Goal: Task Accomplishment & Management: Manage account settings

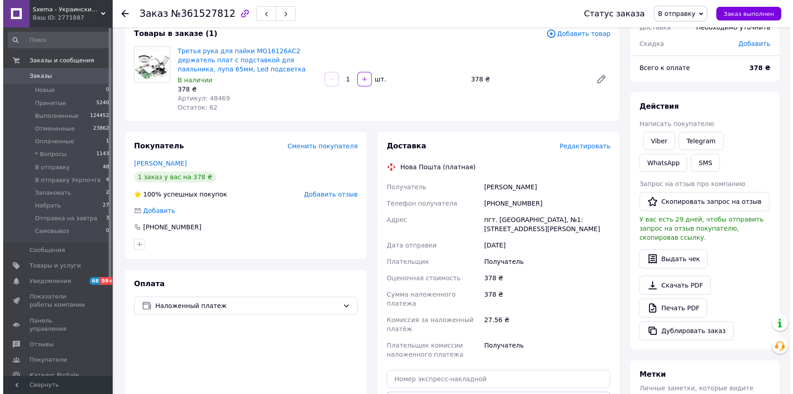
scroll to position [165, 0]
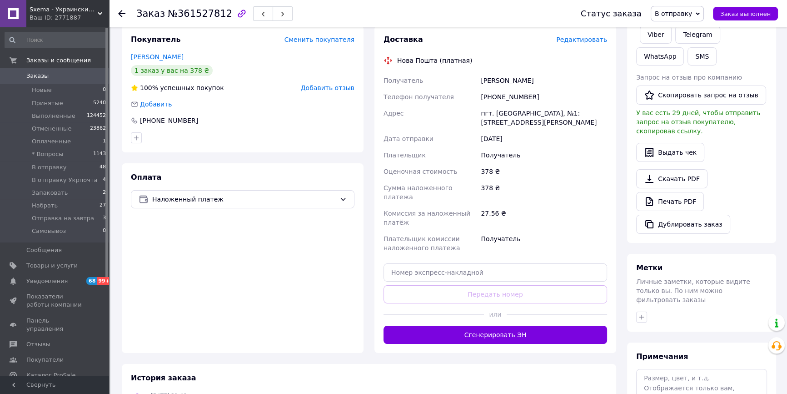
click at [587, 38] on span "Редактировать" at bounding box center [581, 39] width 51 height 7
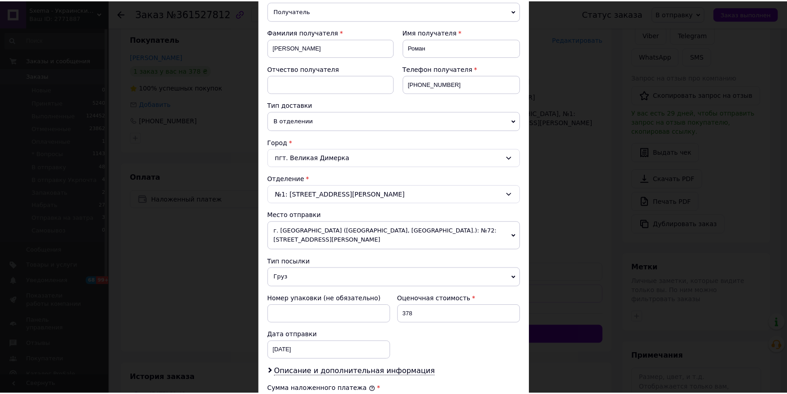
scroll to position [289, 0]
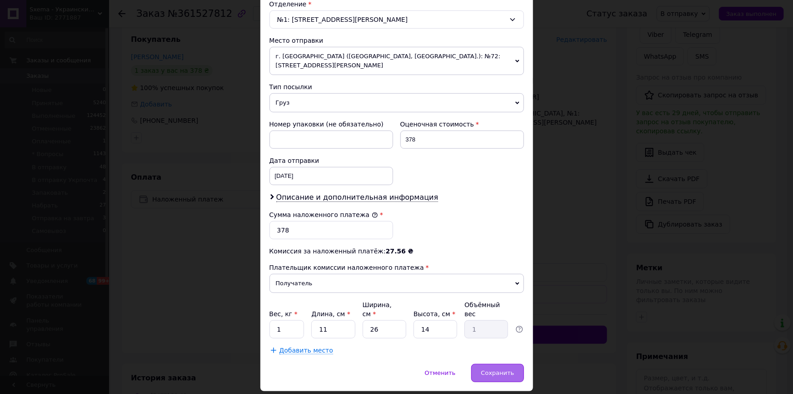
click at [490, 369] on span "Сохранить" at bounding box center [497, 372] width 33 height 7
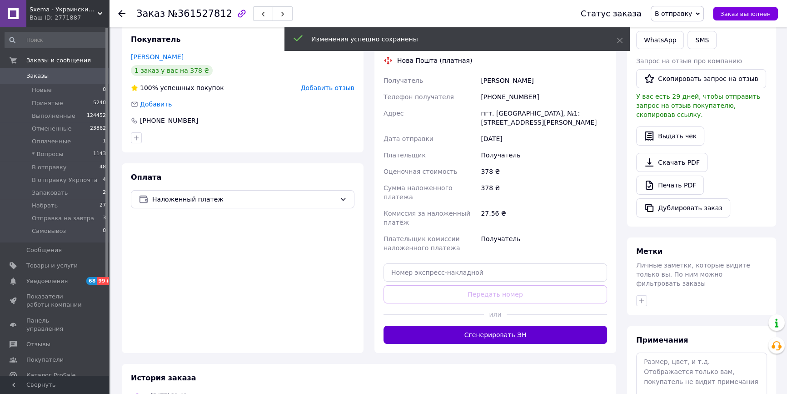
click at [477, 327] on button "Сгенерировать ЭН" at bounding box center [496, 334] width 224 height 18
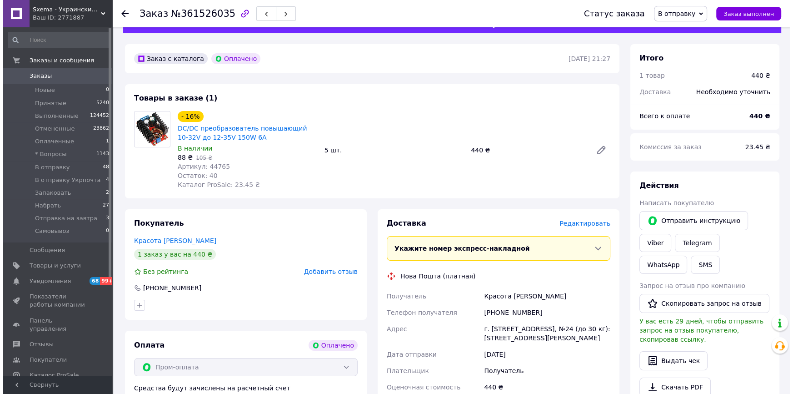
scroll to position [41, 0]
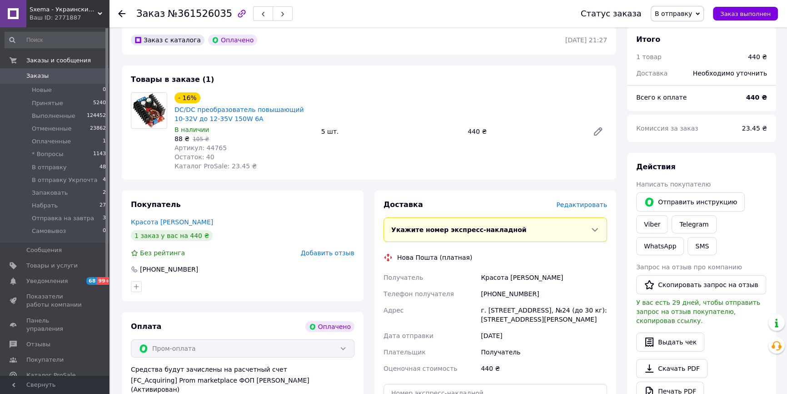
click at [581, 204] on span "Редактировать" at bounding box center [581, 204] width 51 height 7
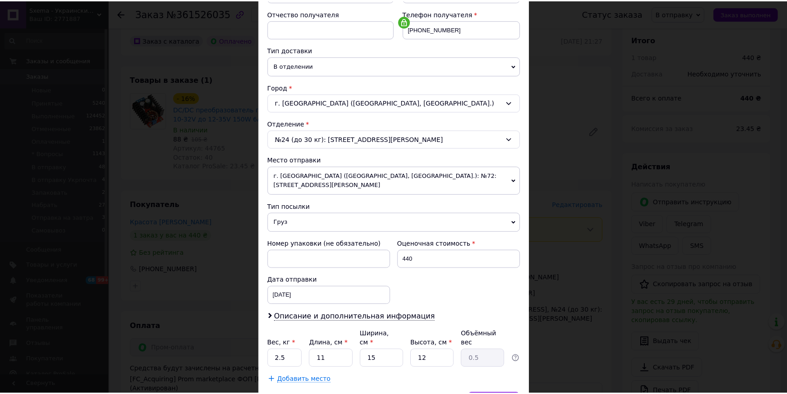
scroll to position [209, 0]
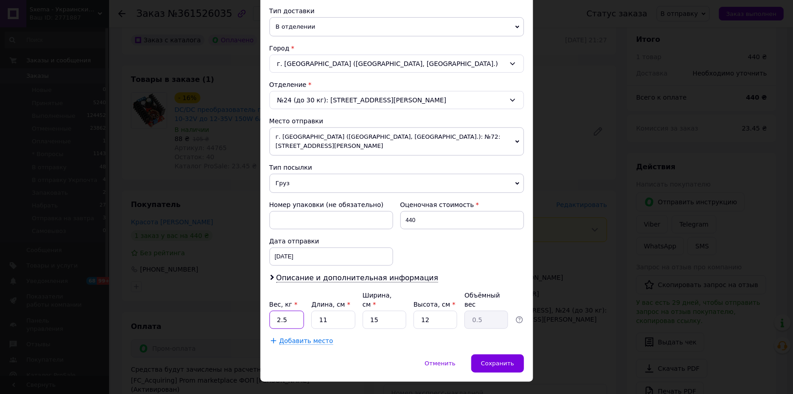
drag, startPoint x: 291, startPoint y: 296, endPoint x: 267, endPoint y: 299, distance: 23.8
click at [267, 299] on div "Способ доставки Нова Пошта (платная) Плательщик Получатель Отправитель Фамилия …" at bounding box center [396, 102] width 273 height 503
type input "0.5"
click at [500, 354] on div "Сохранить" at bounding box center [497, 363] width 52 height 18
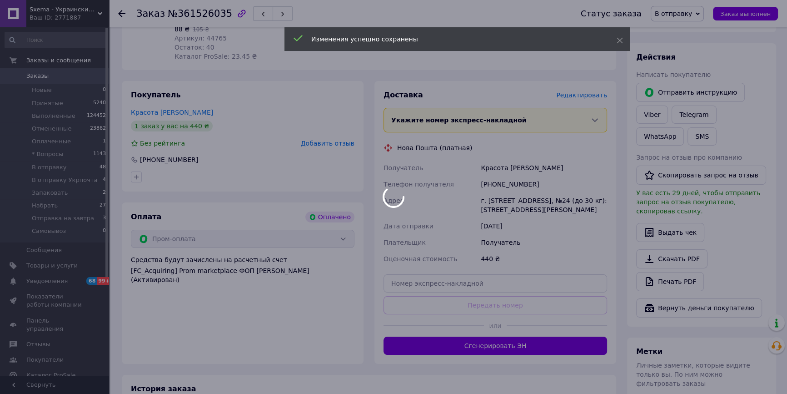
scroll to position [165, 0]
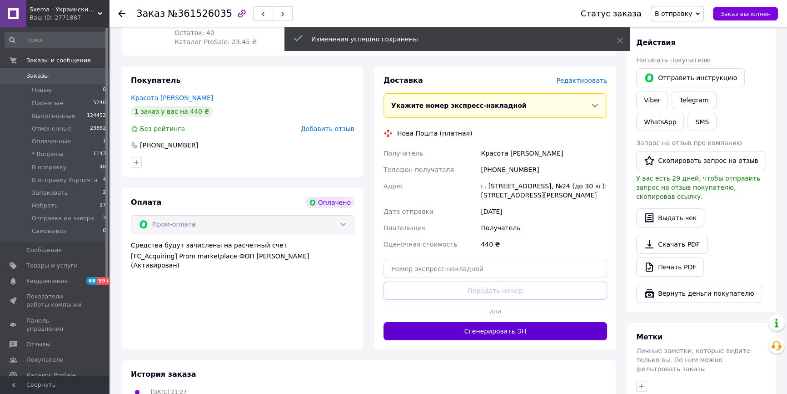
click at [522, 340] on button "Сгенерировать ЭН" at bounding box center [496, 331] width 224 height 18
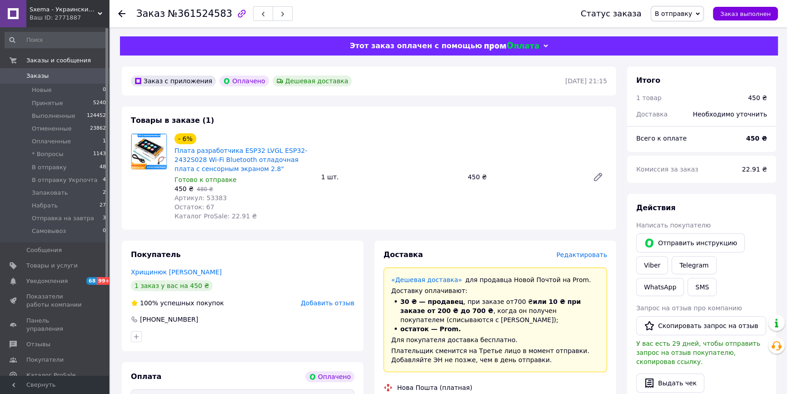
click at [578, 256] on span "Редактировать" at bounding box center [581, 254] width 51 height 7
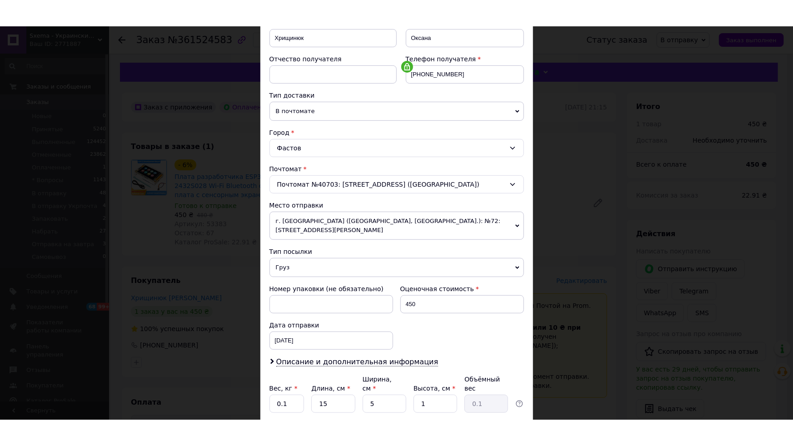
scroll to position [209, 0]
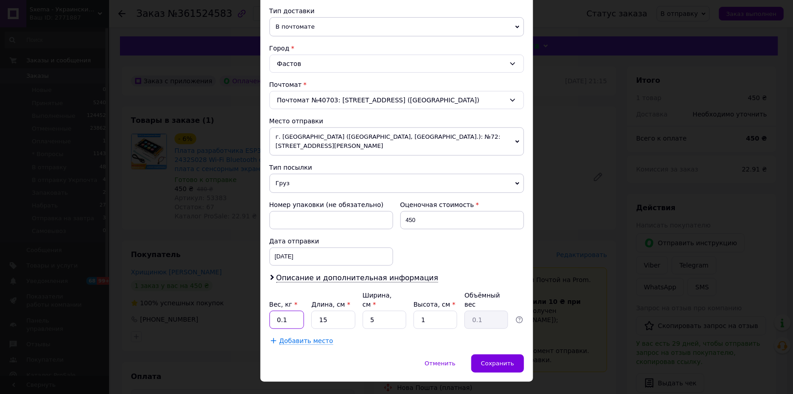
click at [287, 310] on input "0.1" at bounding box center [287, 319] width 35 height 18
click at [285, 310] on input "0.1" at bounding box center [287, 319] width 35 height 18
type input "0.5"
click at [506, 360] on span "Сохранить" at bounding box center [497, 363] width 33 height 7
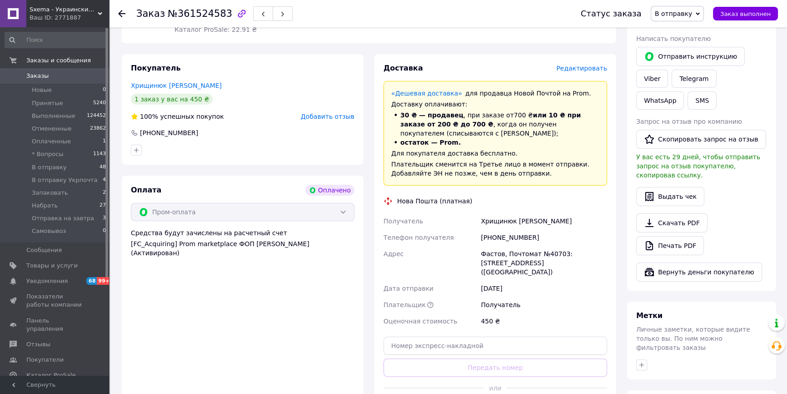
scroll to position [206, 0]
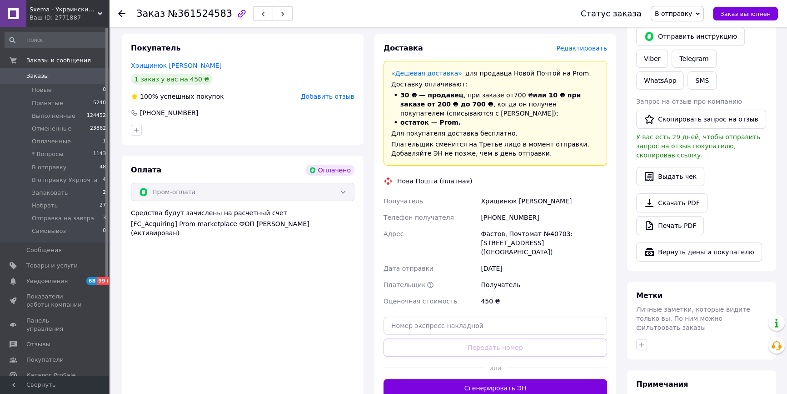
click at [460, 379] on button "Сгенерировать ЭН" at bounding box center [496, 388] width 224 height 18
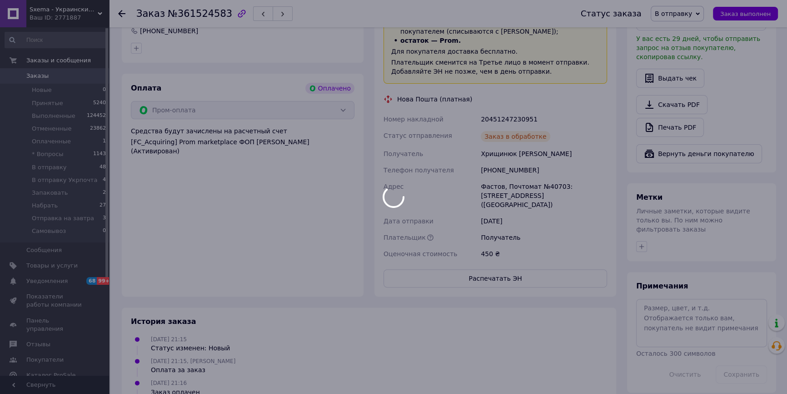
scroll to position [289, 0]
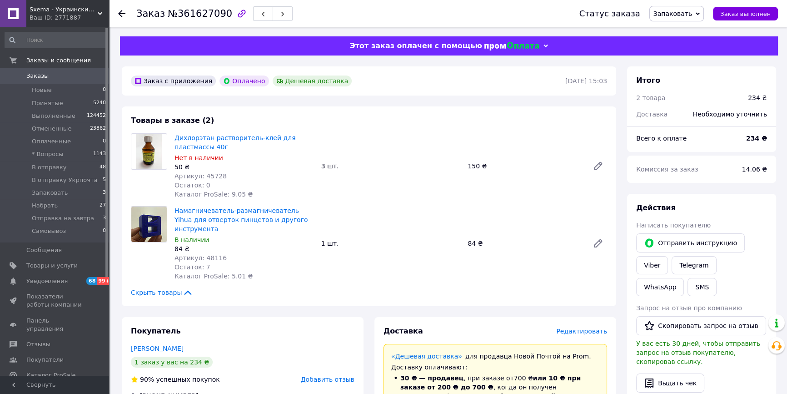
click at [412, 139] on div "Дихлорэтан растворитель-клей для пластмассы 40г Нет в наличии 50 ₴ Артикул: 457…" at bounding box center [391, 165] width 440 height 69
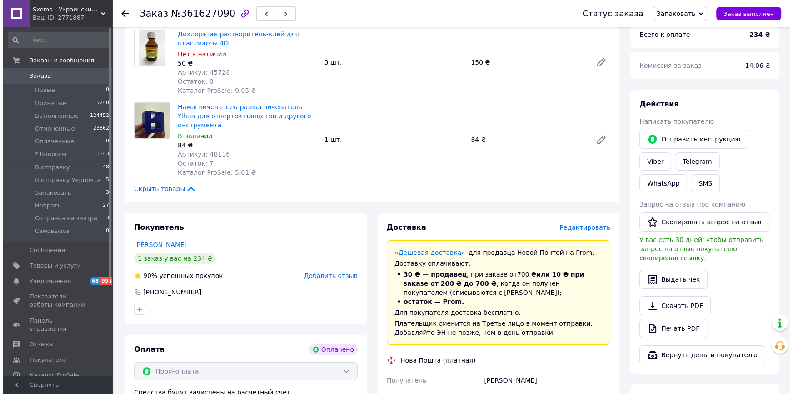
scroll to position [124, 0]
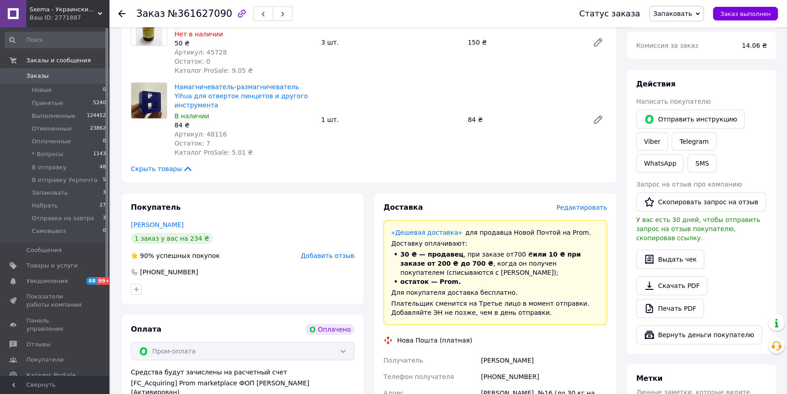
click at [580, 204] on span "Редактировать" at bounding box center [581, 207] width 51 height 7
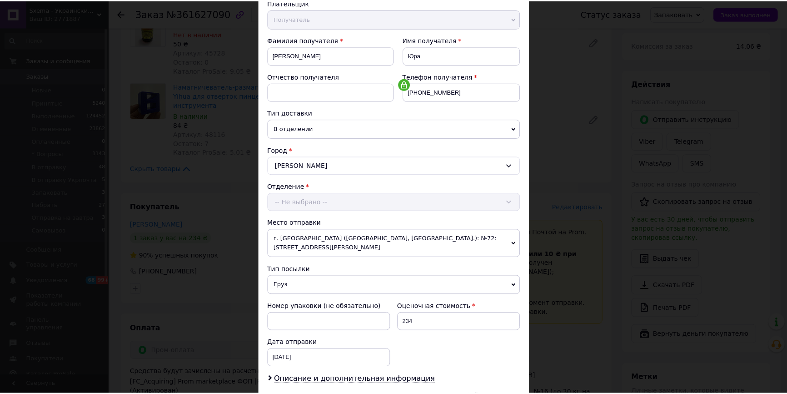
scroll to position [209, 0]
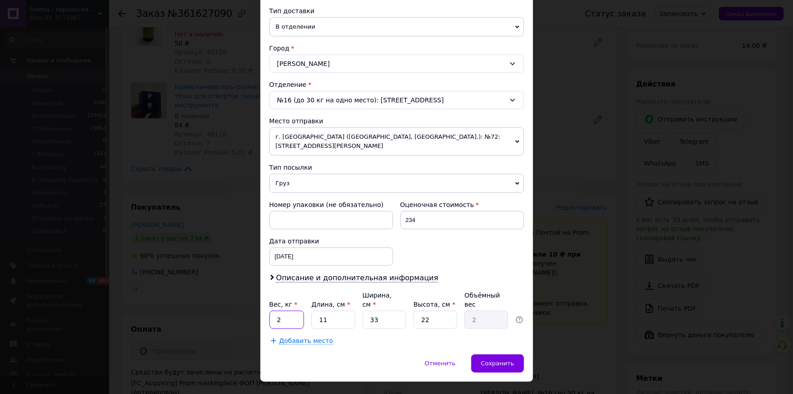
drag, startPoint x: 294, startPoint y: 297, endPoint x: 275, endPoint y: 300, distance: 18.8
click at [275, 310] on input "2" at bounding box center [287, 319] width 35 height 18
type input "0.5"
drag, startPoint x: 379, startPoint y: 301, endPoint x: 364, endPoint y: 299, distance: 14.7
click at [364, 310] on input "33" at bounding box center [385, 319] width 44 height 18
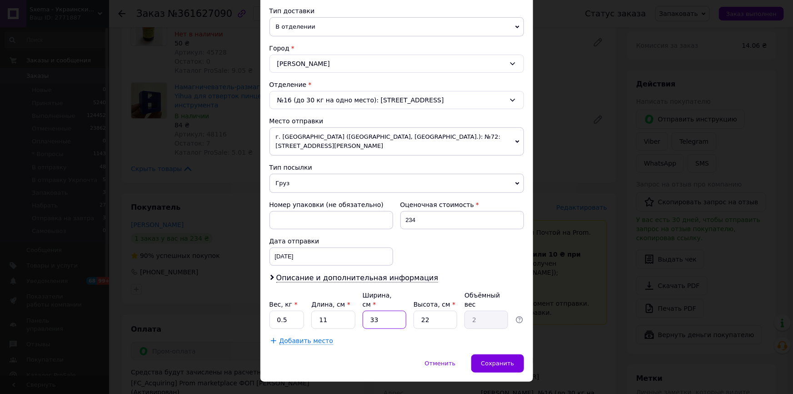
type input "1"
type input "0.1"
type input "10"
type input "0.61"
type input "10"
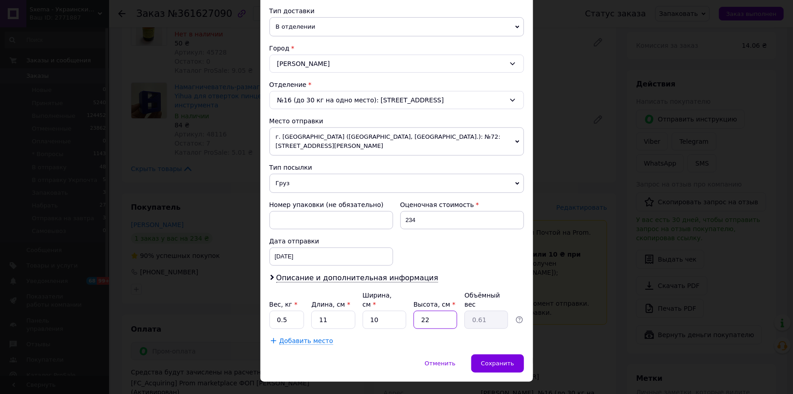
drag, startPoint x: 430, startPoint y: 302, endPoint x: 402, endPoint y: 300, distance: 27.3
click at [402, 300] on div "Вес, кг * 0.5 Длина, см * 11 Ширина, см * 10 Высота, см * 22 Объёмный вес 0.61" at bounding box center [397, 309] width 255 height 38
type input "1"
type input "0.1"
type input "10"
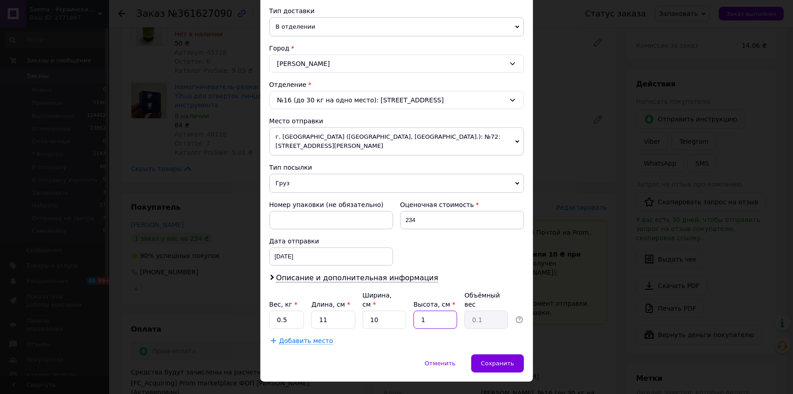
type input "0.28"
type input "10"
click at [485, 360] on span "Сохранить" at bounding box center [497, 363] width 33 height 7
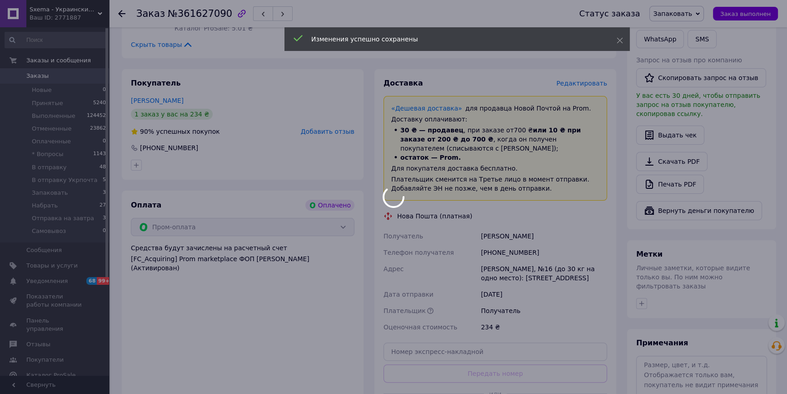
scroll to position [330, 0]
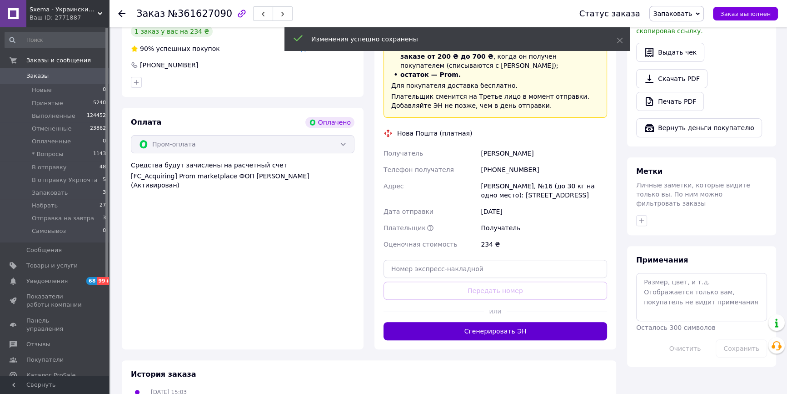
click at [487, 323] on button "Сгенерировать ЭН" at bounding box center [496, 331] width 224 height 18
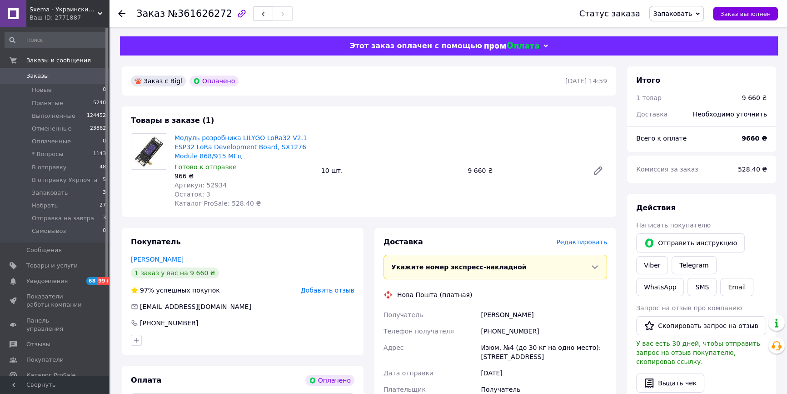
click at [571, 241] on span "Редактировать" at bounding box center [581, 241] width 51 height 7
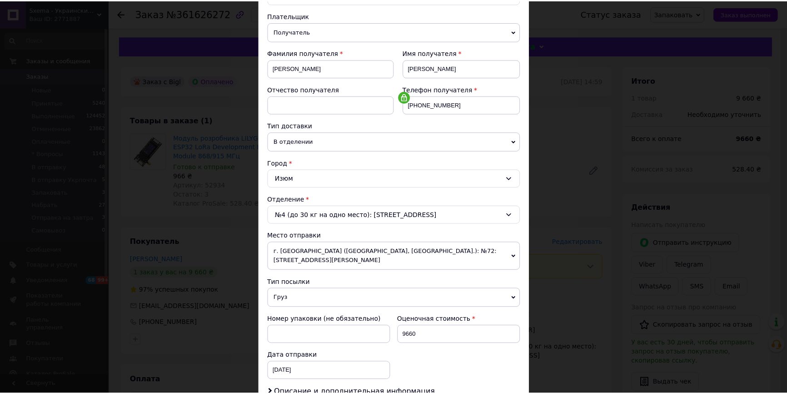
scroll to position [209, 0]
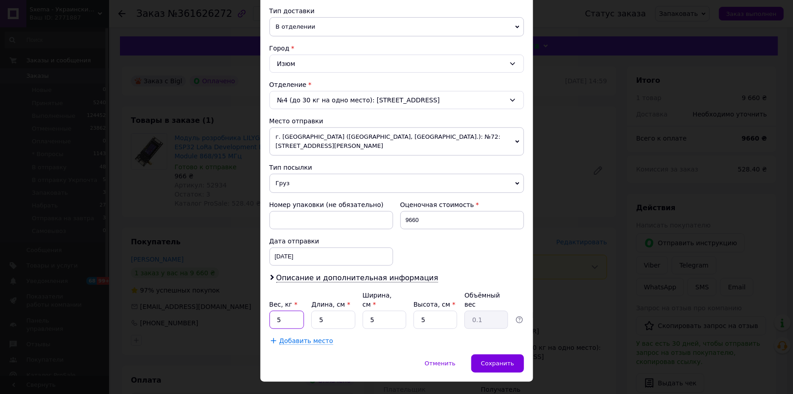
drag, startPoint x: 285, startPoint y: 300, endPoint x: 274, endPoint y: 300, distance: 11.4
click at [274, 310] on input "5" at bounding box center [287, 319] width 35 height 18
type input "1"
click at [493, 360] on span "Сохранить" at bounding box center [497, 363] width 33 height 7
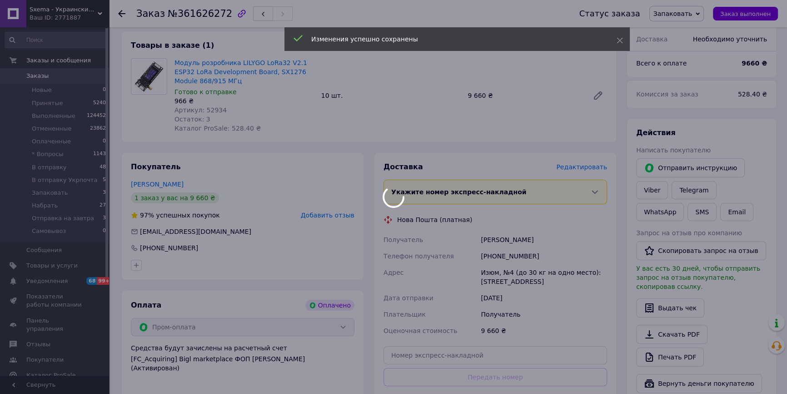
scroll to position [165, 0]
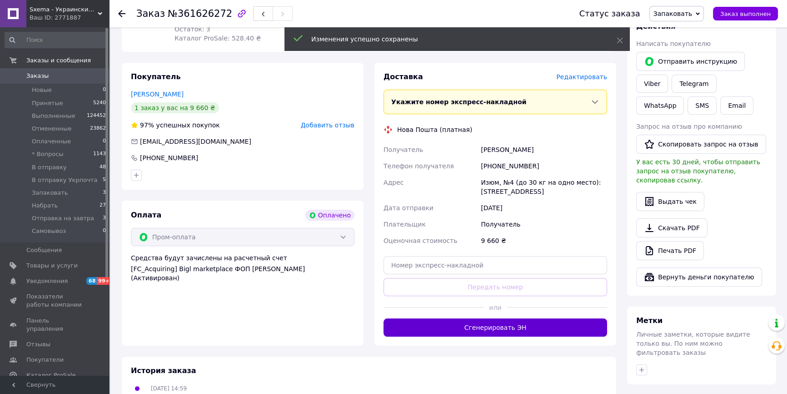
click at [491, 330] on button "Сгенерировать ЭН" at bounding box center [496, 327] width 224 height 18
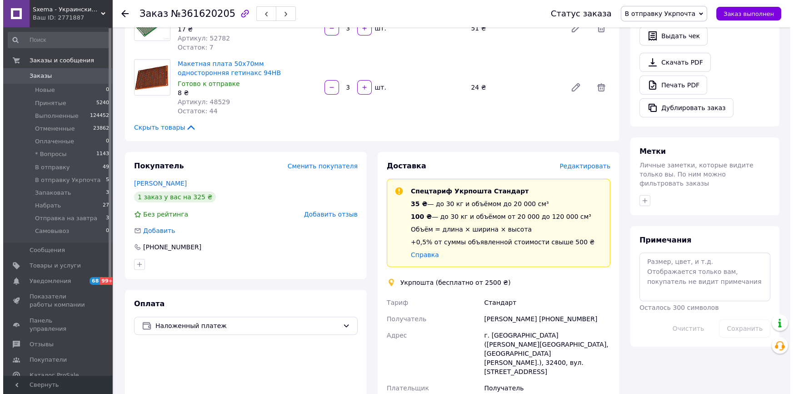
scroll to position [372, 0]
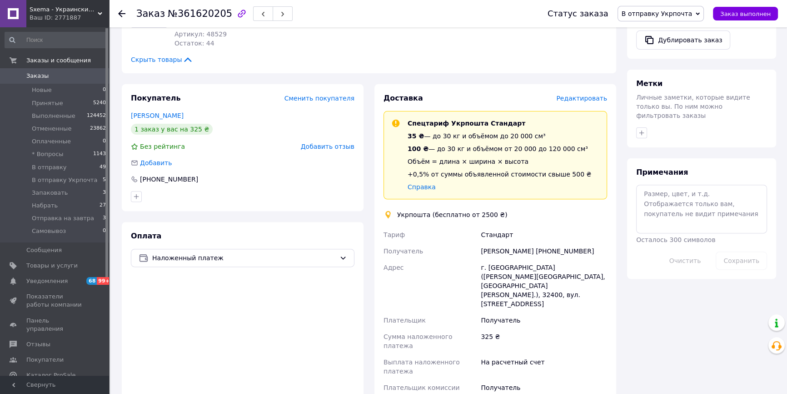
click at [581, 99] on span "Редактировать" at bounding box center [581, 98] width 51 height 7
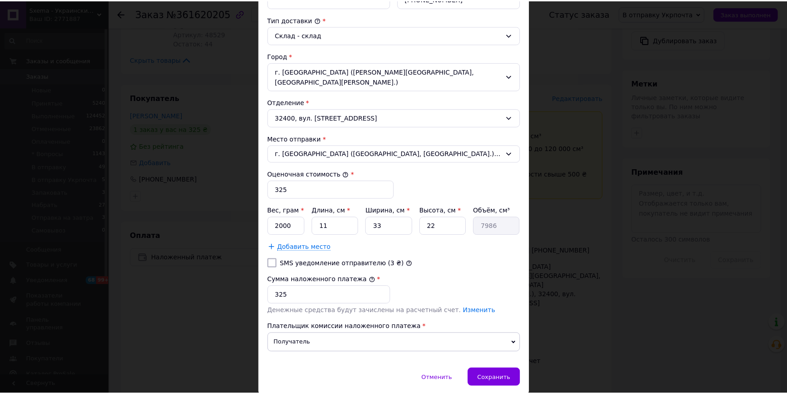
scroll to position [248, 0]
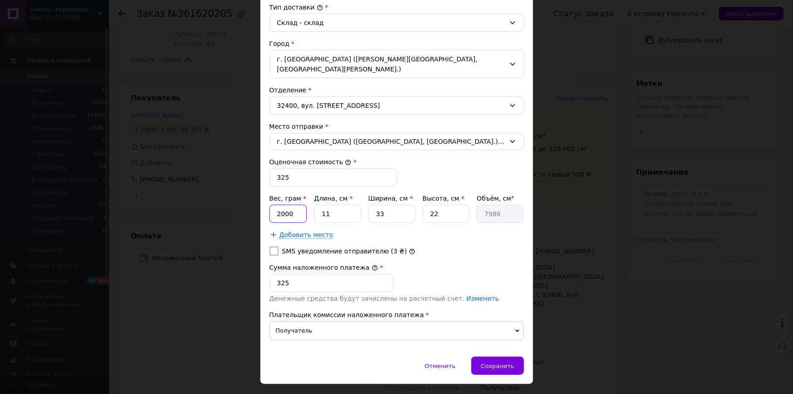
drag, startPoint x: 292, startPoint y: 201, endPoint x: 265, endPoint y: 199, distance: 26.5
click at [265, 199] on div "Способ доставки Укрпошта (бесплатно от 2500 ₴) Тариф * Стандарт Плательщик * По…" at bounding box center [396, 84] width 273 height 545
type input "500"
drag, startPoint x: 466, startPoint y: 239, endPoint x: 354, endPoint y: 212, distance: 115.4
click at [463, 246] on div "SMS уведомление отправителю (3 ₴)" at bounding box center [397, 250] width 258 height 9
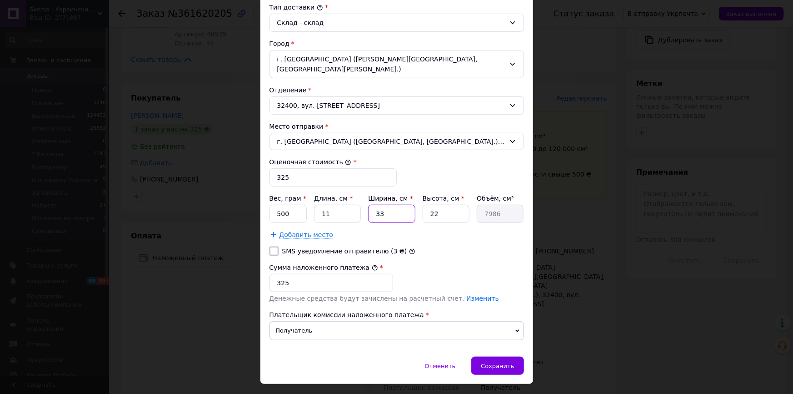
drag, startPoint x: 380, startPoint y: 205, endPoint x: 365, endPoint y: 205, distance: 14.1
click at [365, 205] on div "Вес, грам * 500 Длина, см * 11 Ширина, см * 33 Высота, см * 22 Объём, см³ 7986" at bounding box center [397, 208] width 255 height 29
drag, startPoint x: 386, startPoint y: 201, endPoint x: 364, endPoint y: 201, distance: 22.7
click at [364, 201] on div "Вес, грам * 500 Длина, см * 11 Ширина, см * 33 Высота, см * 22 Объём, см³ 7986" at bounding box center [397, 208] width 255 height 29
type input "1"
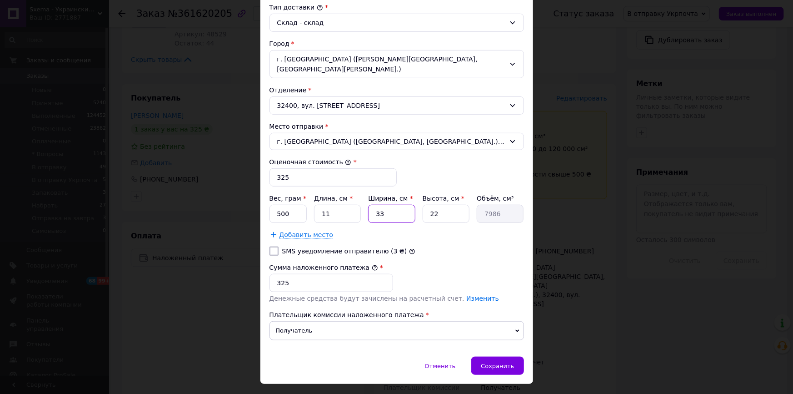
type input "242"
type input "10"
type input "2420"
type input "10"
click at [512, 362] on span "Сохранить" at bounding box center [497, 365] width 33 height 7
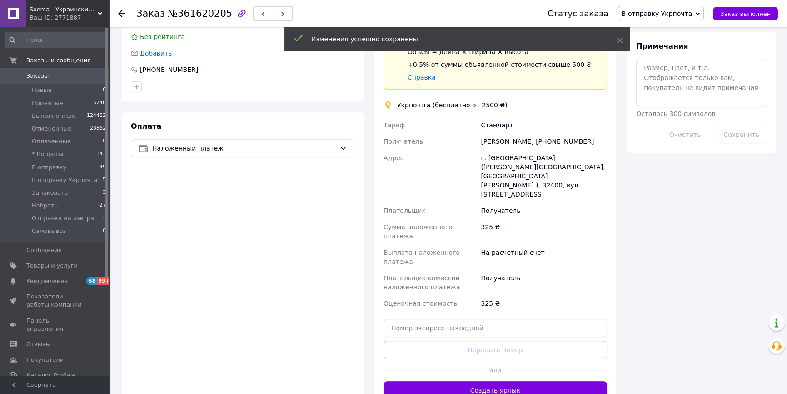
scroll to position [495, 0]
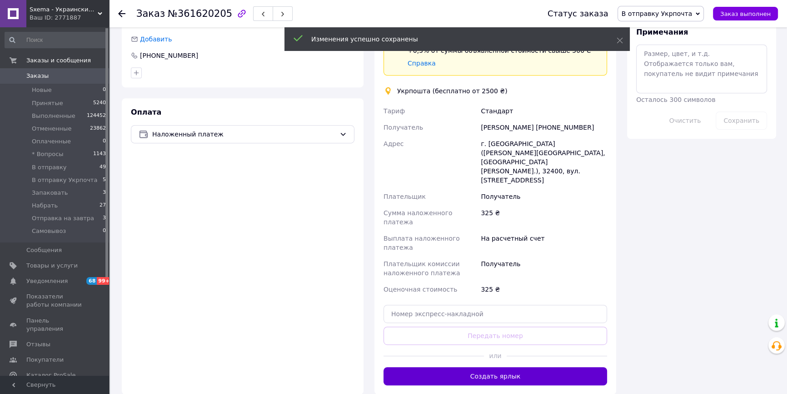
click at [475, 367] on button "Создать ярлык" at bounding box center [496, 376] width 224 height 18
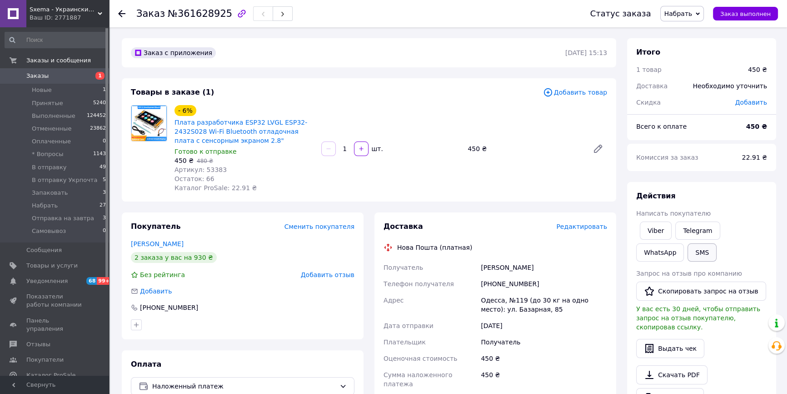
click at [688, 256] on button "SMS" at bounding box center [702, 252] width 29 height 18
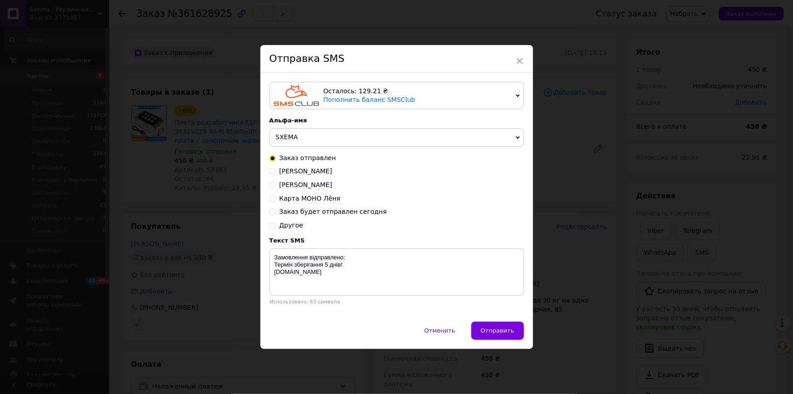
click at [364, 215] on span "Заказ будет отправлен сегодня" at bounding box center [334, 211] width 108 height 7
click at [276, 214] on input "Заказ будет отправлен сегодня" at bounding box center [273, 211] width 6 height 6
radio input "true"
radio input "false"
type textarea "Ваше замовлення, буде відправлено сьогодні. Очікуйте повідомлення."
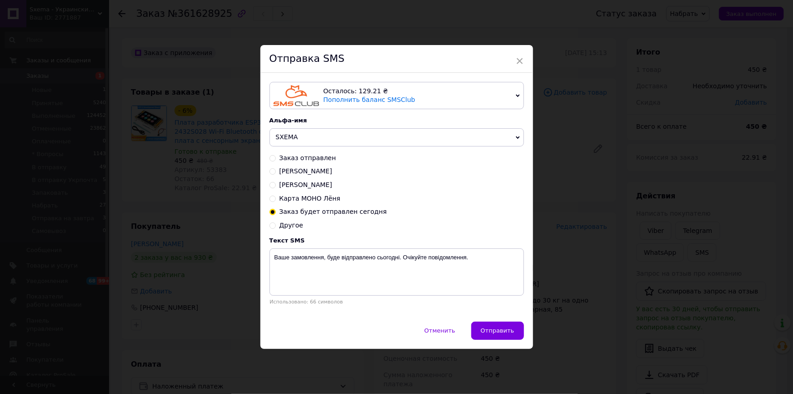
click at [495, 338] on button "Отправить" at bounding box center [497, 330] width 53 height 18
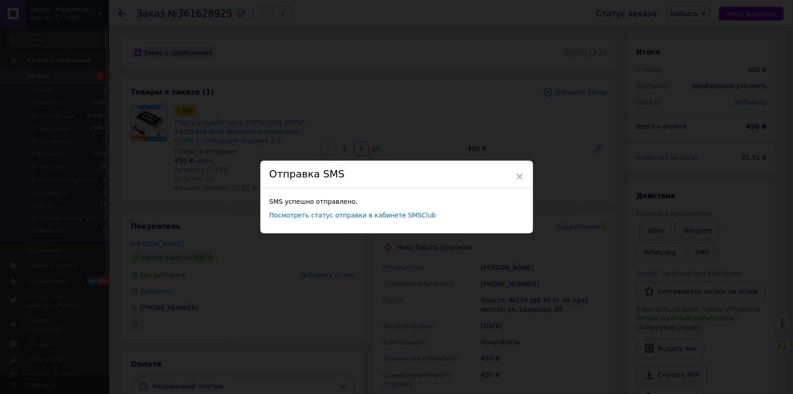
click at [559, 345] on div "× Отправка SMS SMS успешно отправлено. Посмотреть статус отправки в кабинете SM…" at bounding box center [396, 197] width 793 height 394
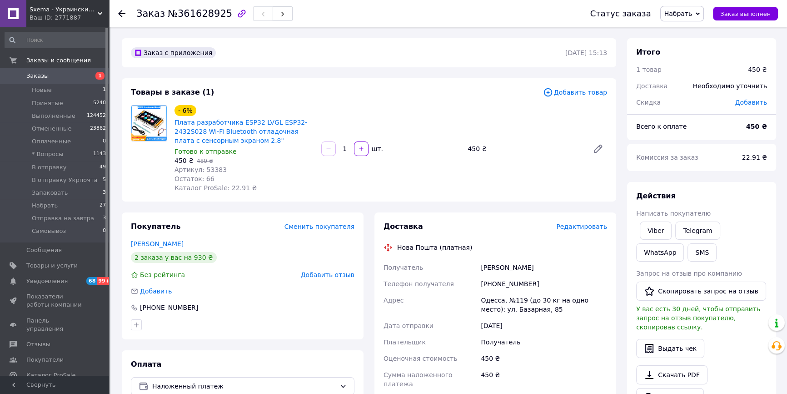
click at [683, 16] on span "Набрать" at bounding box center [679, 13] width 28 height 7
click at [703, 77] on li "Запаковать" at bounding box center [698, 77] width 75 height 14
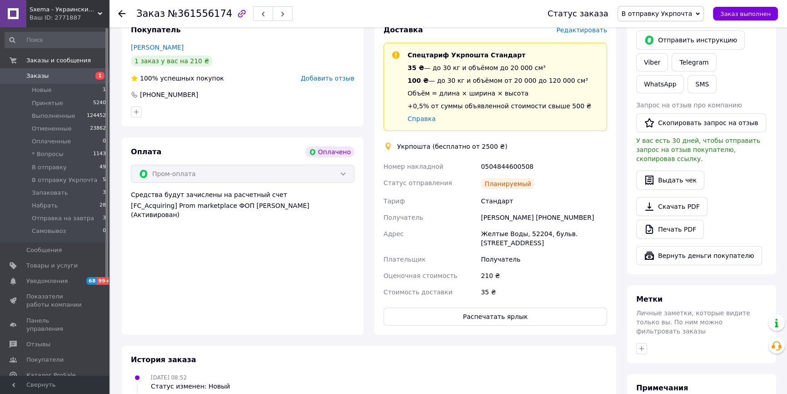
scroll to position [248, 0]
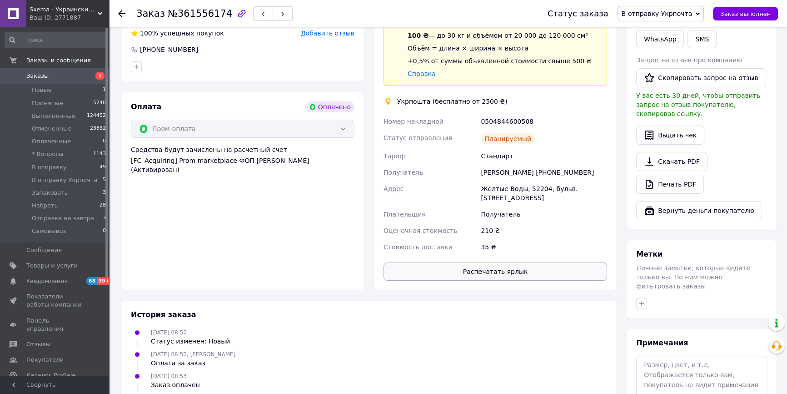
click at [490, 262] on button "Распечатать ярлык" at bounding box center [496, 271] width 224 height 18
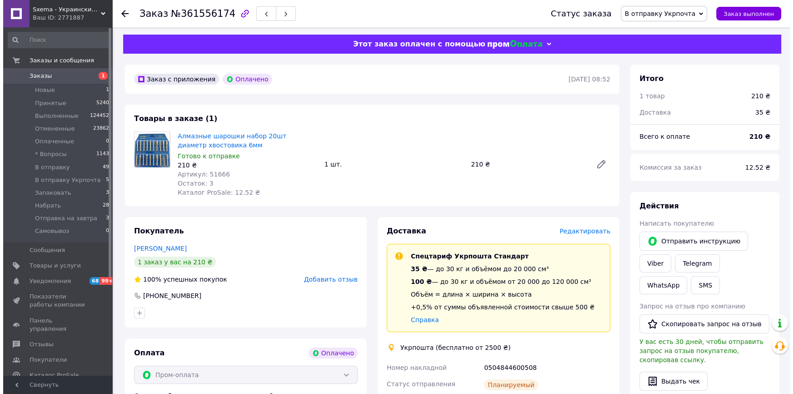
scroll to position [0, 0]
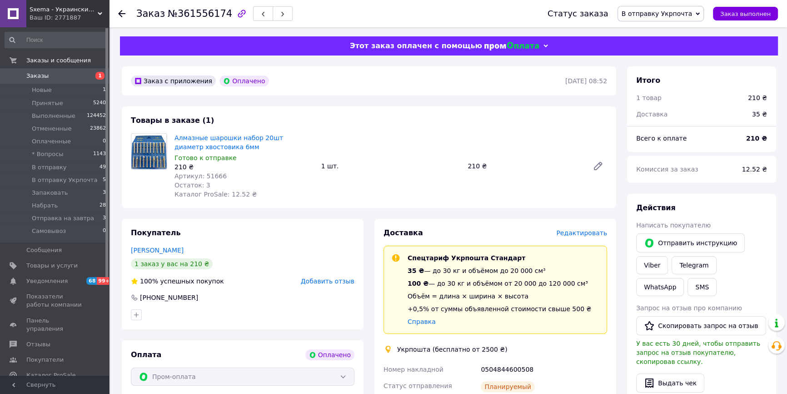
click at [509, 371] on div "0504844600508" at bounding box center [544, 369] width 130 height 16
copy div "0504844600508"
click at [688, 286] on button "SMS" at bounding box center [702, 287] width 29 height 18
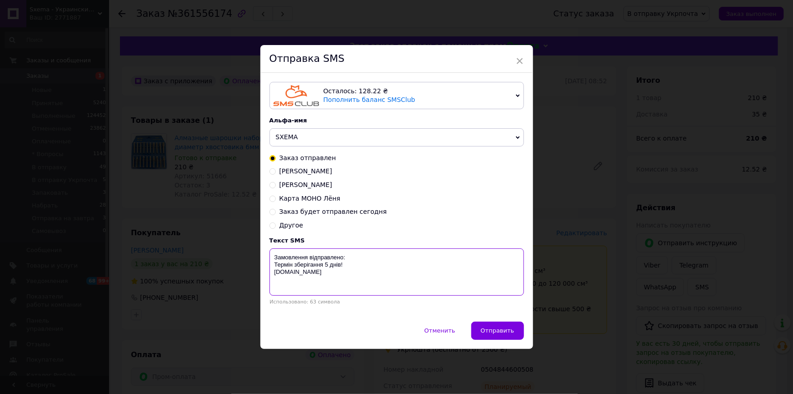
click at [386, 255] on textarea "Замовлення відправлено: Термін зберігання 5 днів! [DOMAIN_NAME]" at bounding box center [397, 271] width 255 height 47
paste textarea "0504844600508"
type textarea "Замовлення відправлено:0504844600508 Термін зберігання 5 днів! Sxema.com.ua"
click at [487, 334] on span "Отправить" at bounding box center [498, 330] width 34 height 7
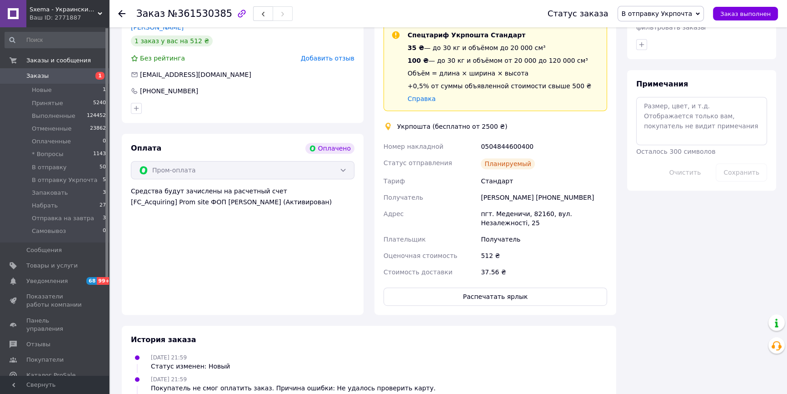
scroll to position [495, 0]
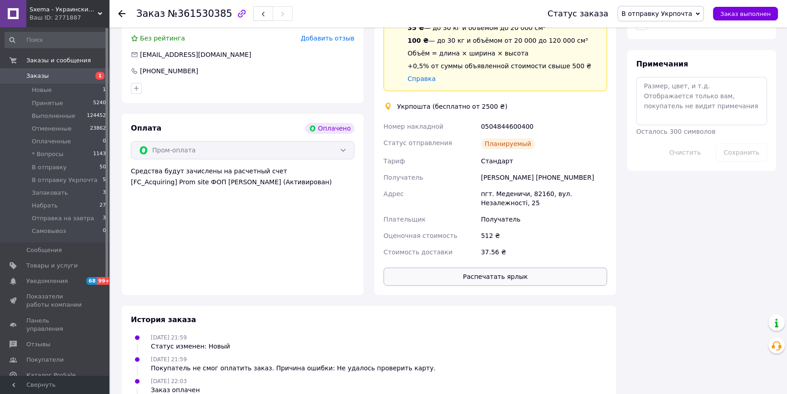
click at [484, 278] on button "Распечатать ярлык" at bounding box center [496, 276] width 224 height 18
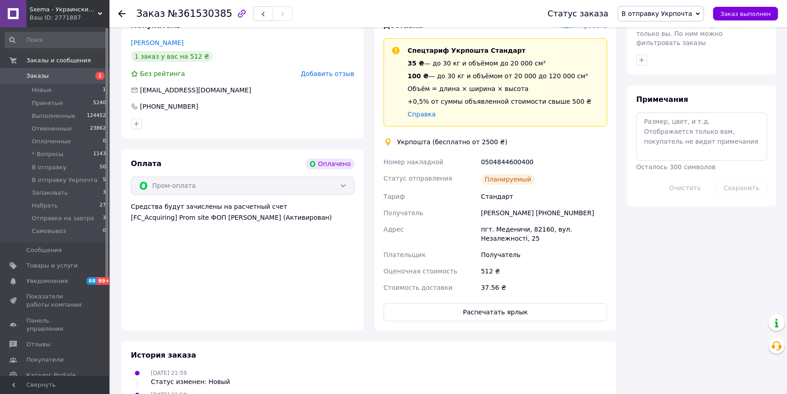
scroll to position [413, 0]
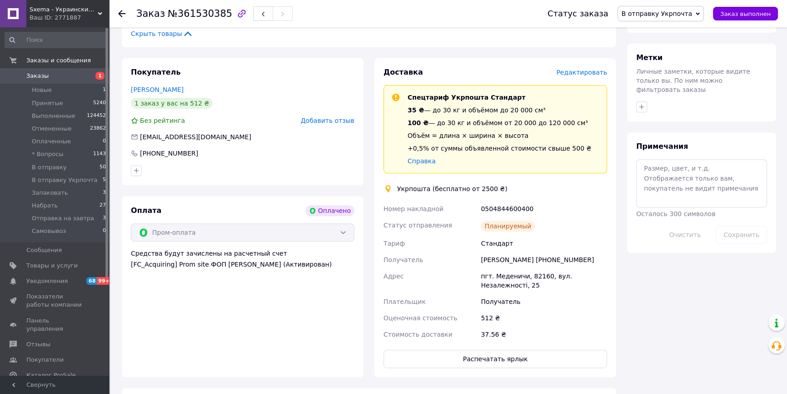
click at [498, 209] on div "0504844600400" at bounding box center [544, 208] width 130 height 16
drag, startPoint x: 498, startPoint y: 209, endPoint x: 563, endPoint y: 234, distance: 69.8
click at [498, 209] on div "0504844600400" at bounding box center [544, 208] width 130 height 16
copy div "0504844600400"
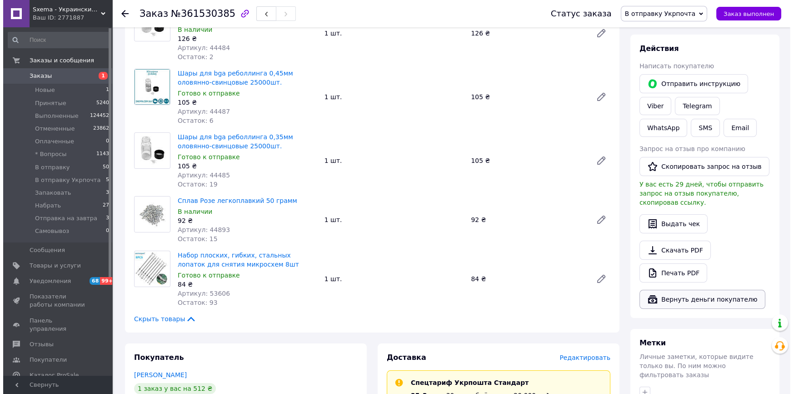
scroll to position [41, 0]
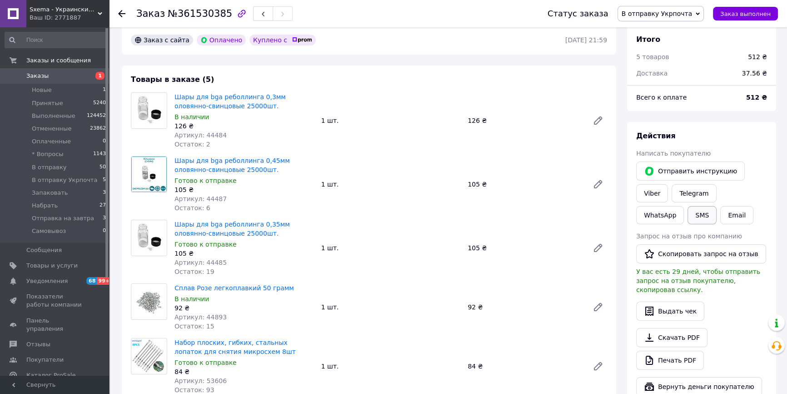
click at [688, 214] on button "SMS" at bounding box center [702, 215] width 29 height 18
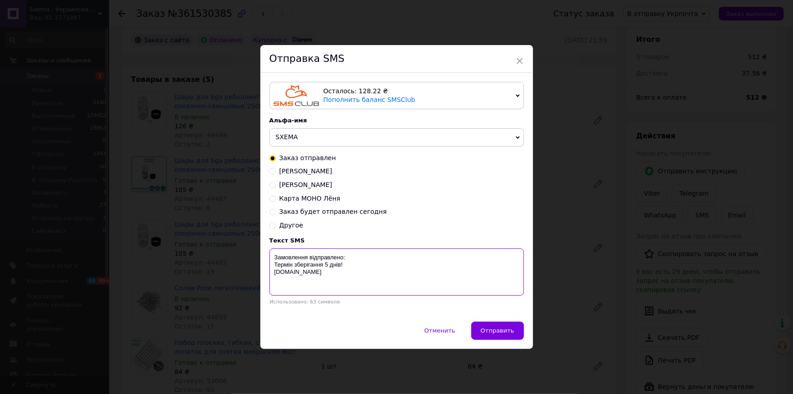
click at [378, 261] on textarea "Замовлення відправлено: Термін зберігання 5 днів! [DOMAIN_NAME]" at bounding box center [397, 271] width 255 height 47
paste textarea "0504844600400"
type textarea "Замовлення відправлено:0504844600400 Термін зберігання 5 днів! [DOMAIN_NAME]"
click at [490, 330] on span "Отправить" at bounding box center [498, 330] width 34 height 7
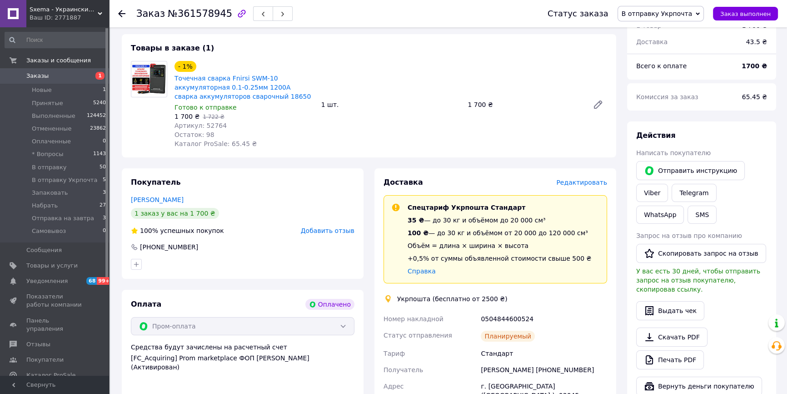
scroll to position [248, 0]
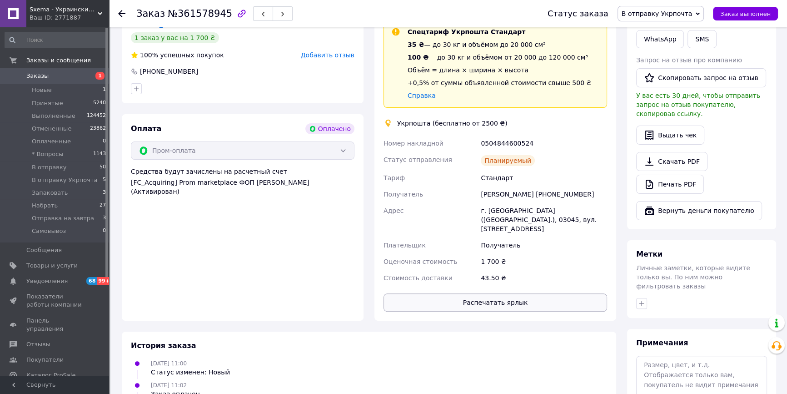
click at [482, 295] on button "Распечатать ярлык" at bounding box center [496, 302] width 224 height 18
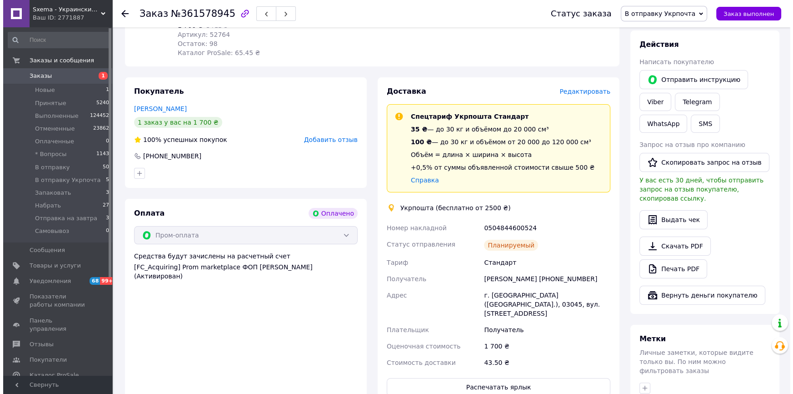
scroll to position [41, 0]
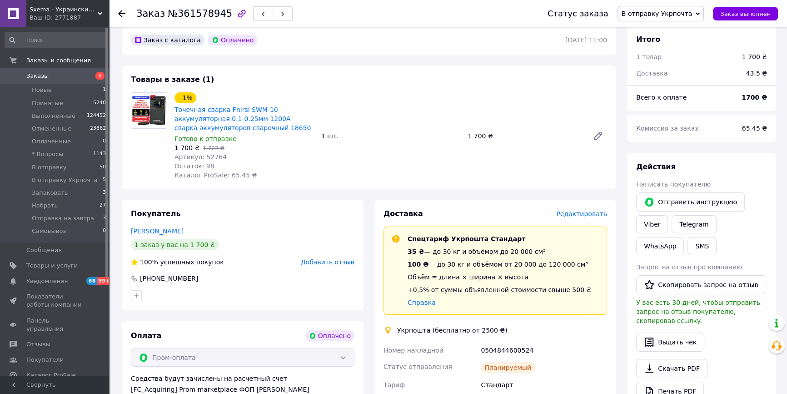
click at [511, 349] on div "0504844600524" at bounding box center [544, 350] width 130 height 16
copy div "0504844600524"
click at [688, 248] on button "SMS" at bounding box center [702, 246] width 29 height 18
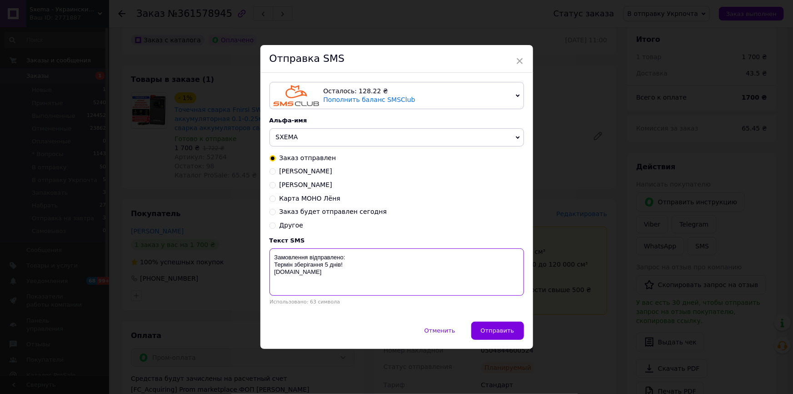
click at [424, 255] on textarea "Замовлення відправлено: Термін зберігання 5 днів! [DOMAIN_NAME]" at bounding box center [397, 271] width 255 height 47
paste textarea "0504844600524"
type textarea "Замовлення відправлено:0504844600524 Термін зберігання 5 днів! Sxema.com.ua"
click at [497, 336] on button "Отправить" at bounding box center [497, 330] width 53 height 18
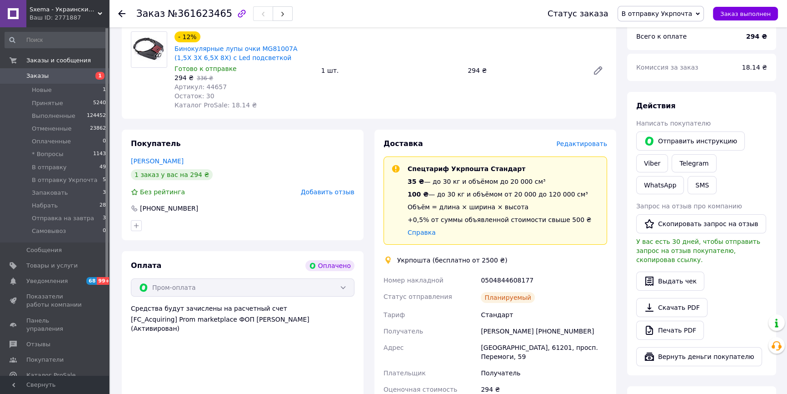
scroll to position [248, 0]
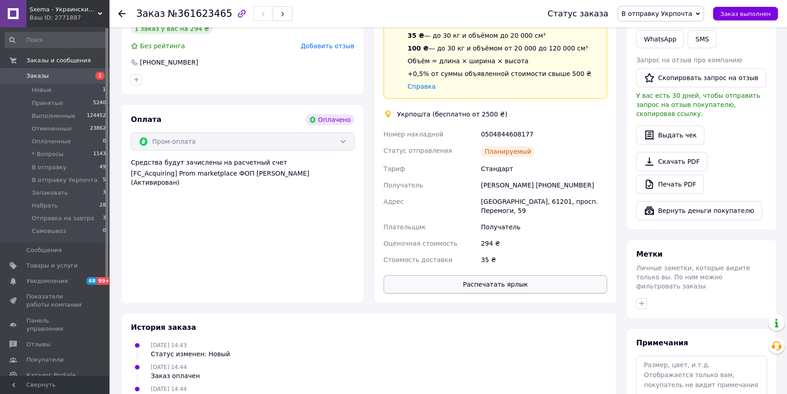
click at [466, 279] on button "Распечатать ярлык" at bounding box center [496, 284] width 224 height 18
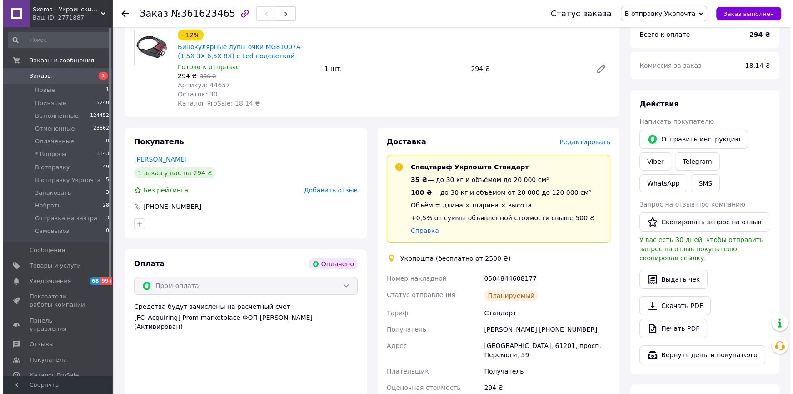
scroll to position [82, 0]
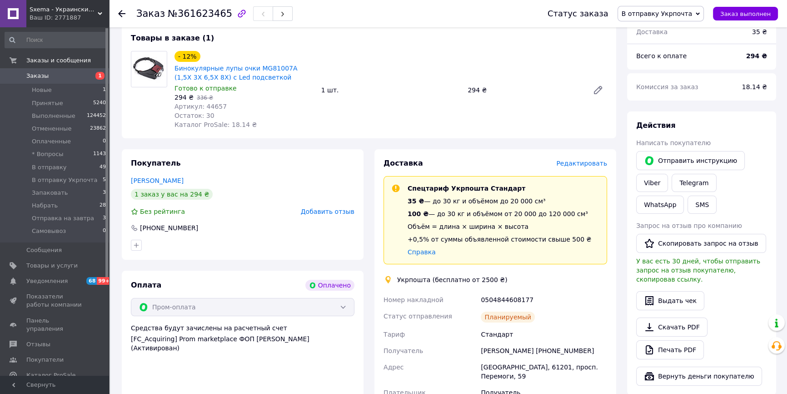
click at [510, 296] on div "0504844608177" at bounding box center [544, 299] width 130 height 16
copy div "0504844608177"
click at [688, 199] on button "SMS" at bounding box center [702, 204] width 29 height 18
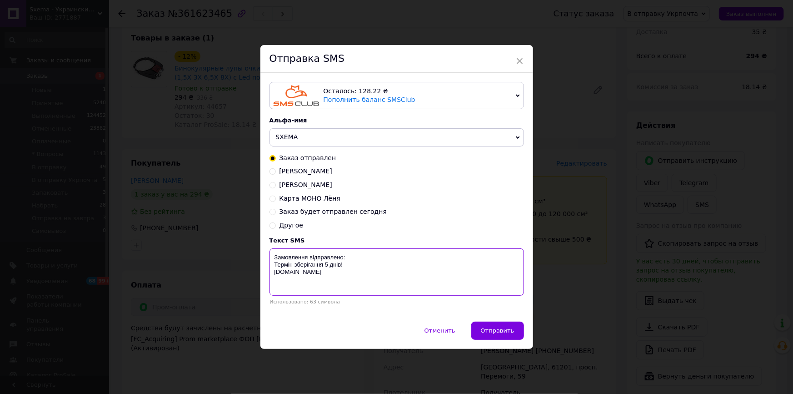
click at [453, 251] on textarea "Замовлення відправлено: Термін зберігання 5 днів! [DOMAIN_NAME]" at bounding box center [397, 271] width 255 height 47
paste textarea "0504844608177"
type textarea "Замовлення відправлено:0504844608177 Термін зберігання 5 днів! Sxema.com.ua"
drag, startPoint x: 508, startPoint y: 318, endPoint x: 517, endPoint y: 326, distance: 12.9
click at [511, 320] on div "Осталось: 128.22 ₴ Пополнить баланс SMSClub Подключить LetsAds Альфа-имя SXEMA …" at bounding box center [396, 197] width 273 height 248
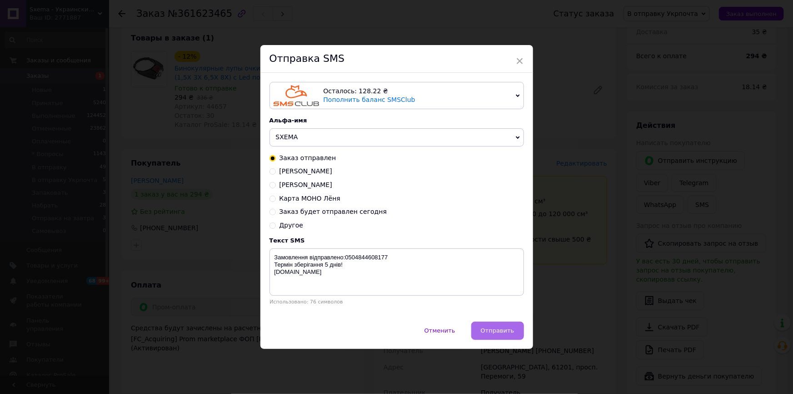
drag, startPoint x: 517, startPoint y: 326, endPoint x: 500, endPoint y: 317, distance: 19.5
click at [517, 327] on button "Отправить" at bounding box center [497, 330] width 53 height 18
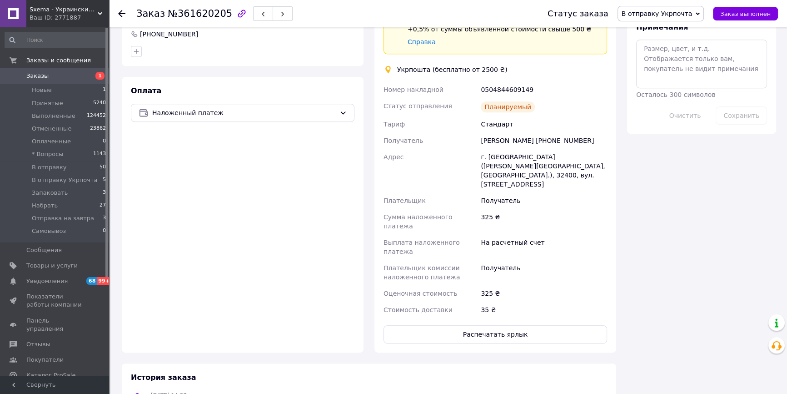
scroll to position [537, 0]
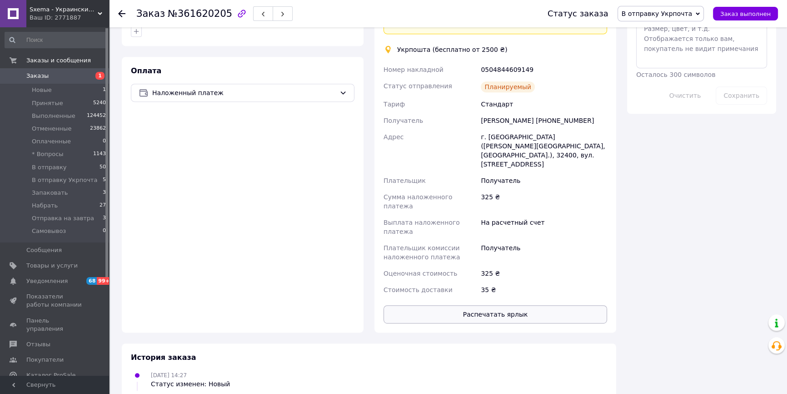
click at [485, 305] on button "Распечатать ярлык" at bounding box center [496, 314] width 224 height 18
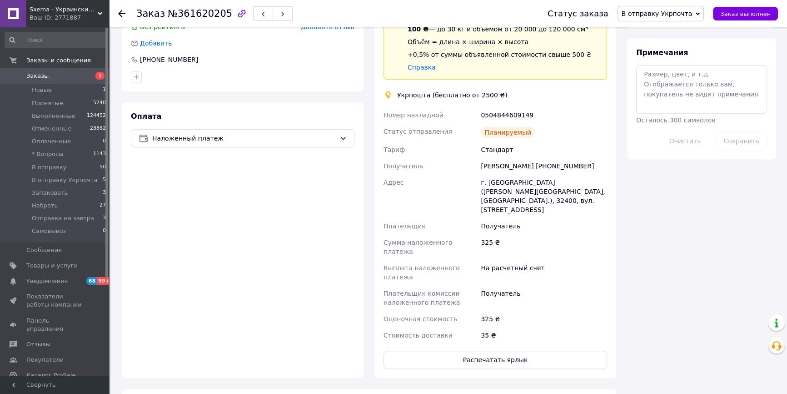
scroll to position [413, 0]
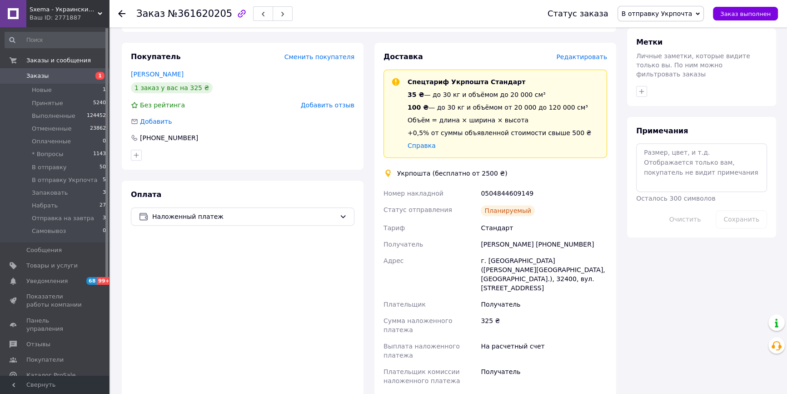
click at [508, 191] on div "0504844609149" at bounding box center [544, 193] width 130 height 16
copy div "0504844609149"
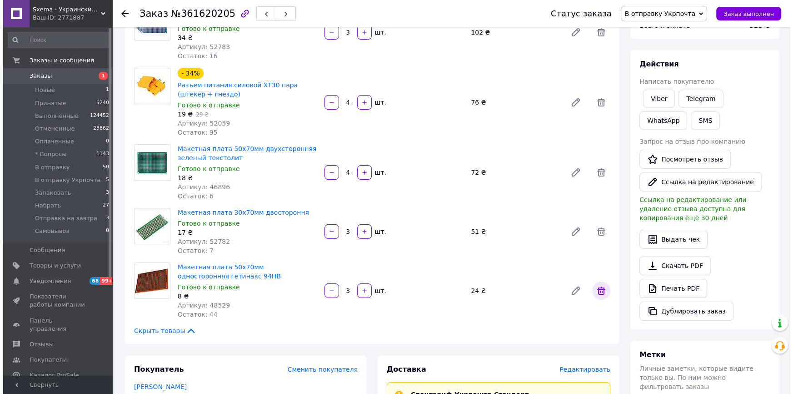
scroll to position [41, 0]
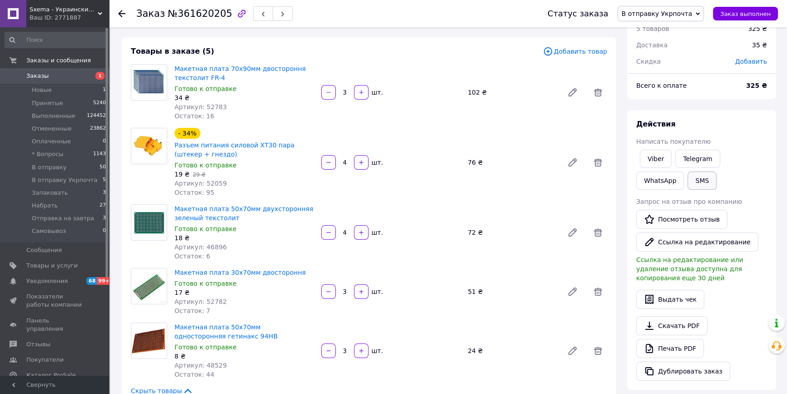
click at [688, 174] on button "SMS" at bounding box center [702, 180] width 29 height 18
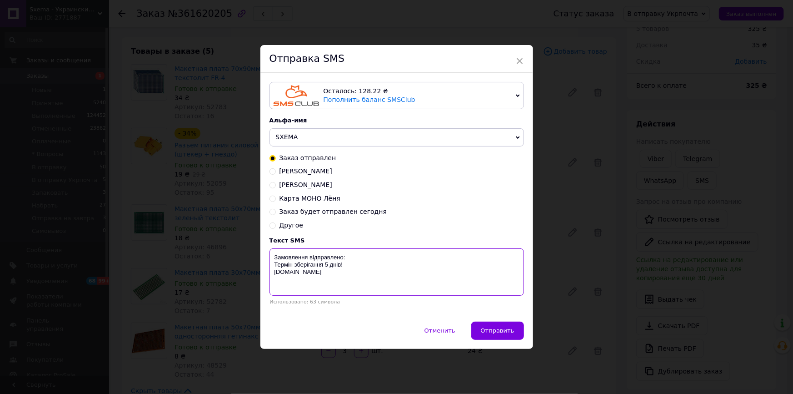
click at [404, 255] on textarea "Замовлення відправлено: Термін зберігання 5 днів! [DOMAIN_NAME]" at bounding box center [397, 271] width 255 height 47
paste textarea "0504844609149"
type textarea "Замовлення відправлено:0504844609149 Термін зберігання 5 днів! Sxema.com.ua"
click at [505, 340] on button "Отправить" at bounding box center [497, 330] width 53 height 18
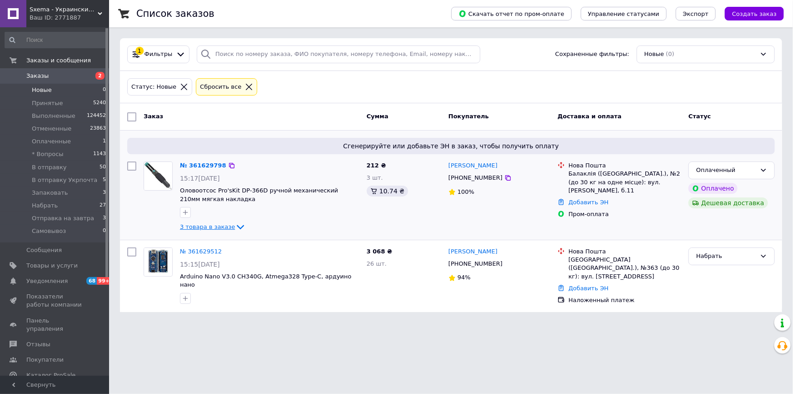
click at [225, 225] on span "3 товара в заказе" at bounding box center [207, 226] width 55 height 7
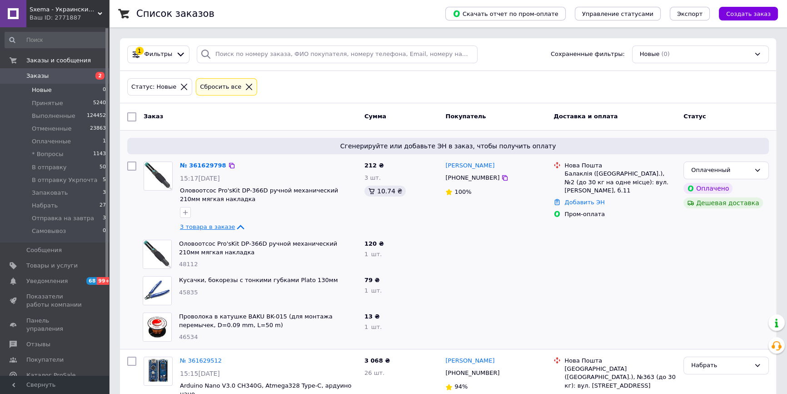
click at [225, 225] on span "3 товара в заказе" at bounding box center [207, 226] width 55 height 7
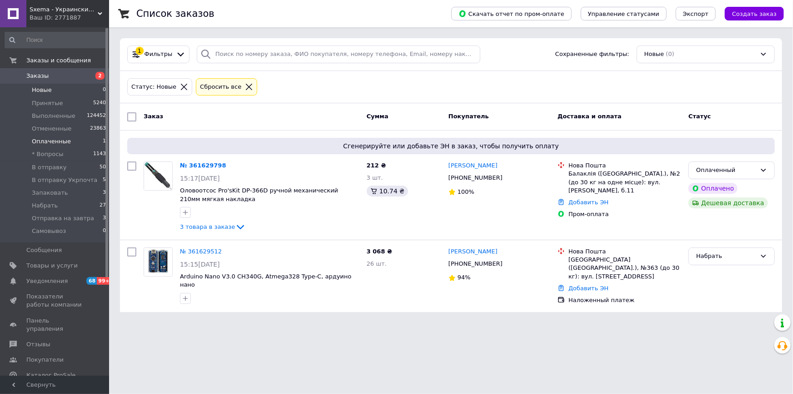
click at [77, 137] on li "Оплаченные 1" at bounding box center [55, 141] width 111 height 13
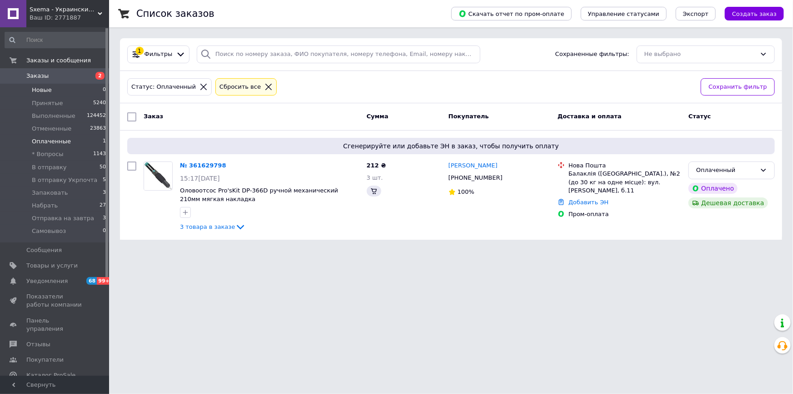
click at [85, 89] on li "Новые 0" at bounding box center [55, 90] width 111 height 13
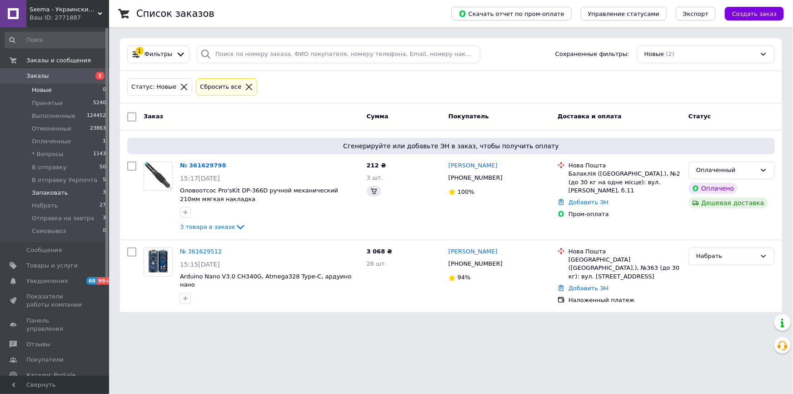
click at [85, 192] on li "Запаковать 3" at bounding box center [55, 192] width 111 height 13
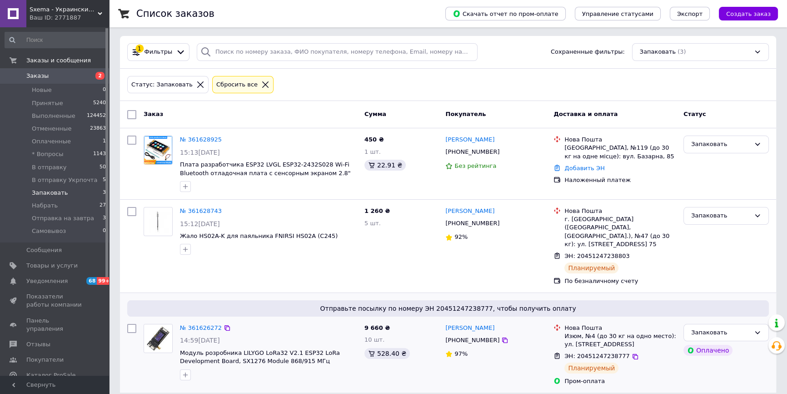
scroll to position [3, 0]
click at [445, 382] on div "Отправьте посылку по номеру ЭН 20451247238777, чтобы получить оплату № 36162627…" at bounding box center [448, 342] width 656 height 100
click at [570, 86] on div "Статус: Запаковать Сбросить все" at bounding box center [447, 84] width 645 height 21
click at [576, 85] on div "Статус: Запаковать Сбросить все" at bounding box center [447, 84] width 645 height 21
click at [75, 85] on li "Новые 0" at bounding box center [55, 90] width 111 height 13
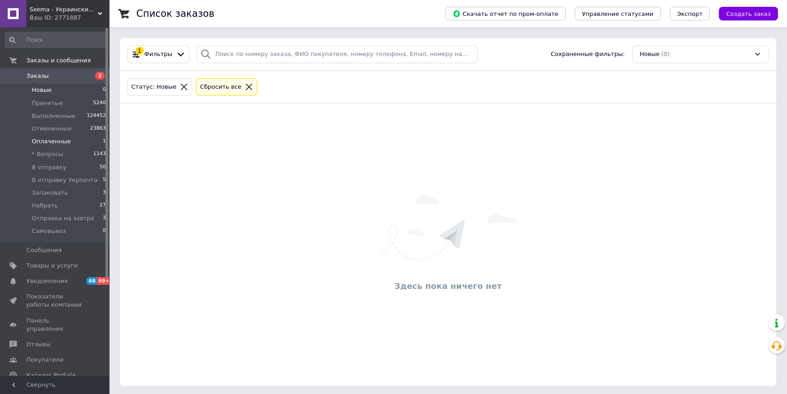
click at [72, 141] on li "Оплаченные 1" at bounding box center [55, 141] width 111 height 13
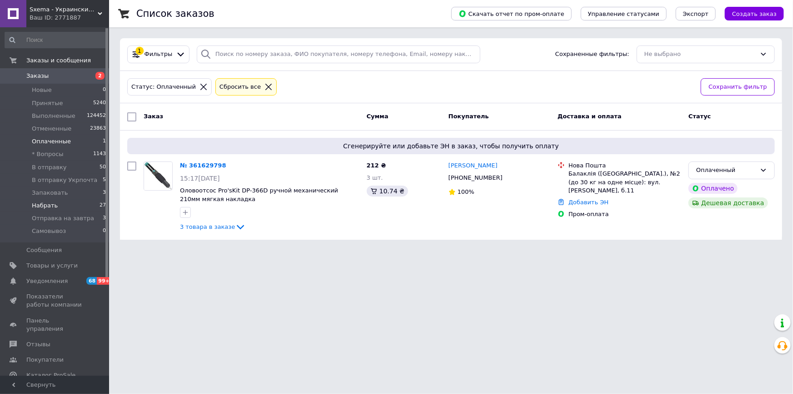
click at [65, 204] on li "Набрать 27" at bounding box center [55, 205] width 111 height 13
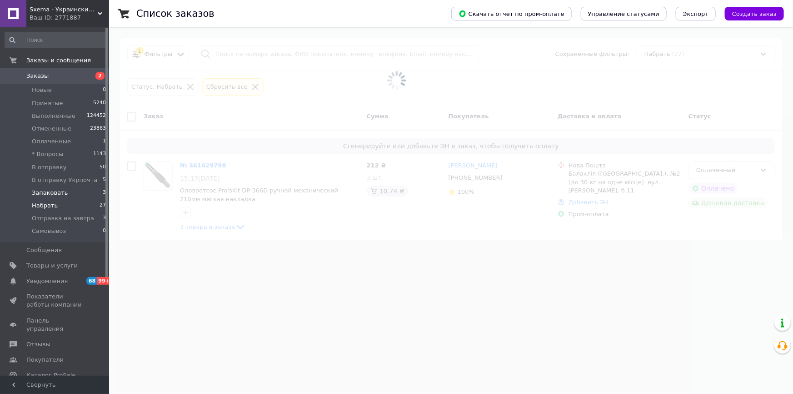
click at [61, 196] on span "Запаковать" at bounding box center [50, 193] width 36 height 8
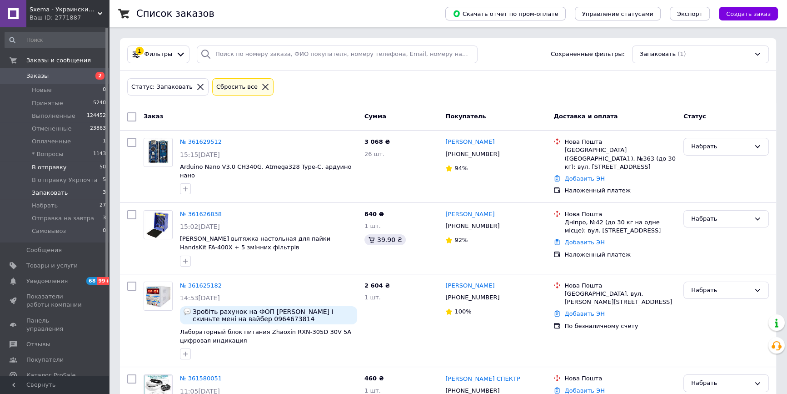
click at [58, 168] on span "В отправку" at bounding box center [49, 167] width 35 height 8
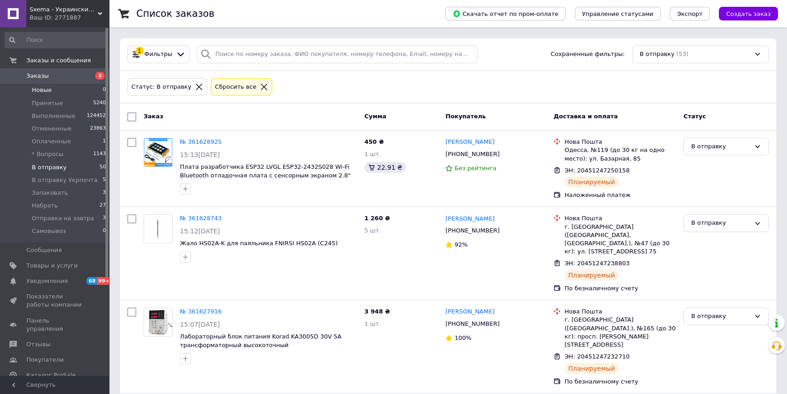
click at [74, 94] on li "Новые 0" at bounding box center [55, 90] width 111 height 13
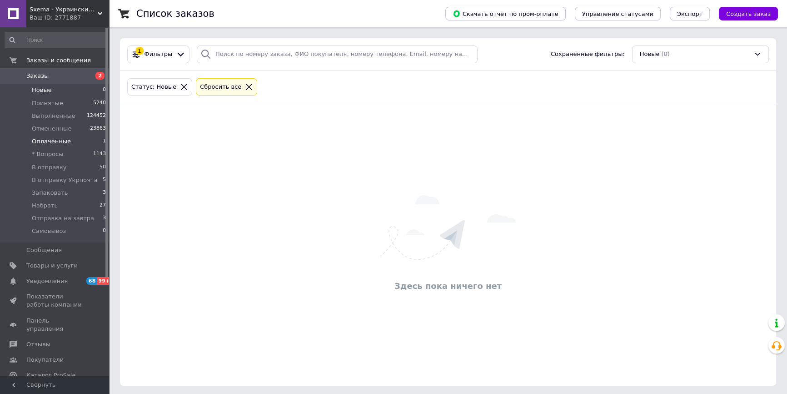
click at [96, 140] on li "Оплаченные 1" at bounding box center [55, 141] width 111 height 13
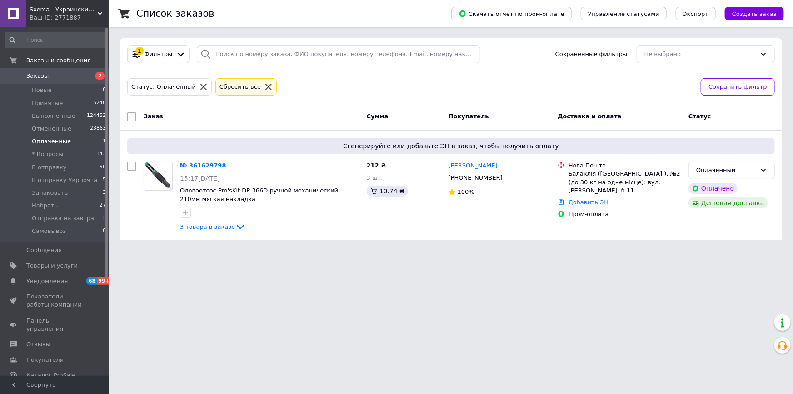
click at [274, 250] on html "Sxema - Украинский Интернет Радиорынок Ваш ID: 2771887 Сайт Sxema - Украинский …" at bounding box center [396, 125] width 793 height 250
click at [67, 170] on li "В отправку 50" at bounding box center [55, 167] width 111 height 13
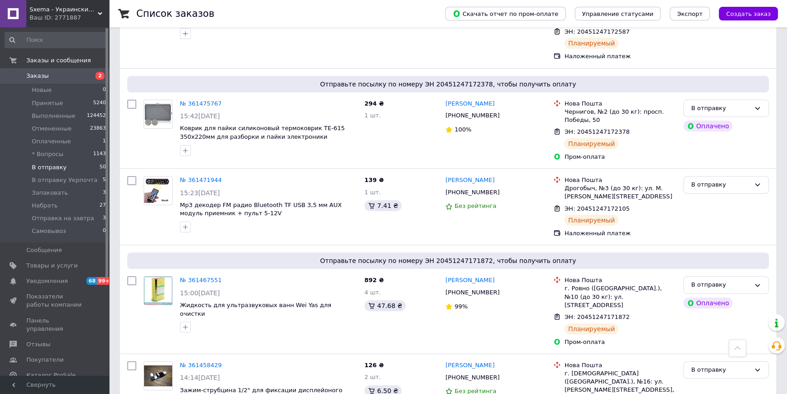
scroll to position [4358, 0]
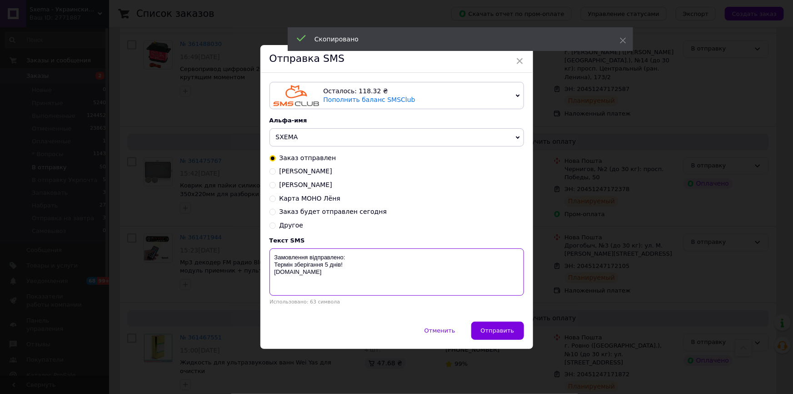
click at [395, 255] on textarea "Замовлення відправлено: Термін зберігання 5 днів! Sxema.com.ua" at bounding box center [397, 271] width 255 height 47
paste textarea "20451247156169"
type textarea "Замовлення відправлено:20451247156169 Термін зберігання 5 днів! Sxema.com.ua"
click at [492, 323] on button "Отправить" at bounding box center [497, 330] width 53 height 18
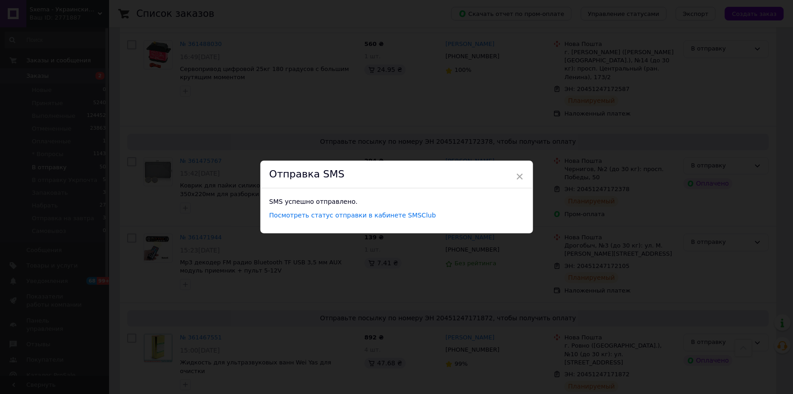
click at [529, 290] on div "× Отправка SMS SMS успешно отправлено. Посмотреть статус отправки в кабинете SM…" at bounding box center [396, 197] width 793 height 394
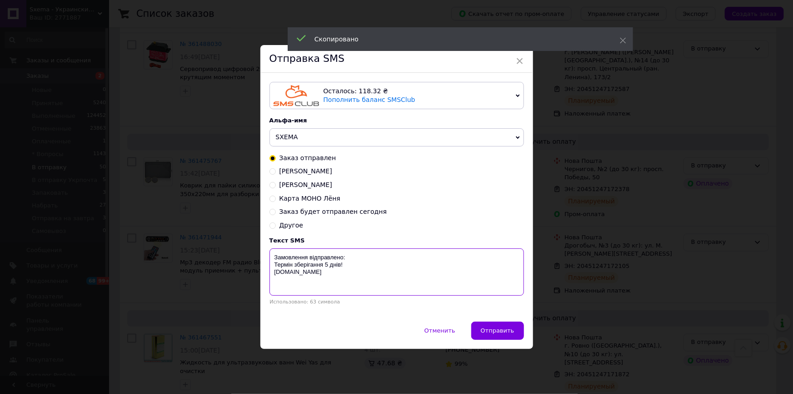
drag, startPoint x: 399, startPoint y: 253, endPoint x: 404, endPoint y: 256, distance: 5.9
click at [399, 253] on textarea "Замовлення відправлено: Термін зберігання 5 днів! Sxema.com.ua" at bounding box center [397, 271] width 255 height 47
paste textarea "20451247157489"
type textarea "Замовлення відправлено:20451247157489 Термін зберігання 5 днів! Sxema.com.ua"
click at [511, 334] on span "Отправить" at bounding box center [498, 330] width 34 height 7
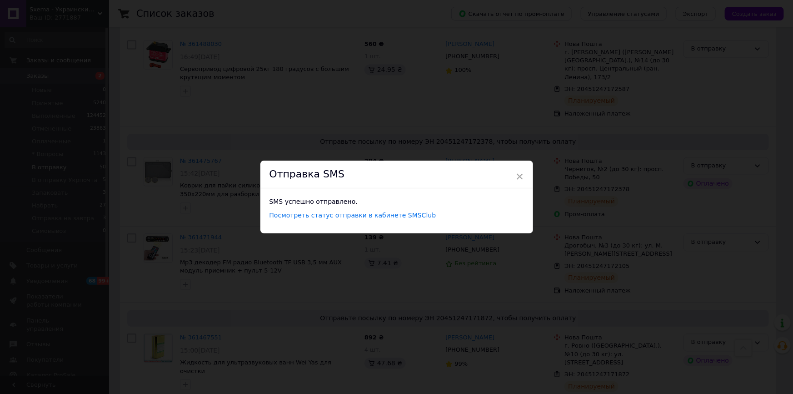
click at [544, 235] on div "× Отправка SMS SMS успешно отправлено. Посмотреть статус отправки в кабинете SM…" at bounding box center [396, 197] width 793 height 394
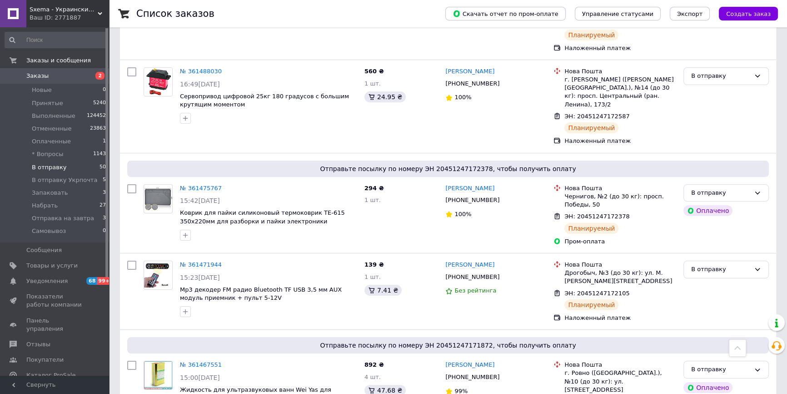
scroll to position [4317, 0]
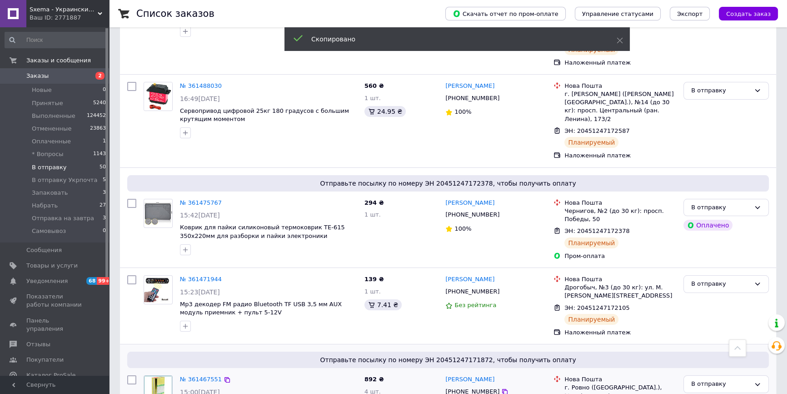
click at [463, 388] on span "+380674216216" at bounding box center [472, 391] width 54 height 7
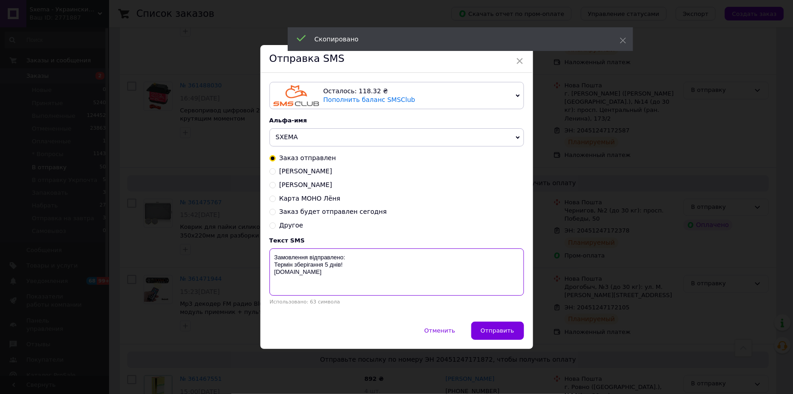
click at [407, 251] on textarea "Замовлення відправлено: Термін зберігання 5 днів! Sxema.com.ua" at bounding box center [397, 271] width 255 height 47
paste textarea "20451247171872"
type textarea "Замовлення відправлено:20451247171872 Термін зберігання 5 днів! Sxema.com.ua"
click at [493, 328] on span "Отправить" at bounding box center [498, 330] width 34 height 7
click at [537, 190] on div "× Отправка SMS Осталось: 118.32 ₴ Пополнить баланс SMSClub Подключить LetsAds А…" at bounding box center [396, 197] width 793 height 394
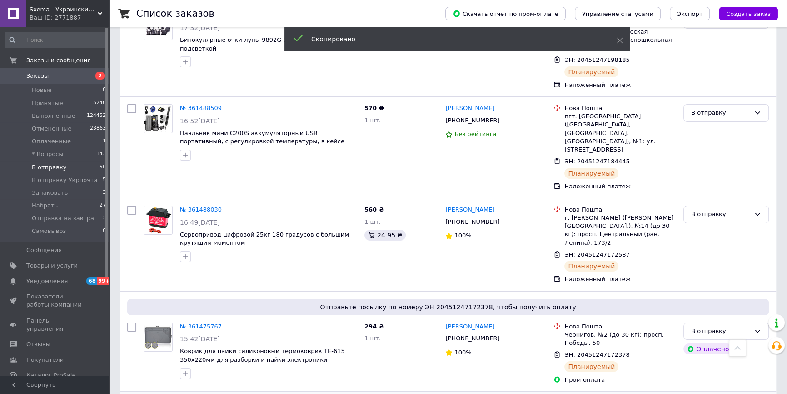
scroll to position [4193, 0]
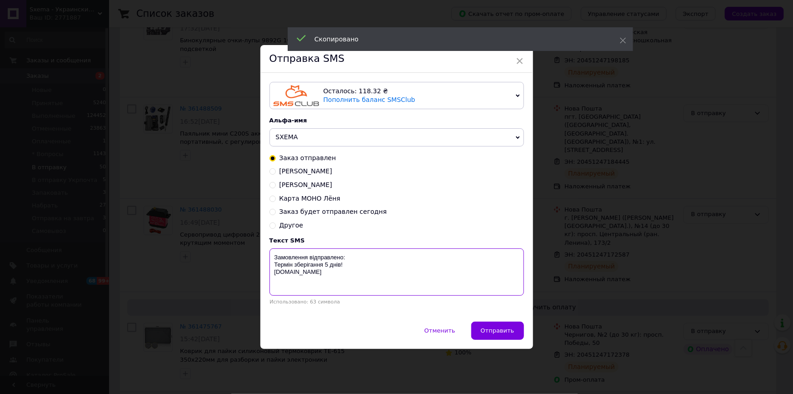
click at [392, 258] on textarea "Замовлення відправлено: Термін зберігання 5 днів! Sxema.com.ua" at bounding box center [397, 271] width 255 height 47
paste textarea "20451247172105"
type textarea "Замовлення відправлено:20451247172105 Термін зберігання 5 днів! Sxema.com.ua"
click at [500, 330] on span "Отправить" at bounding box center [498, 330] width 34 height 7
click at [540, 221] on div "× Отправка SMS Осталось: 118.32 ₴ Пополнить баланс SMSClub Подключить LetsAds А…" at bounding box center [396, 197] width 793 height 394
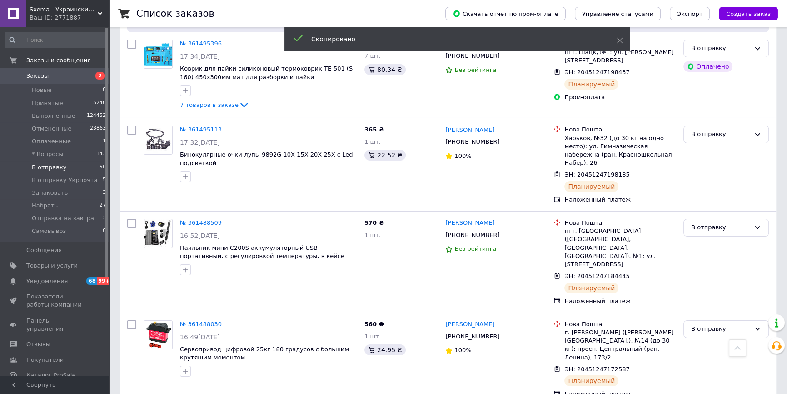
scroll to position [4069, 0]
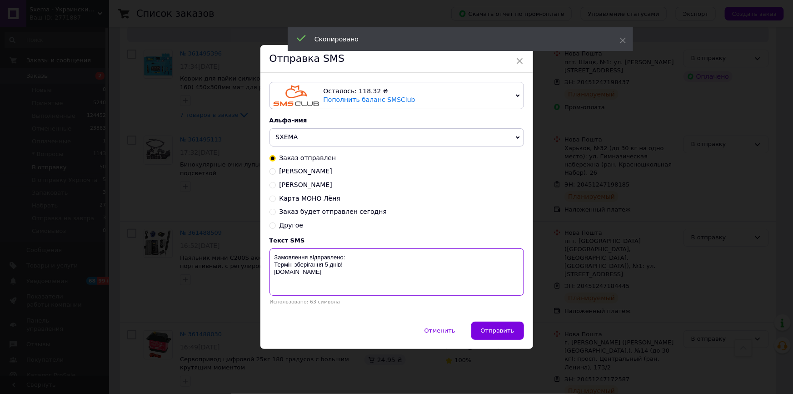
click at [395, 253] on textarea "Замовлення відправлено: Термін зберігання 5 днів! Sxema.com.ua" at bounding box center [397, 271] width 255 height 47
paste textarea "20451247172378"
type textarea "Замовлення відправлено:20451247172378 Термін зберігання 5 днів! Sxema.com.ua"
click at [499, 325] on button "Отправить" at bounding box center [497, 330] width 53 height 18
click at [546, 253] on div "× Отправка SMS Осталось: 118.32 ₴ Пополнить баланс SMSClub Подключить LetsAds А…" at bounding box center [396, 197] width 793 height 394
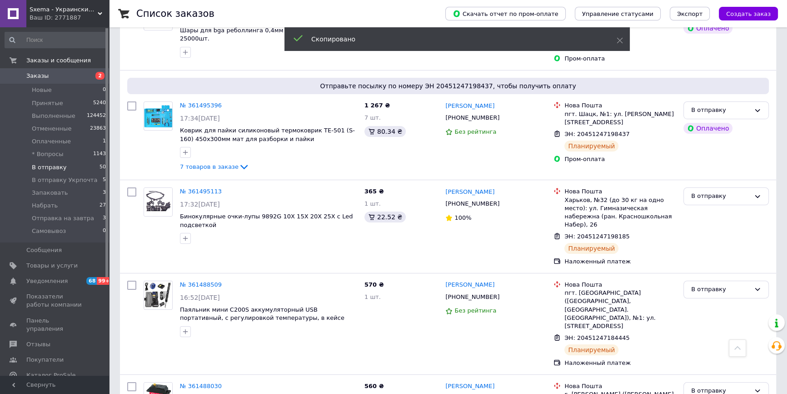
scroll to position [3945, 0]
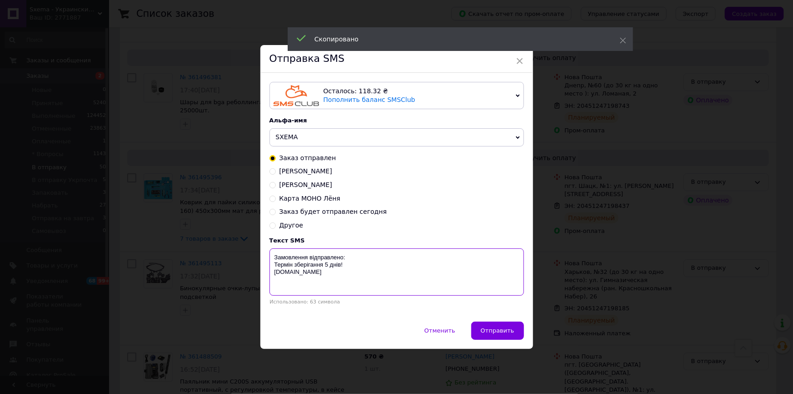
click at [406, 258] on textarea "Замовлення відправлено: Термін зберігання 5 днів! Sxema.com.ua" at bounding box center [397, 271] width 255 height 47
paste textarea "20451247172587"
type textarea "Замовлення відправлено:20451247172587 Термін зберігання 5 днів! Sxema.com.ua"
click at [504, 334] on span "Отправить" at bounding box center [498, 330] width 34 height 7
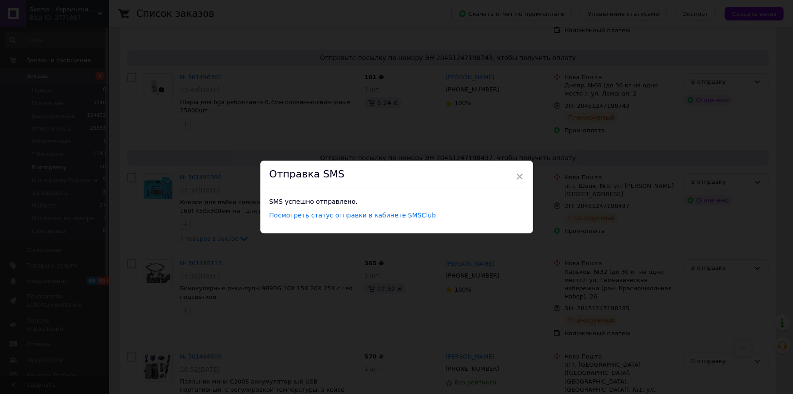
click at [539, 276] on div "× Отправка SMS SMS успешно отправлено. Посмотреть статус отправки в кабинете SM…" at bounding box center [396, 197] width 793 height 394
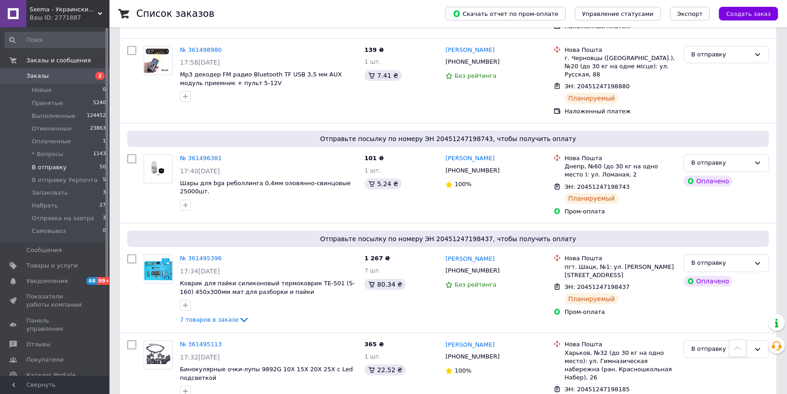
scroll to position [3862, 0]
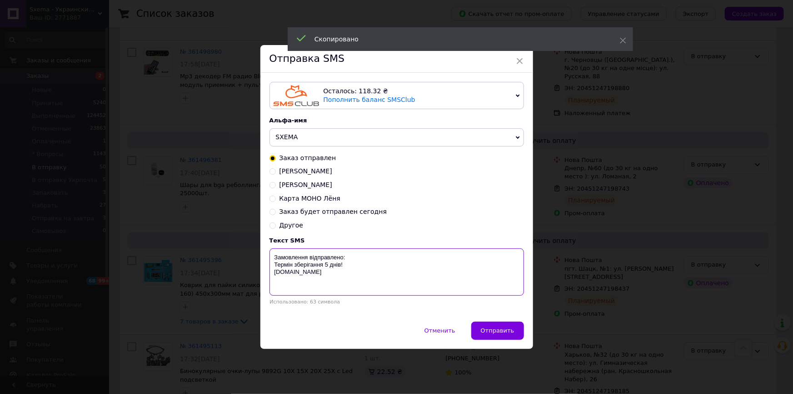
click at [393, 256] on textarea "Замовлення відправлено: Термін зберігання 5 днів! Sxema.com.ua" at bounding box center [397, 271] width 255 height 47
paste textarea "20451247184445"
type textarea "Замовлення відправлено:20451247184445 Термін зберігання 5 днів! Sxema.com.ua"
click at [485, 324] on button "Отправить" at bounding box center [497, 330] width 53 height 18
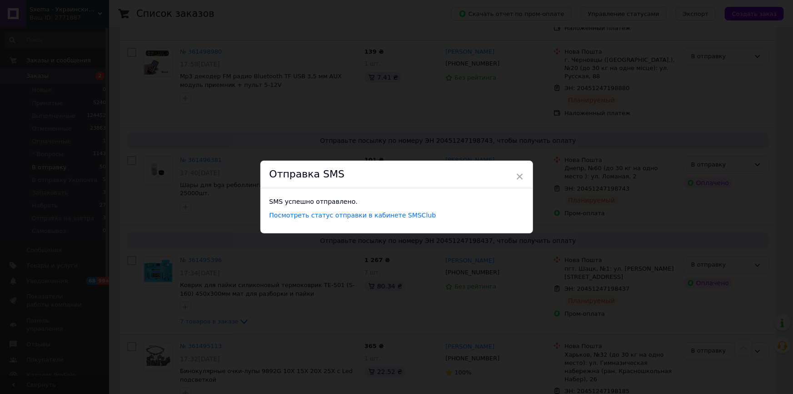
click at [542, 277] on div "× Отправка SMS SMS успешно отправлено. Посмотреть статус отправки в кабинете SM…" at bounding box center [396, 197] width 793 height 394
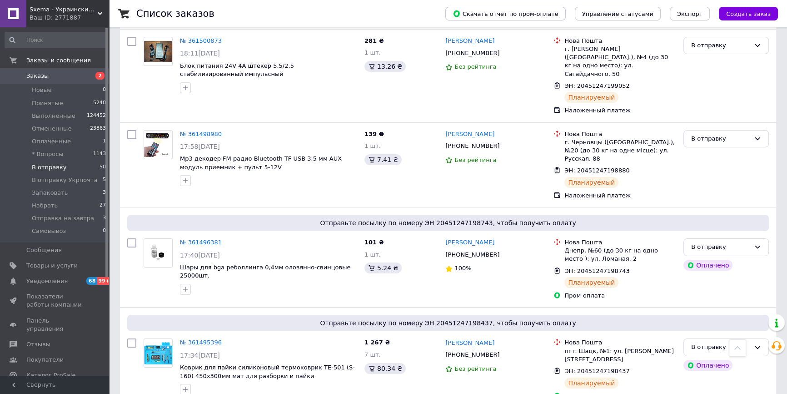
scroll to position [3780, 0]
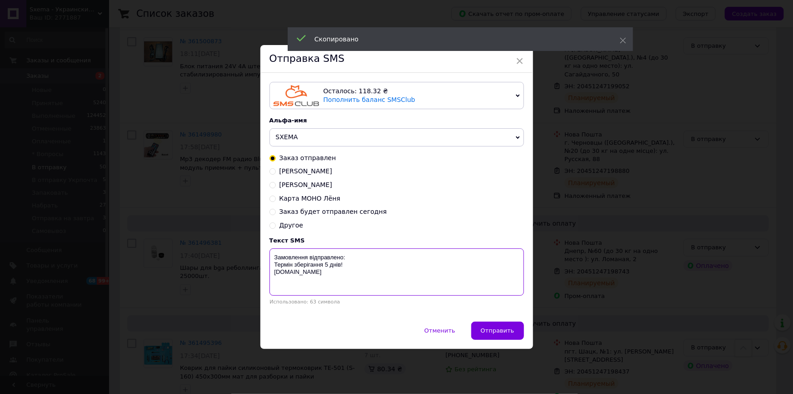
click at [413, 258] on textarea "Замовлення відправлено: Термін зберігання 5 днів! Sxema.com.ua" at bounding box center [397, 271] width 255 height 47
paste textarea "20451247198185"
type textarea "Замовлення відправлено:20451247198185 Термін зберігання 5 днів! Sxema.com.ua"
click at [505, 331] on span "Отправить" at bounding box center [498, 330] width 34 height 7
click at [541, 271] on div "× Отправка SMS Осталось: 118.32 ₴ Пополнить баланс SMSClub Подключить LetsAds А…" at bounding box center [396, 197] width 793 height 394
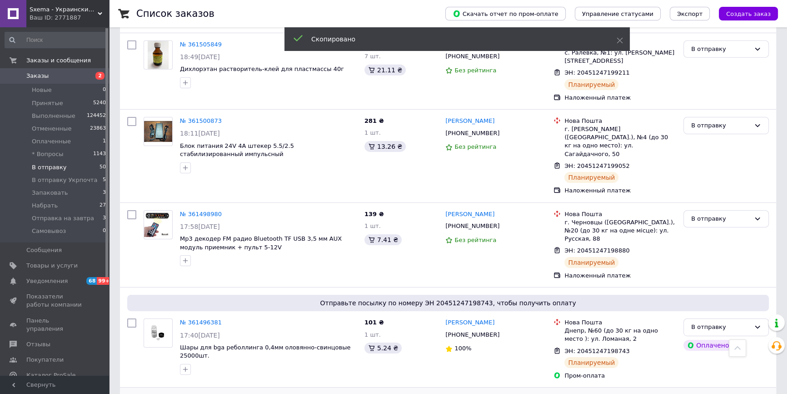
scroll to position [3697, 0]
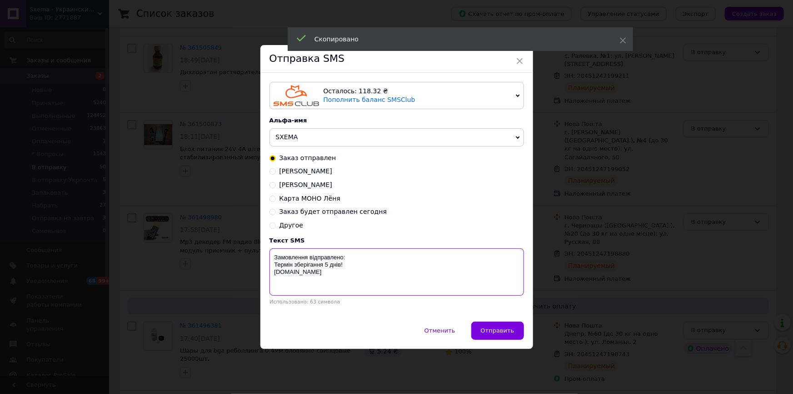
drag, startPoint x: 415, startPoint y: 256, endPoint x: 459, endPoint y: 295, distance: 59.3
click at [415, 255] on textarea "Замовлення відправлено: Термін зберігання 5 днів! Sxema.com.ua" at bounding box center [397, 271] width 255 height 47
paste textarea "20451247198437"
type textarea "Замовлення відправлено:20451247198437 Термін зберігання 5 днів! Sxema.com.ua"
click at [494, 329] on span "Отправить" at bounding box center [498, 330] width 34 height 7
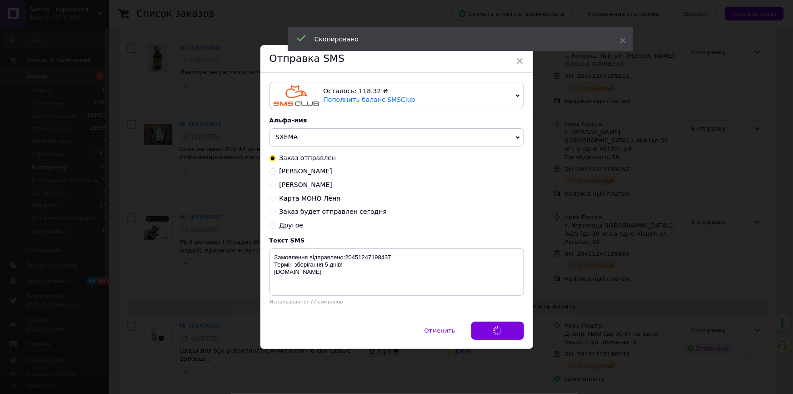
click at [544, 271] on div "× Отправка SMS Осталось: 118.32 ₴ Пополнить баланс SMSClub Подключить LetsAds А…" at bounding box center [396, 197] width 793 height 394
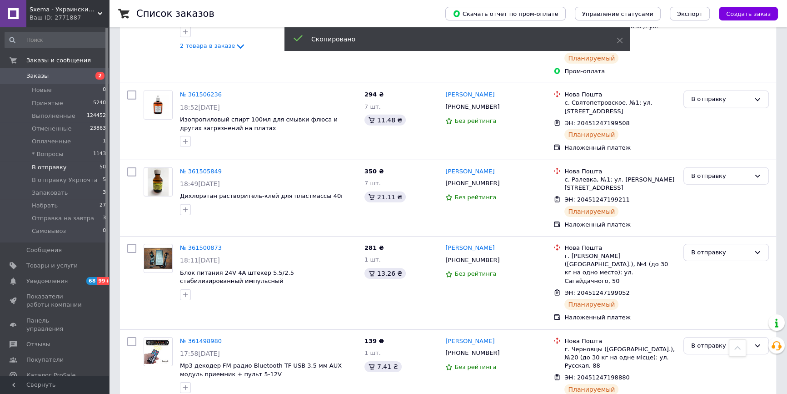
scroll to position [3573, 0]
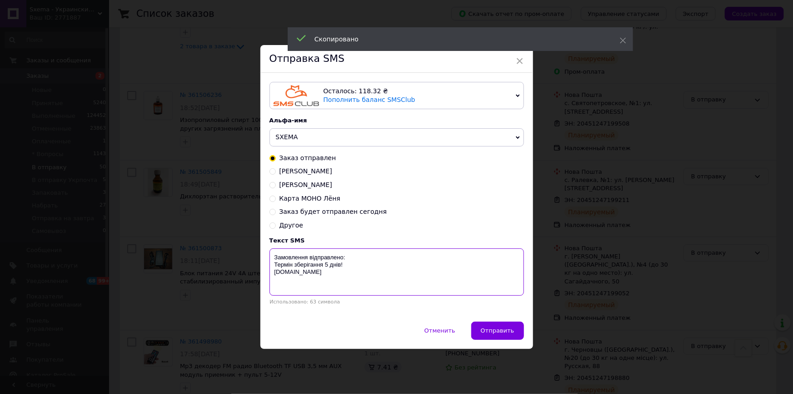
click at [410, 259] on textarea "Замовлення відправлено: Термін зберігання 5 днів! Sxema.com.ua" at bounding box center [397, 271] width 255 height 47
paste textarea "20451247198743"
type textarea "Замовлення відправлено:20451247198743 Термін зберігання 5 днів! Sxema.com.ua"
click at [485, 325] on button "Отправить" at bounding box center [497, 330] width 53 height 18
click at [536, 282] on div "× Отправка SMS Осталось: 118.32 ₴ Пополнить баланс SMSClub Подключить LetsAds А…" at bounding box center [396, 197] width 793 height 394
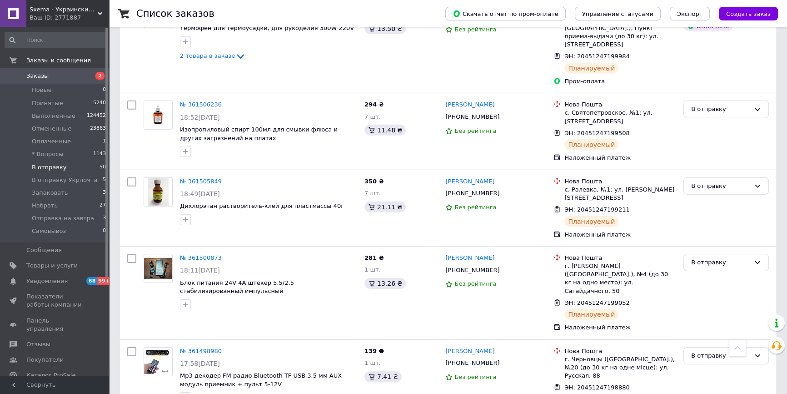
scroll to position [3490, 0]
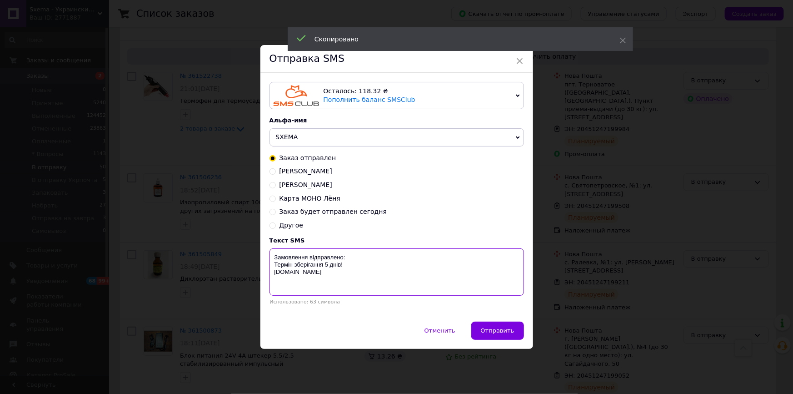
click at [402, 257] on textarea "Замовлення відправлено: Термін зберігання 5 днів! Sxema.com.ua" at bounding box center [397, 271] width 255 height 47
paste textarea "20451247198880"
type textarea "Замовлення відправлено:20451247198880 Термін зберігання 5 днів! Sxema.com.ua"
click at [498, 329] on span "Отправить" at bounding box center [498, 330] width 34 height 7
click at [536, 275] on div "× Отправка SMS Осталось: 118.32 ₴ Пополнить баланс SMSClub Подключить LetsAds А…" at bounding box center [396, 197] width 793 height 394
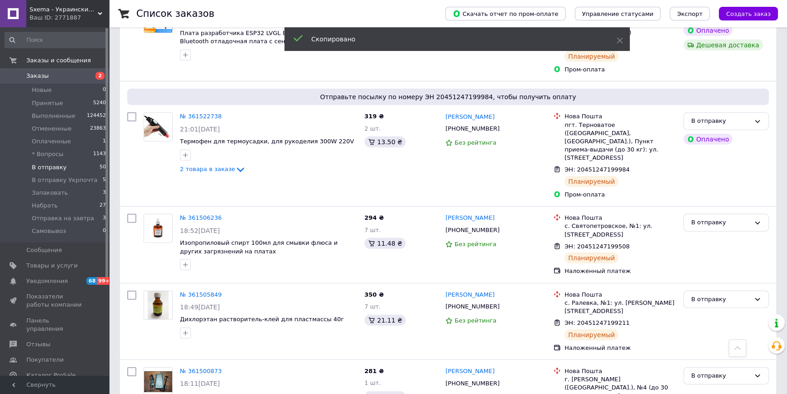
scroll to position [3408, 0]
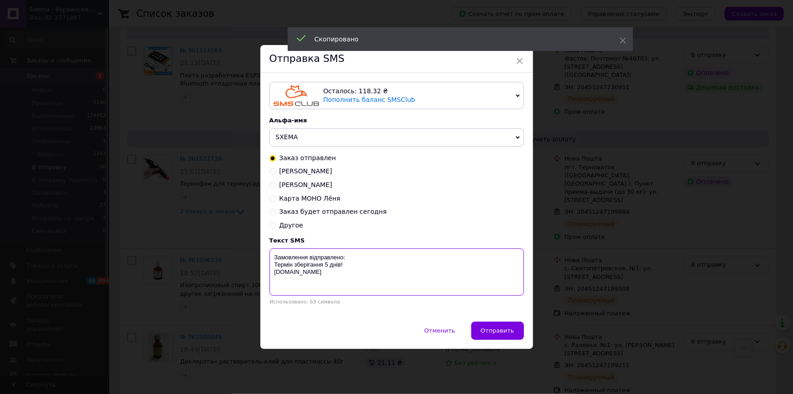
click at [380, 257] on textarea "Замовлення відправлено: Термін зберігання 5 днів! Sxema.com.ua" at bounding box center [397, 271] width 255 height 47
paste textarea "20451247199052"
type textarea "Замовлення відправлено:20451247199052 Термін зберігання 5 днів! Sxema.com.ua"
click at [503, 334] on span "Отправить" at bounding box center [498, 330] width 34 height 7
click at [541, 274] on div "× Отправка SMS Осталось: 118.32 ₴ Пополнить баланс SMSClub Подключить LetsAds А…" at bounding box center [396, 197] width 793 height 394
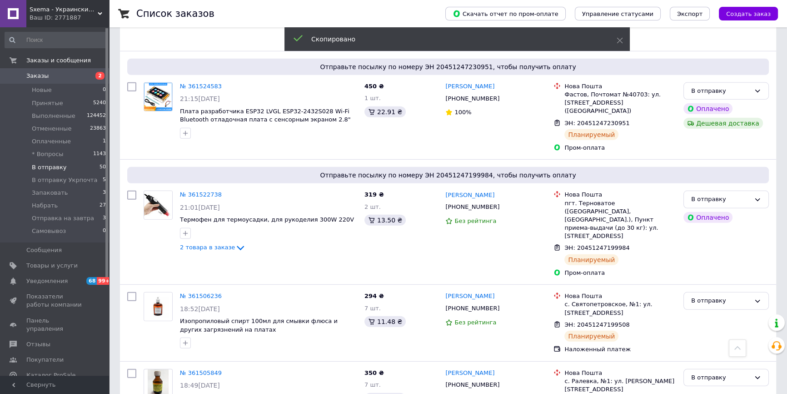
scroll to position [3325, 0]
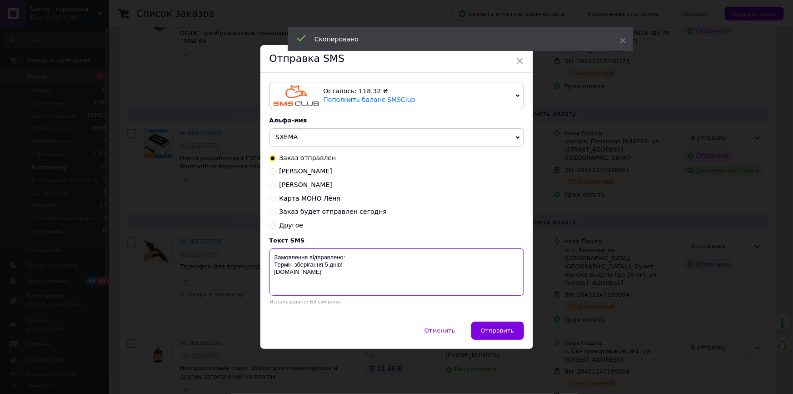
click at [390, 259] on textarea "Замовлення відправлено: Термін зберігання 5 днів! Sxema.com.ua" at bounding box center [397, 271] width 255 height 47
paste textarea "20451247199211"
type textarea "Замовлення відправлено:20451247199211 Термін зберігання 5 днів! Sxema.com.ua"
click at [500, 337] on button "Отправить" at bounding box center [497, 330] width 53 height 18
click at [549, 281] on div "× Отправка SMS Осталось: 118.32 ₴ Пополнить баланс SMSClub Подключить LetsAds А…" at bounding box center [396, 197] width 793 height 394
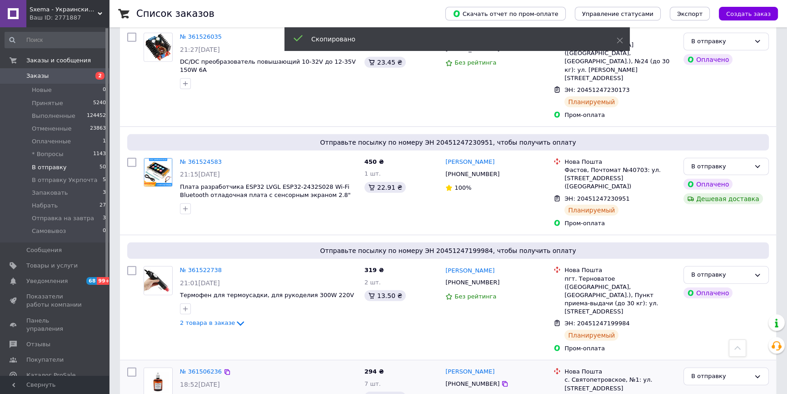
scroll to position [3242, 0]
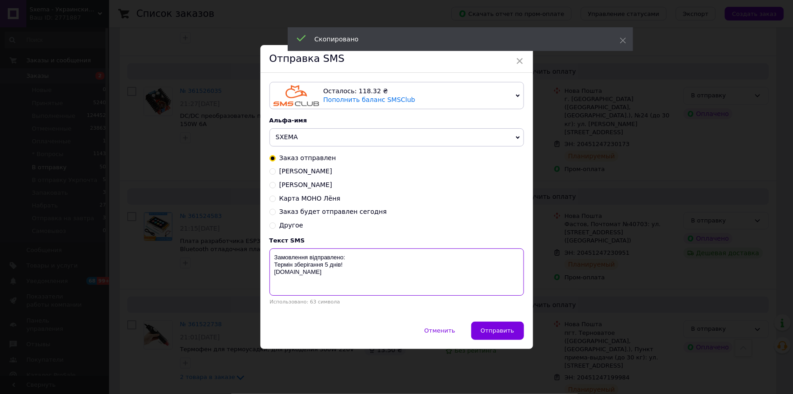
click at [390, 259] on textarea "Замовлення відправлено: Термін зберігання 5 днів! Sxema.com.ua" at bounding box center [397, 271] width 255 height 47
paste textarea "20451247199508"
type textarea "Замовлення відправлено:20451247199508 Термін зберігання 5 днів! Sxema.com.ua"
click at [500, 328] on span "Отправить" at bounding box center [498, 330] width 34 height 7
click at [540, 293] on div "× Отправка SMS Осталось: 118.32 ₴ Пополнить баланс SMSClub Подключить LetsAds А…" at bounding box center [396, 197] width 793 height 394
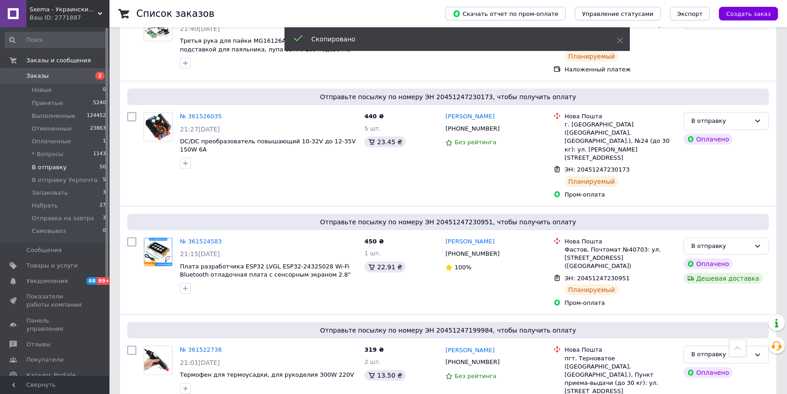
scroll to position [3160, 0]
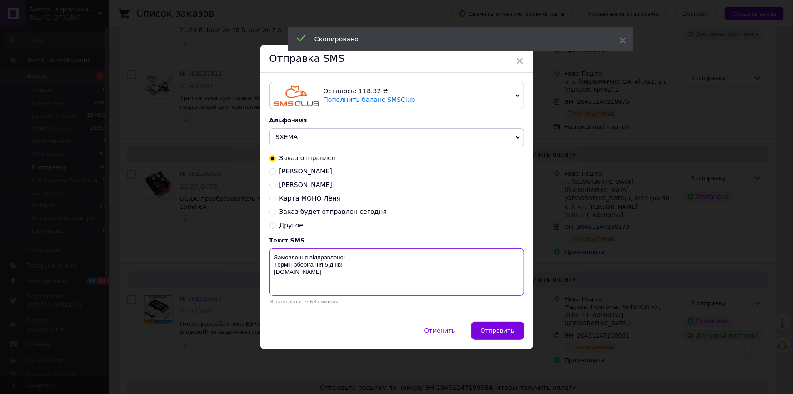
click at [380, 253] on textarea "Замовлення відправлено: Термін зберігання 5 днів! Sxema.com.ua" at bounding box center [397, 271] width 255 height 47
paste textarea "20451247199984"
type textarea "Замовлення відправлено:20451247199984 Термін зберігання 5 днів! Sxema.com.ua"
drag, startPoint x: 487, startPoint y: 322, endPoint x: 492, endPoint y: 327, distance: 6.8
click at [488, 323] on button "Отправить" at bounding box center [497, 330] width 53 height 18
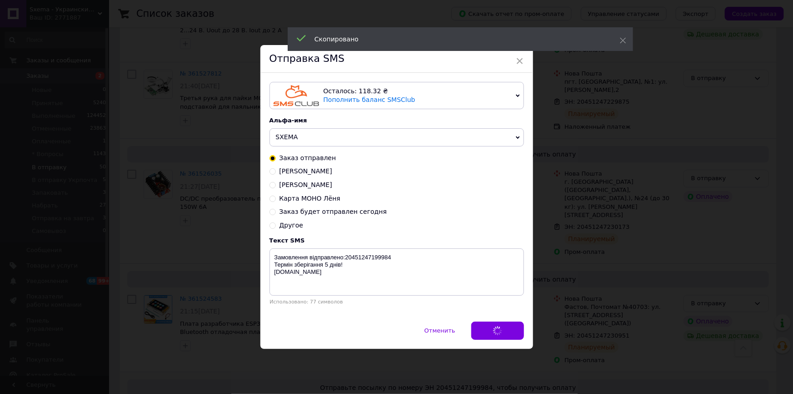
click at [550, 294] on div "× Отправка SMS Осталось: 118.32 ₴ Пополнить баланс SMSClub Подключить LetsAds А…" at bounding box center [396, 197] width 793 height 394
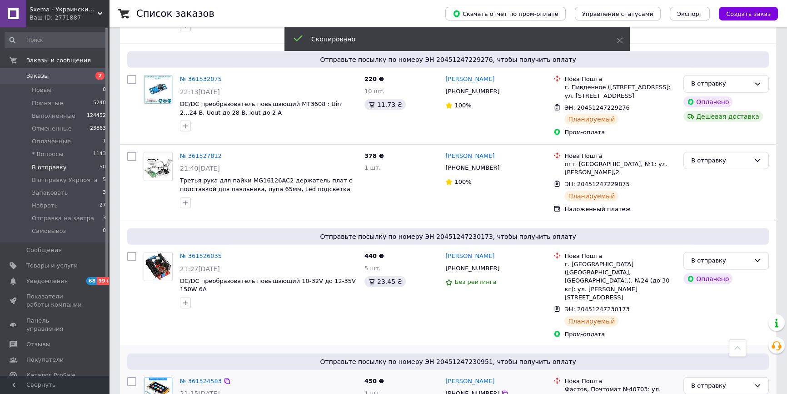
scroll to position [3077, 0]
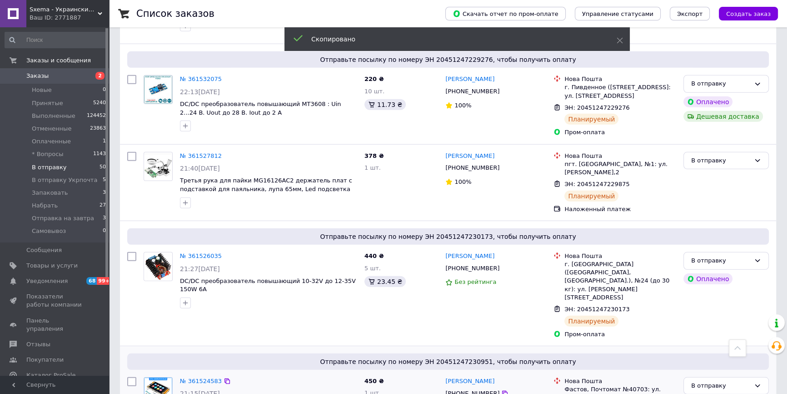
click at [467, 390] on span "+380635776046" at bounding box center [472, 393] width 54 height 7
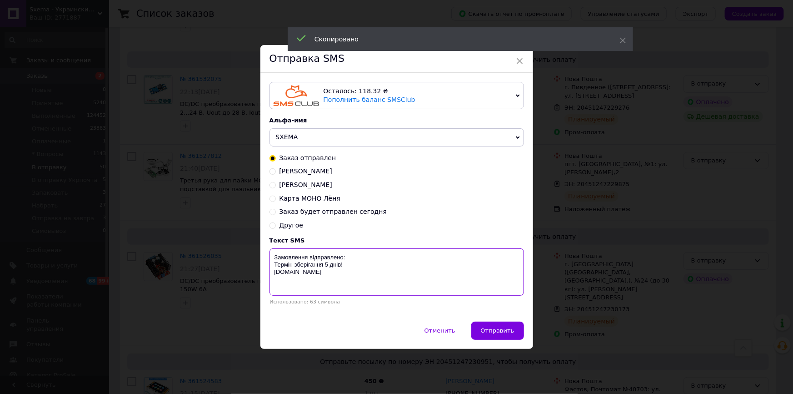
click at [413, 259] on textarea "Замовлення відправлено: Термін зберігання 5 днів! Sxema.com.ua" at bounding box center [397, 271] width 255 height 47
paste textarea "20451247230951"
type textarea "Замовлення відправлено:20451247230951 Термін зберігання 5 днів! Sxema.com.ua"
click at [496, 323] on button "Отправить" at bounding box center [497, 330] width 53 height 18
click at [535, 287] on div "× Отправка SMS Осталось: 118.32 ₴ Пополнить баланс SMSClub Подключить LetsAds А…" at bounding box center [396, 197] width 793 height 394
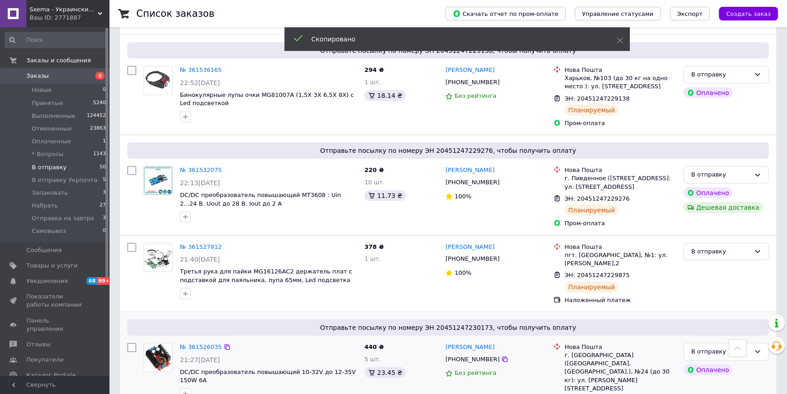
scroll to position [2953, 0]
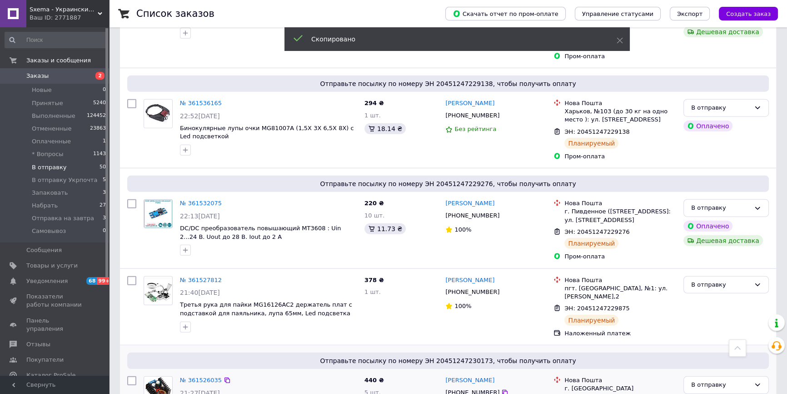
click at [482, 389] on span "+380632539518" at bounding box center [472, 392] width 54 height 7
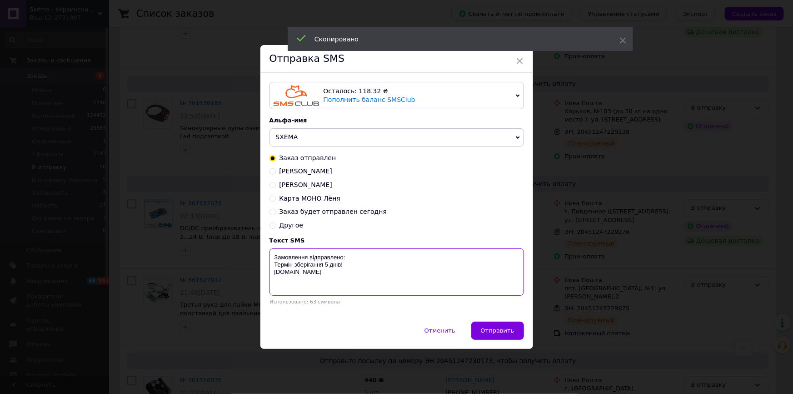
click at [412, 259] on textarea "Замовлення відправлено: Термін зберігання 5 днів! Sxema.com.ua" at bounding box center [397, 271] width 255 height 47
paste textarea "20451247230173"
type textarea "Замовлення відправлено:20451247230173 Термін зберігання 5 днів! Sxema.com.ua"
click at [491, 321] on div "Осталось: 118.32 ₴ Пополнить баланс SMSClub Подключить LetsAds Альфа-имя SXEMA …" at bounding box center [396, 197] width 273 height 248
click at [499, 326] on button "Отправить" at bounding box center [497, 330] width 53 height 18
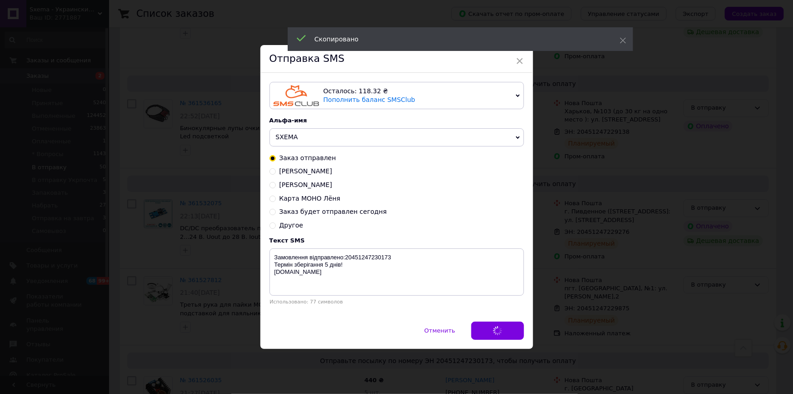
click at [536, 303] on div "× Отправка SMS Осталось: 118.32 ₴ Пополнить баланс SMSClub Подключить LetsAds А…" at bounding box center [396, 197] width 793 height 394
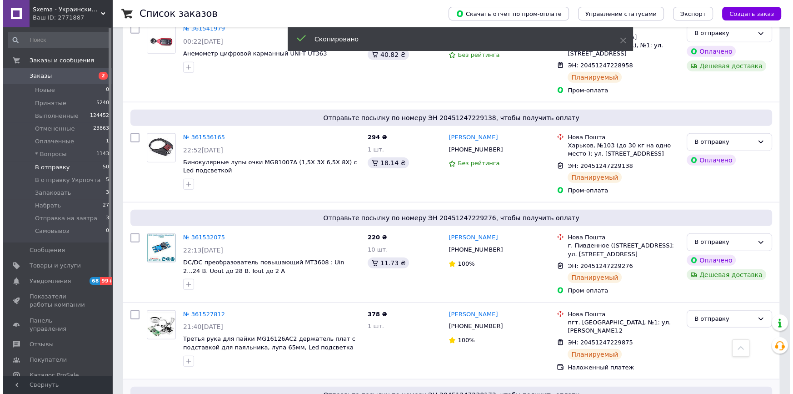
scroll to position [2870, 0]
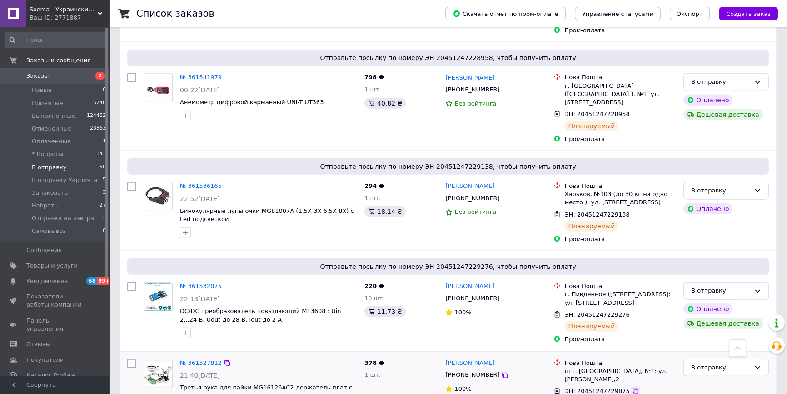
click at [633, 388] on icon at bounding box center [635, 390] width 5 height 5
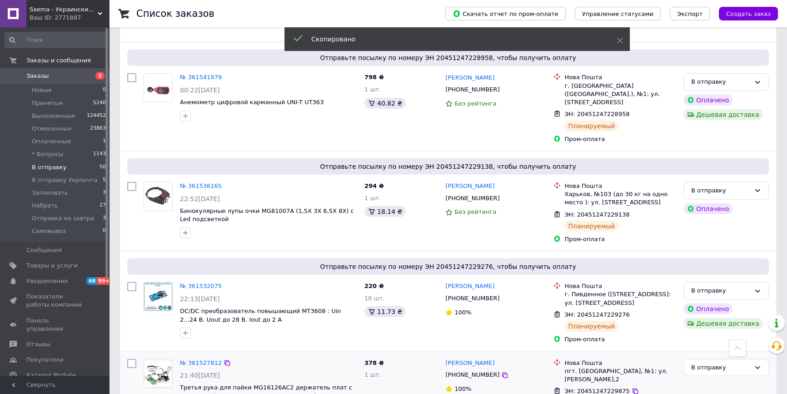
click at [473, 371] on span "+380673018314" at bounding box center [472, 374] width 54 height 7
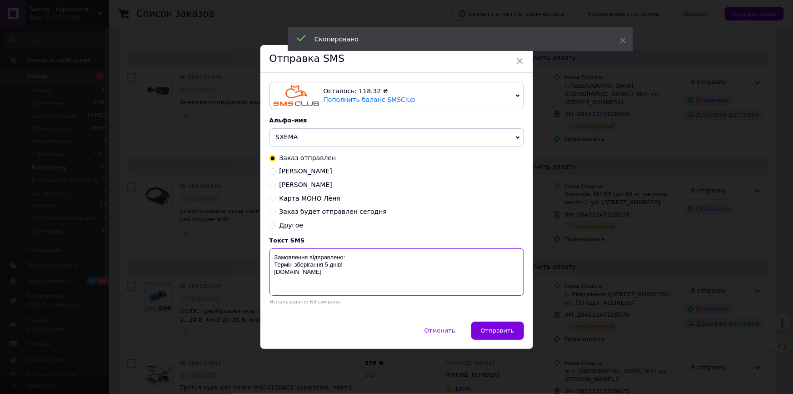
click at [391, 251] on textarea "Замовлення відправлено: Термін зберігання 5 днів! Sxema.com.ua" at bounding box center [397, 271] width 255 height 47
paste textarea "20451247229875"
type textarea "Замовлення відправлено:20451247229875 Термін зберігання 5 днів! Sxema.com.ua"
click at [506, 337] on button "Отправить" at bounding box center [497, 330] width 53 height 18
click at [548, 279] on div "× Отправка SMS Осталось: 118.32 ₴ Пополнить баланс SMSClub Подключить LetsAds А…" at bounding box center [396, 197] width 793 height 394
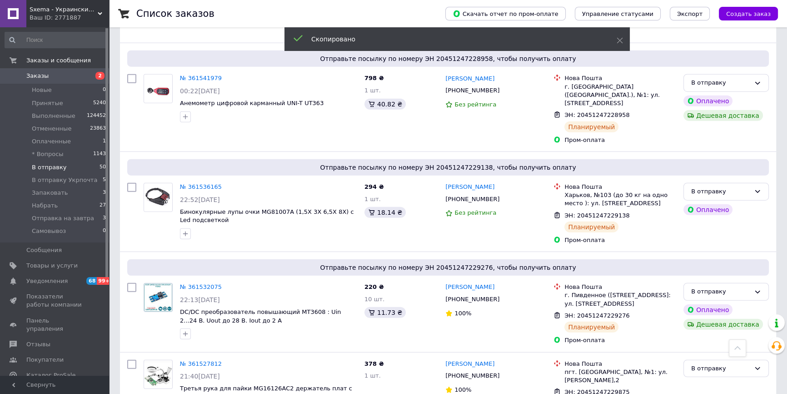
scroll to position [2788, 0]
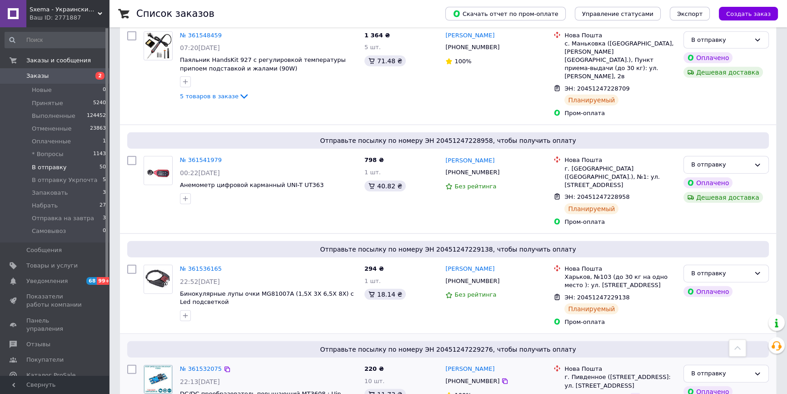
click at [632, 393] on icon at bounding box center [635, 397] width 7 height 7
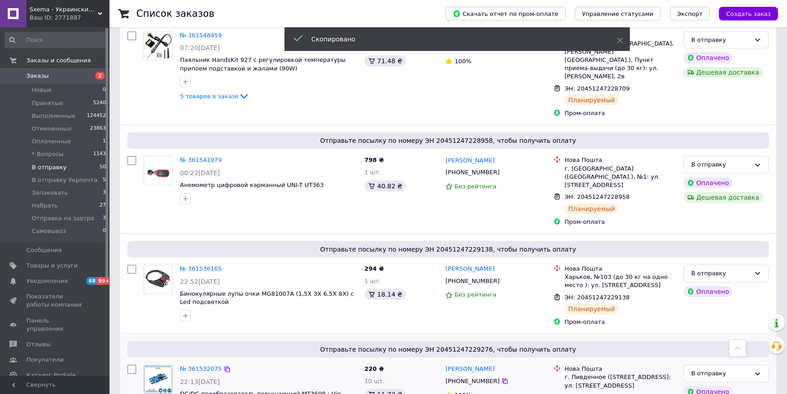
click at [461, 377] on span "+380993985373" at bounding box center [472, 380] width 54 height 7
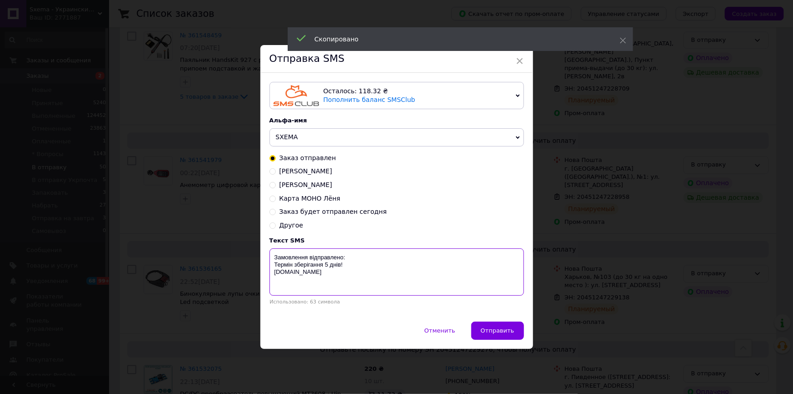
drag, startPoint x: 386, startPoint y: 256, endPoint x: 437, endPoint y: 281, distance: 57.3
click at [385, 256] on textarea "Замовлення відправлено: Термін зберігання 5 днів! Sxema.com.ua" at bounding box center [397, 271] width 255 height 47
paste textarea "20451247229276"
type textarea "Замовлення відправлено:20451247229276 Термін зберігання 5 днів! Sxema.com.ua"
click at [483, 327] on button "Отправить" at bounding box center [497, 330] width 53 height 18
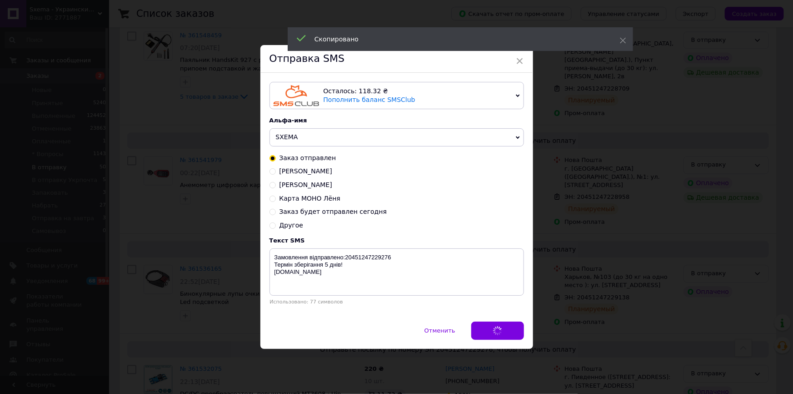
drag, startPoint x: 533, startPoint y: 270, endPoint x: 549, endPoint y: 292, distance: 27.0
click at [533, 270] on div "× Отправка SMS Осталось: 118.32 ₴ Пополнить баланс SMSClub Подключить LetsAds А…" at bounding box center [396, 197] width 793 height 394
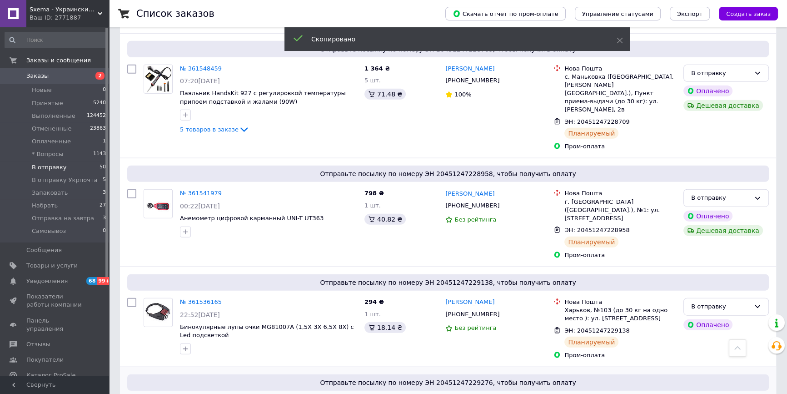
scroll to position [2705, 0]
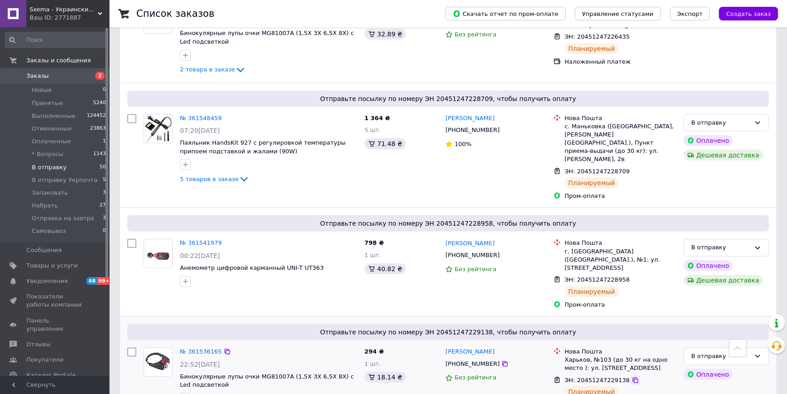
click at [633, 377] on icon at bounding box center [635, 379] width 5 height 5
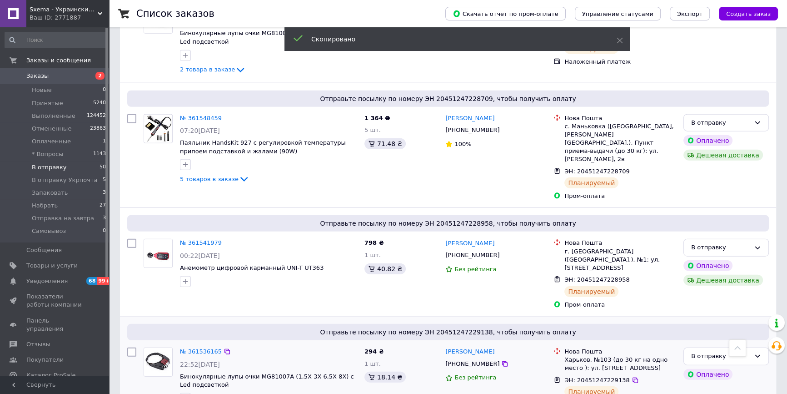
click at [463, 360] on span "+380663768634" at bounding box center [472, 363] width 54 height 7
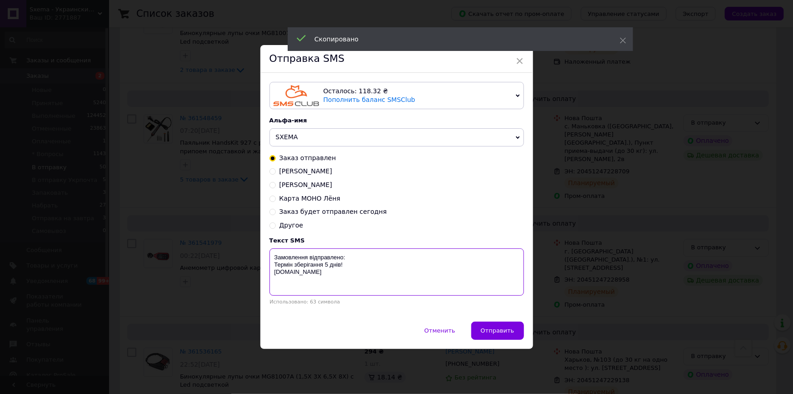
click at [383, 259] on textarea "Замовлення відправлено: Термін зберігання 5 днів! Sxema.com.ua" at bounding box center [397, 271] width 255 height 47
paste textarea "20451247229138"
type textarea "Замовлення відправлено:20451247229138 Термін зберігання 5 днів! Sxema.com.ua"
click at [503, 330] on span "Отправить" at bounding box center [498, 330] width 34 height 7
click at [544, 260] on div "× Отправка SMS Осталось: 118.32 ₴ Пополнить баланс SMSClub Подключить LetsAds А…" at bounding box center [396, 197] width 793 height 394
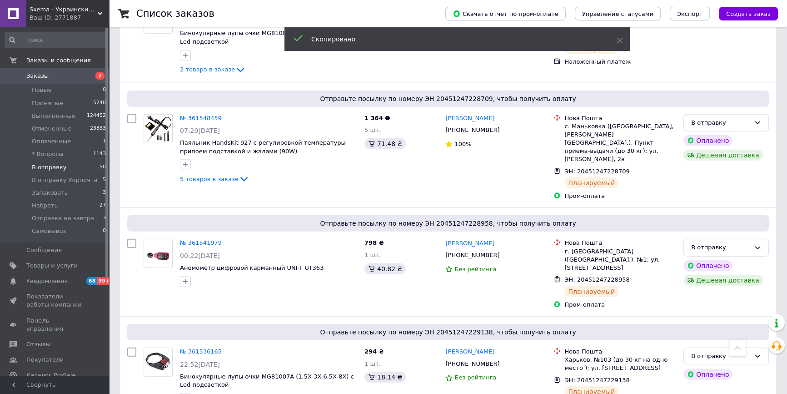
scroll to position [2623, 0]
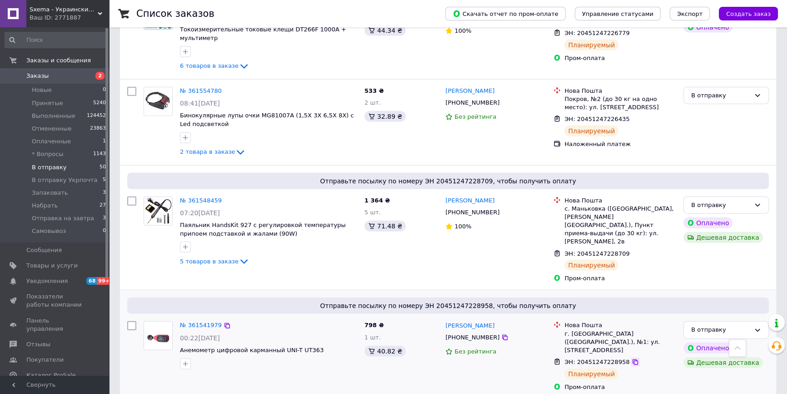
click at [632, 358] on icon at bounding box center [635, 361] width 7 height 7
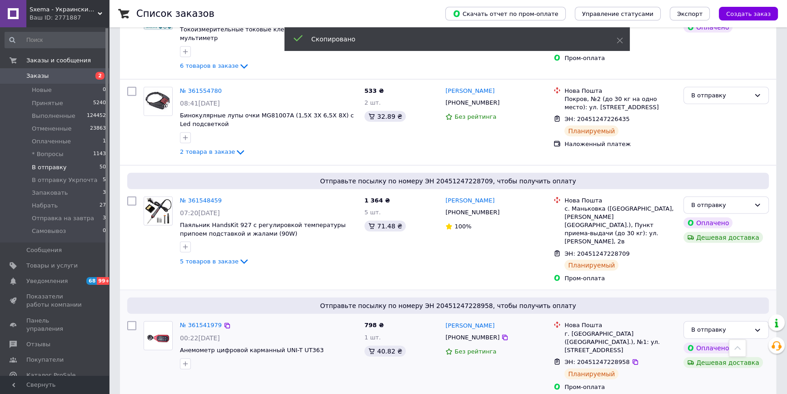
click at [476, 334] on span "+380504588811" at bounding box center [472, 337] width 54 height 7
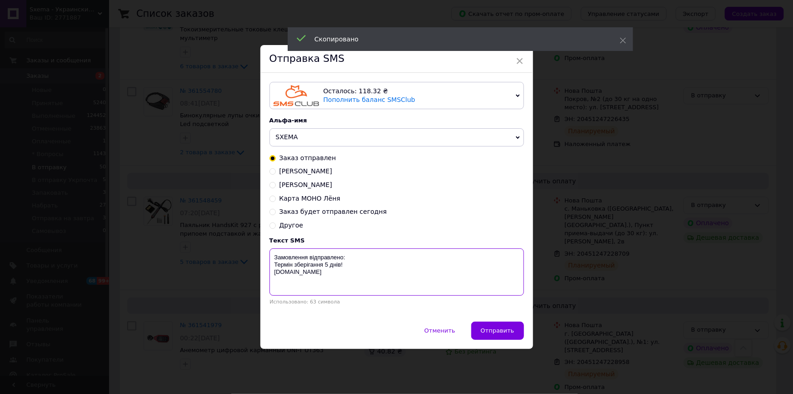
click at [401, 265] on textarea "Замовлення відправлено: Термін зберігання 5 днів! Sxema.com.ua" at bounding box center [397, 271] width 255 height 47
click at [402, 260] on textarea "Замовлення відправлено: Термін зберігання 5 днів! Sxema.com.ua" at bounding box center [397, 271] width 255 height 47
paste textarea "20451247228958"
type textarea "Замовлення відправлено:20451247228958 Термін зберігання 5 днів! Sxema.com.ua"
click at [493, 329] on span "Отправить" at bounding box center [498, 330] width 34 height 7
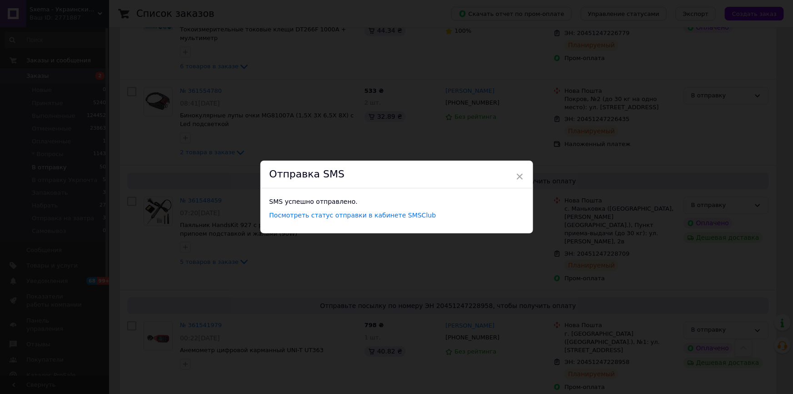
click at [544, 245] on div "× Отправка SMS SMS успешно отправлено. Посмотреть статус отправки в кабинете SM…" at bounding box center [396, 197] width 793 height 394
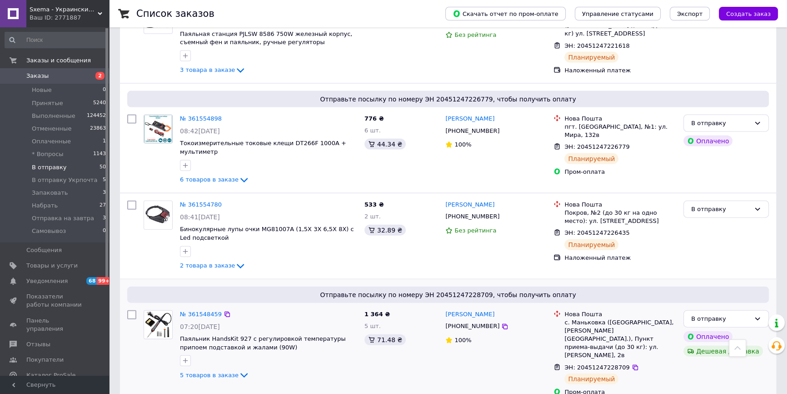
scroll to position [2499, 0]
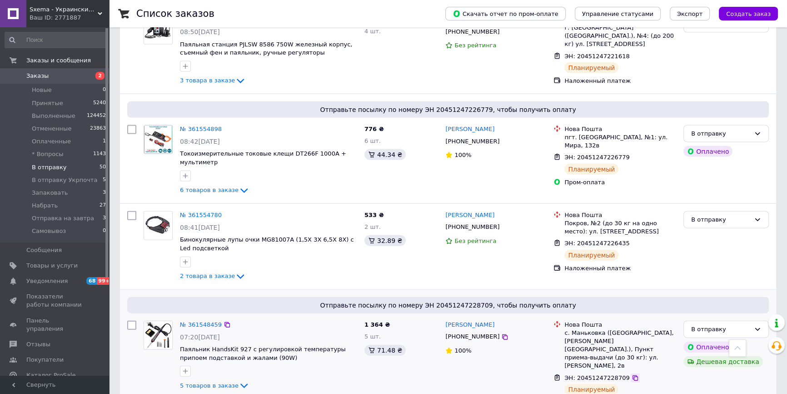
click at [632, 374] on icon at bounding box center [635, 377] width 7 height 7
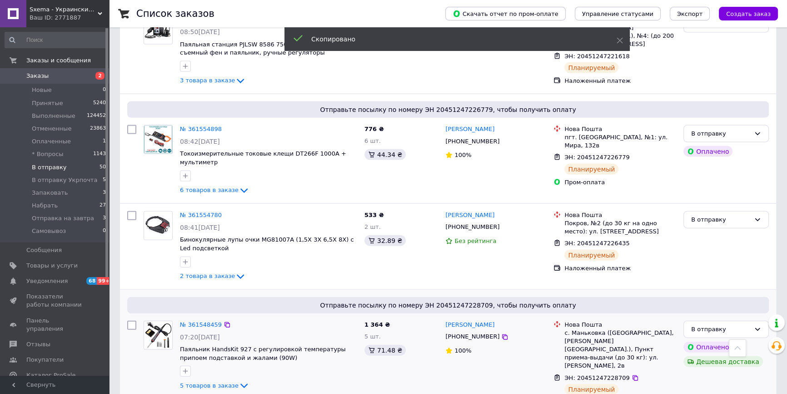
click at [466, 333] on span "+380958206991" at bounding box center [472, 336] width 54 height 7
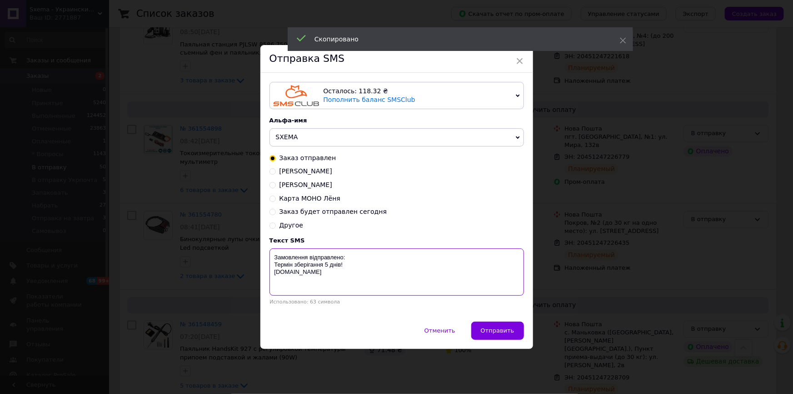
click at [405, 256] on textarea "Замовлення відправлено: Термін зберігання 5 днів! Sxema.com.ua" at bounding box center [397, 271] width 255 height 47
paste textarea "20451247228709"
type textarea "Замовлення відправлено:20451247228709 Термін зберігання 5 днів! Sxema.com.ua"
click at [502, 329] on span "Отправить" at bounding box center [498, 330] width 34 height 7
click at [539, 256] on div "× Отправка SMS Осталось: 118.32 ₴ Пополнить баланс SMSClub Подключить LetsAds А…" at bounding box center [396, 197] width 793 height 394
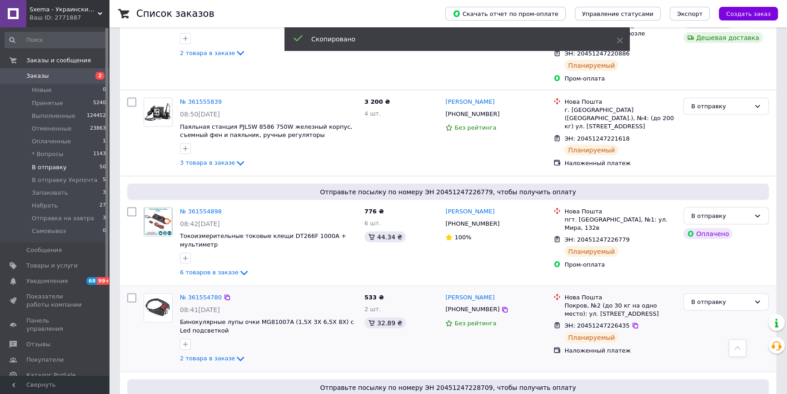
scroll to position [2416, 0]
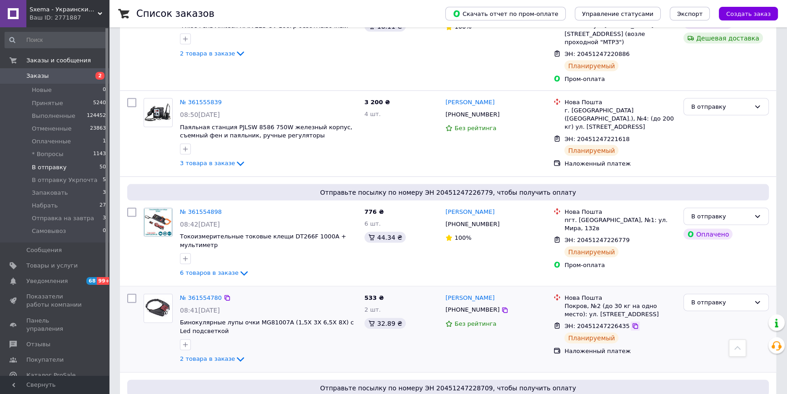
click at [633, 323] on icon at bounding box center [635, 325] width 5 height 5
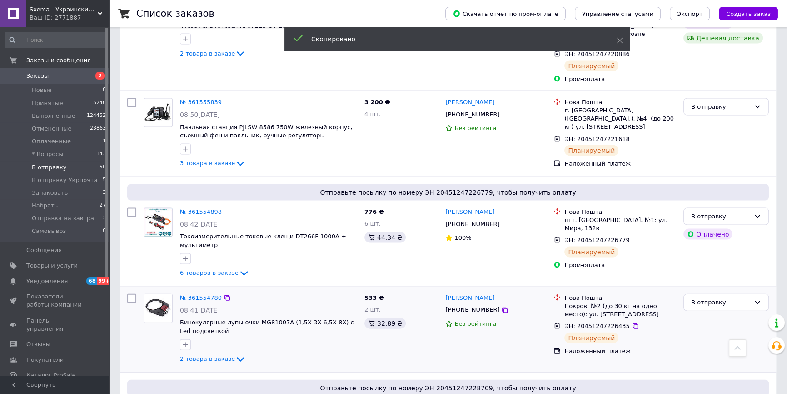
click at [468, 306] on span "+380980952113" at bounding box center [472, 309] width 54 height 7
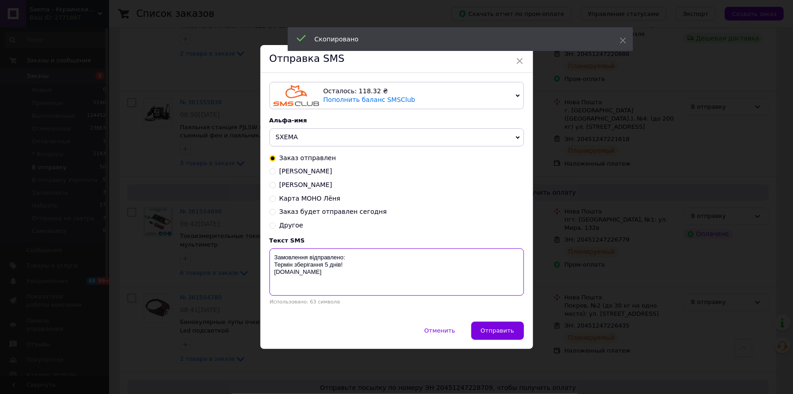
click at [411, 259] on textarea "Замовлення відправлено: Термін зберігання 5 днів! Sxema.com.ua" at bounding box center [397, 271] width 255 height 47
paste textarea "20451247226435"
type textarea "Замовлення відправлено:20451247226435 Термін зберігання 5 днів! Sxema.com.ua"
click at [483, 326] on button "Отправить" at bounding box center [497, 330] width 53 height 18
click at [537, 244] on div "× Отправка SMS Осталось: 118.32 ₴ Пополнить баланс SMSClub Подключить LetsAds А…" at bounding box center [396, 197] width 793 height 394
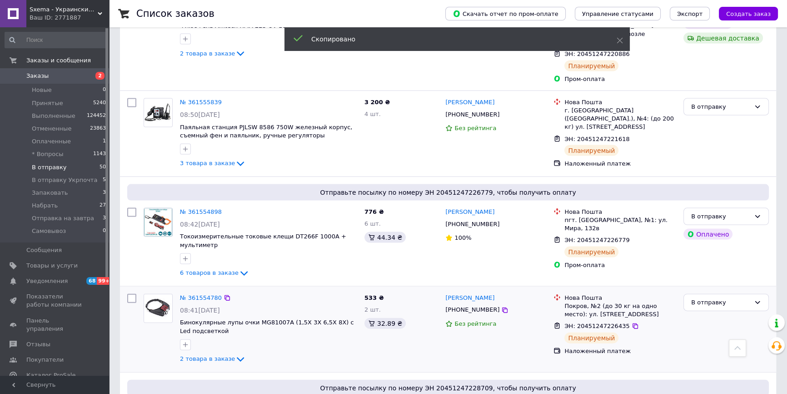
scroll to position [2292, 0]
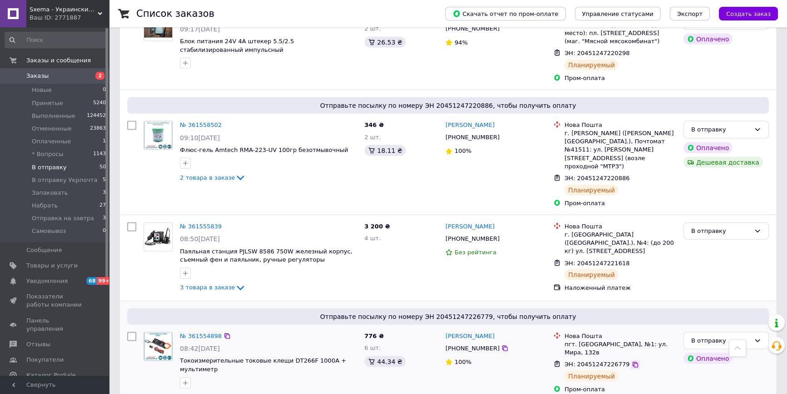
click at [632, 361] on icon at bounding box center [635, 364] width 7 height 7
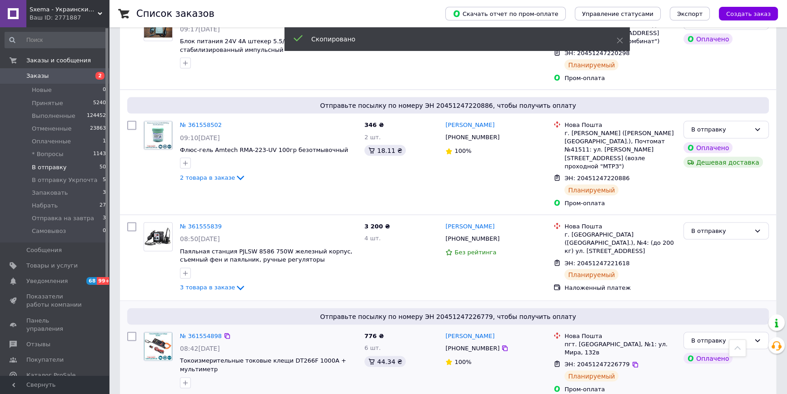
click at [454, 345] on span "+380965786585" at bounding box center [472, 348] width 54 height 7
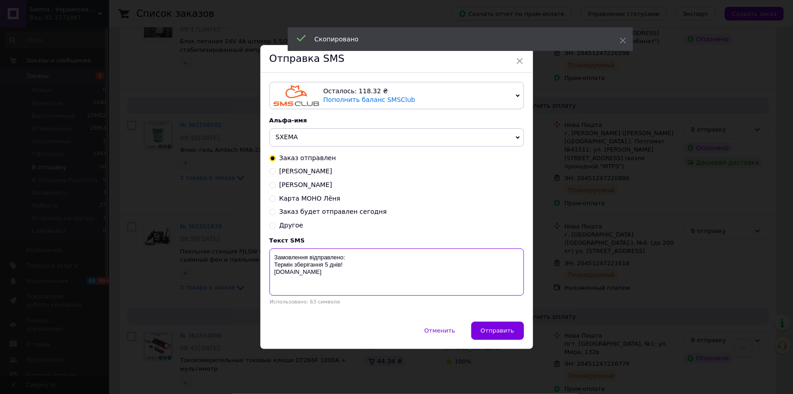
click at [409, 253] on textarea "Замовлення відправлено: Термін зберігання 5 днів! Sxema.com.ua" at bounding box center [397, 271] width 255 height 47
paste textarea "20451247226779"
type textarea "Замовлення відправлено:20451247226779 Термін зберігання 5 днів! Sxema.com.ua"
click at [486, 328] on span "Отправить" at bounding box center [498, 330] width 34 height 7
click at [538, 255] on div "× Отправка SMS Осталось: 118.32 ₴ Пополнить баланс SMSClub Подключить LetsAds А…" at bounding box center [396, 197] width 793 height 394
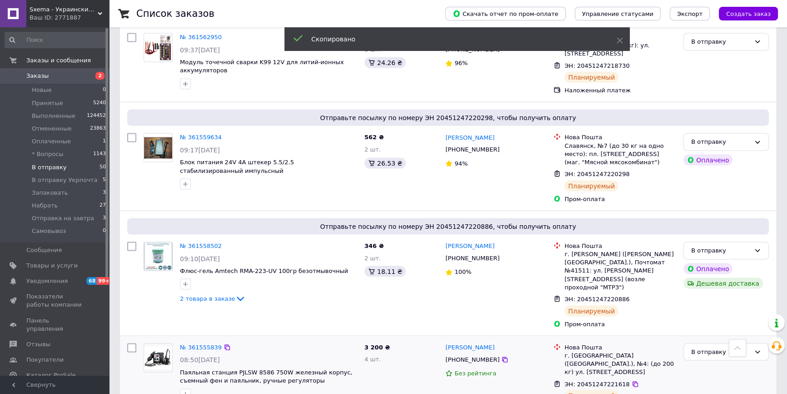
scroll to position [2168, 0]
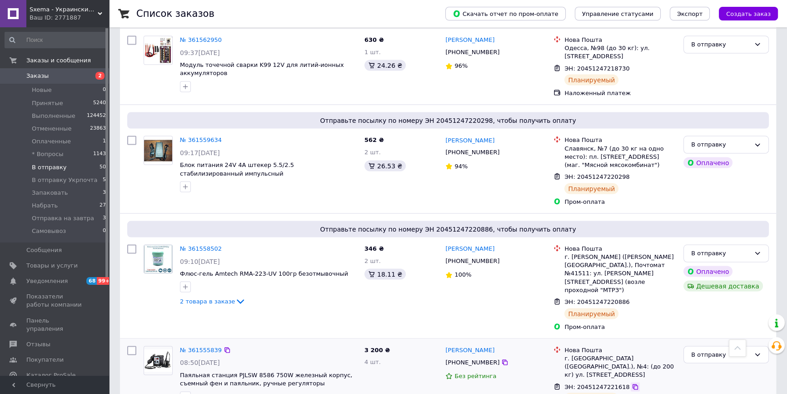
click at [633, 384] on icon at bounding box center [635, 386] width 5 height 5
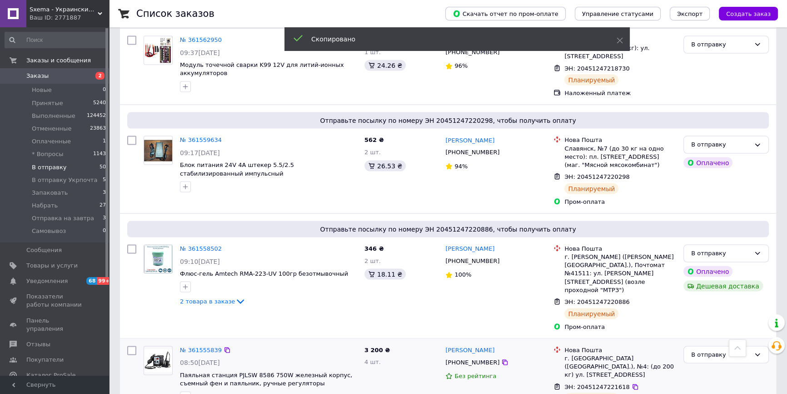
click at [462, 359] on span "+380674287013" at bounding box center [472, 362] width 54 height 7
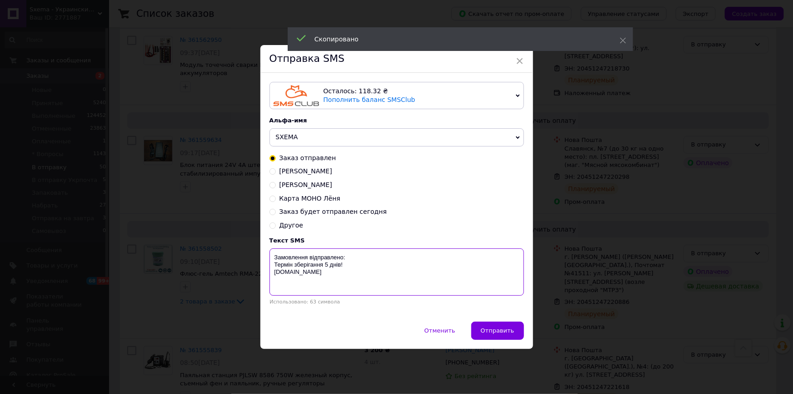
click at [417, 257] on textarea "Замовлення відправлено: Термін зберігання 5 днів! Sxema.com.ua" at bounding box center [397, 271] width 255 height 47
paste textarea "20451247221618"
type textarea "Замовлення відправлено:20451247221618 Термін зберігання 5 днів! Sxema.com.ua"
click at [494, 326] on button "Отправить" at bounding box center [497, 330] width 53 height 18
click at [540, 288] on div "× Отправка SMS Осталось: 118.32 ₴ Пополнить баланс SMSClub Подключить LetsAds А…" at bounding box center [396, 197] width 793 height 394
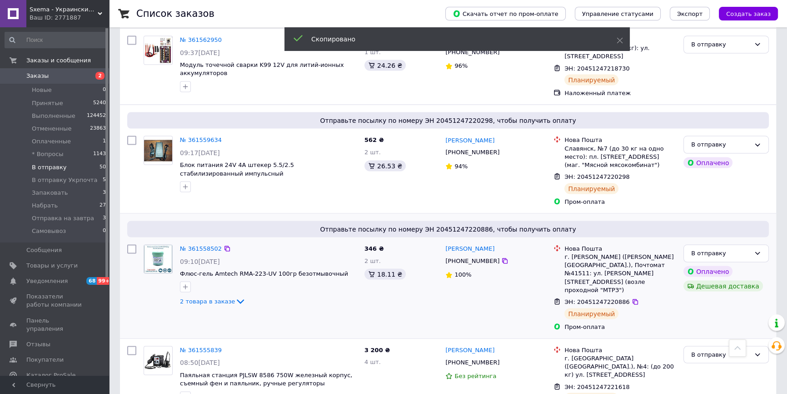
drag, startPoint x: 625, startPoint y: 193, endPoint x: 560, endPoint y: 191, distance: 65.5
click at [632, 298] on icon at bounding box center [635, 301] width 7 height 7
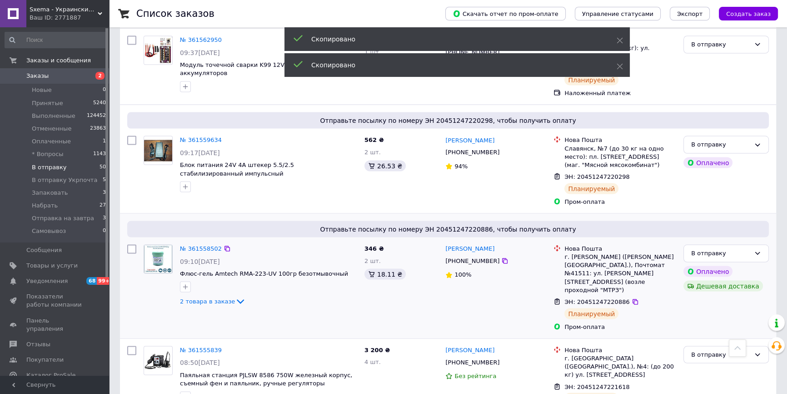
click at [474, 257] on span "+380933026511" at bounding box center [472, 260] width 54 height 7
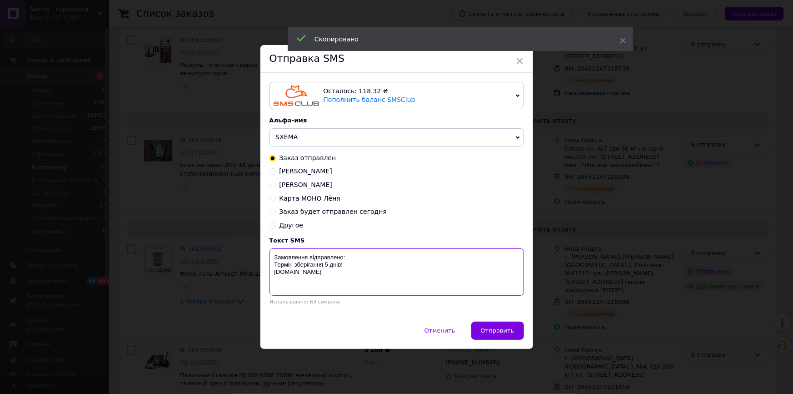
click at [388, 260] on textarea "Замовлення відправлено: Термін зберігання 5 днів! Sxema.com.ua" at bounding box center [397, 271] width 255 height 47
paste textarea "20451247220886"
type textarea "Замовлення відправлено:20451247220886 Термін зберігання 5 днів! Sxema.com.ua"
click at [495, 330] on span "Отправить" at bounding box center [498, 330] width 34 height 7
click at [549, 243] on div "× Отправка SMS Осталось: 118.32 ₴ Пополнить баланс SMSClub Подключить LetsAds А…" at bounding box center [396, 197] width 793 height 394
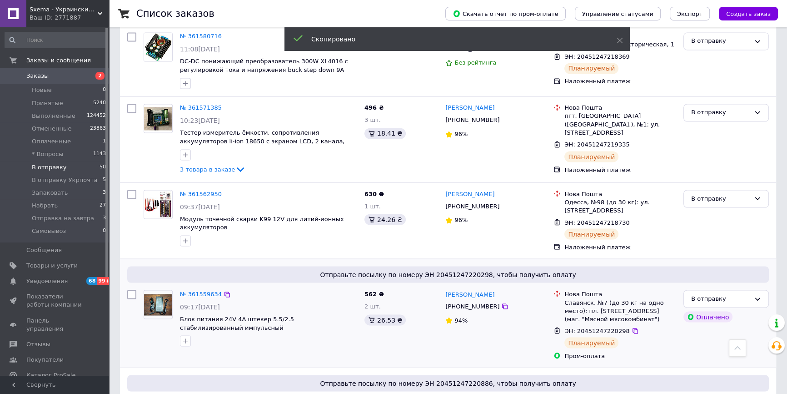
scroll to position [2003, 0]
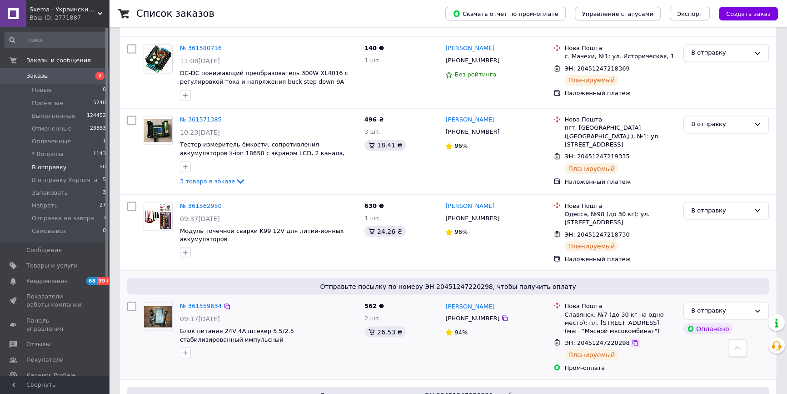
click at [633, 340] on icon at bounding box center [635, 342] width 5 height 5
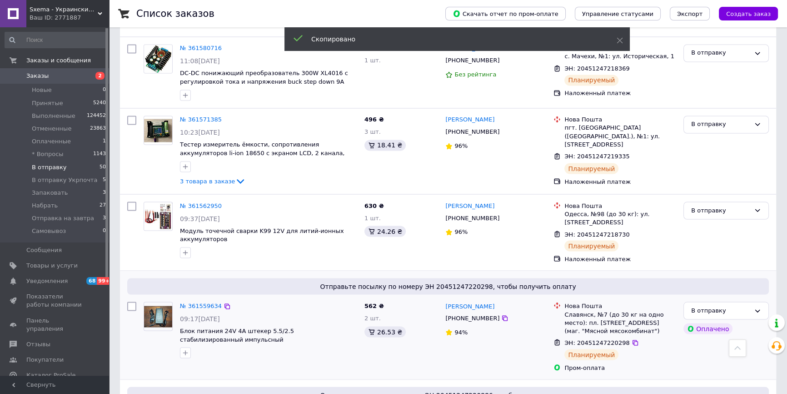
click at [477, 314] on span "+380978121767" at bounding box center [472, 317] width 54 height 7
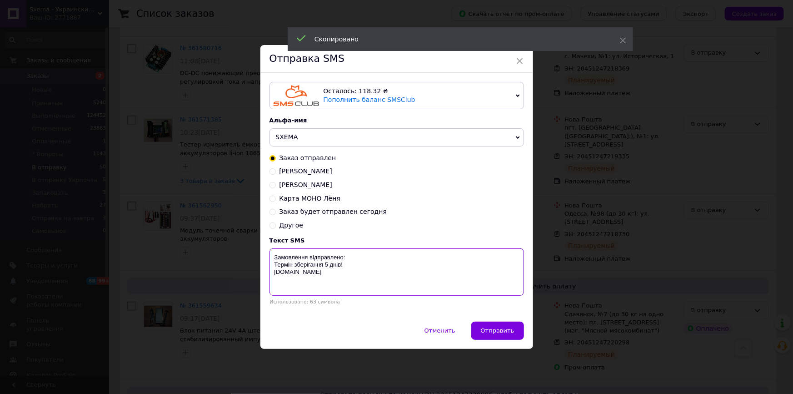
click at [401, 260] on textarea "Замовлення відправлено: Термін зберігання 5 днів! Sxema.com.ua" at bounding box center [397, 271] width 255 height 47
paste textarea "20451247220298"
type textarea "Замовлення відправлено:20451247220298 Термін зберігання 5 днів! Sxema.com.ua"
click at [490, 327] on button "Отправить" at bounding box center [497, 330] width 53 height 18
click at [541, 262] on div "× Отправка SMS Осталось: 118.32 ₴ Пополнить баланс SMSClub Подключить LetsAds А…" at bounding box center [396, 197] width 793 height 394
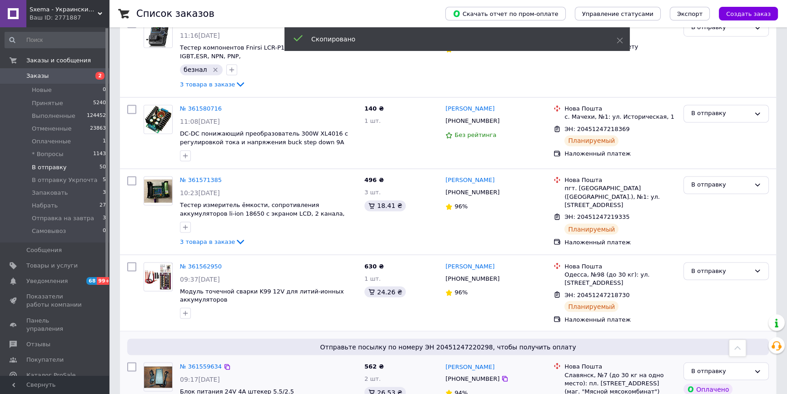
scroll to position [1879, 0]
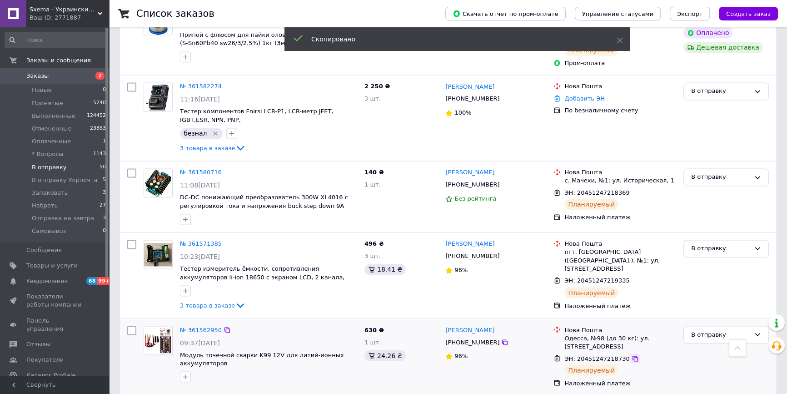
click at [632, 355] on icon at bounding box center [635, 358] width 7 height 7
click at [475, 338] on span "+380632285474" at bounding box center [472, 341] width 54 height 7
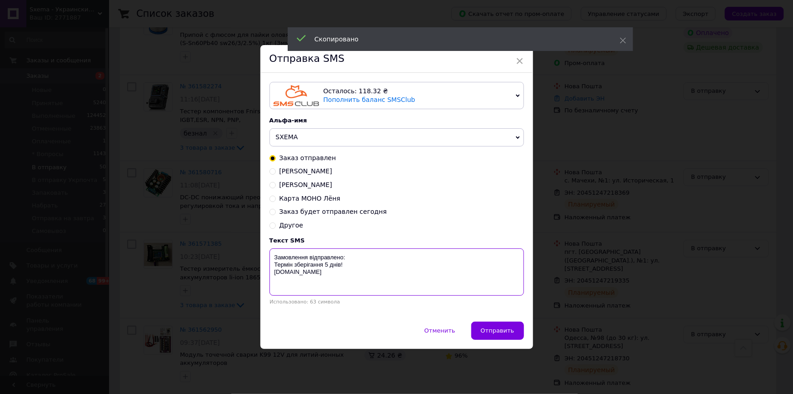
click at [405, 257] on textarea "Замовлення відправлено: Термін зберігання 5 днів! Sxema.com.ua" at bounding box center [397, 271] width 255 height 47
paste textarea "20451247218730"
type textarea "Замовлення відправлено:20451247218730 Термін зберігання 5 днів! Sxema.com.ua"
click at [485, 321] on div "Осталось: 118.32 ₴ Пополнить баланс SMSClub Подключить LetsAds Альфа-имя SXEMA …" at bounding box center [396, 197] width 273 height 248
click at [500, 330] on span "Отправить" at bounding box center [498, 330] width 34 height 7
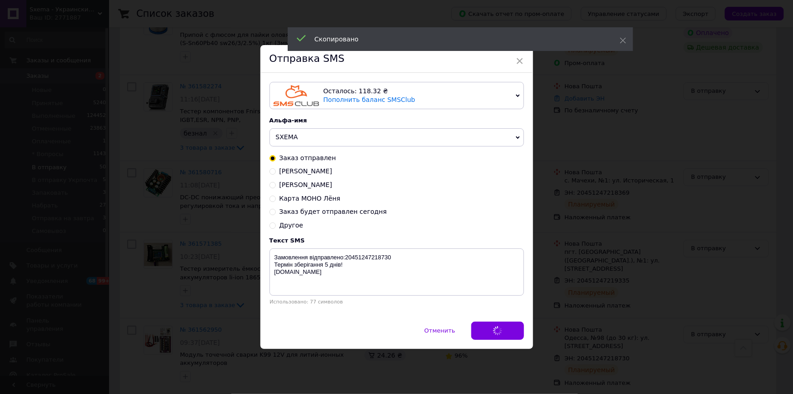
click at [545, 274] on div "× Отправка SMS Осталось: 118.32 ₴ Пополнить баланс SMSClub Подключить LetsAds А…" at bounding box center [396, 197] width 793 height 394
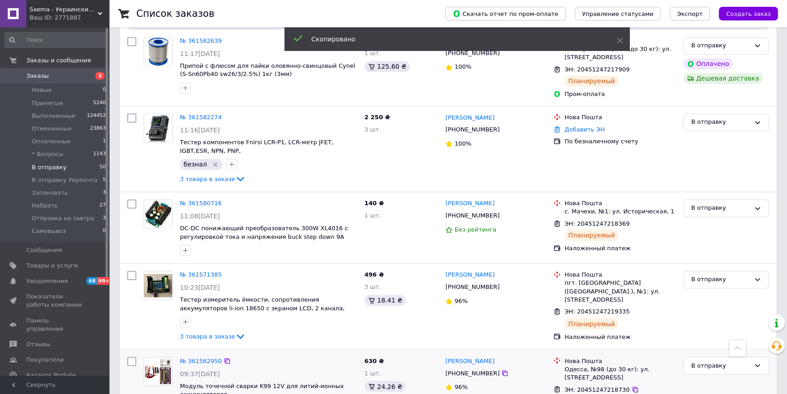
scroll to position [1755, 0]
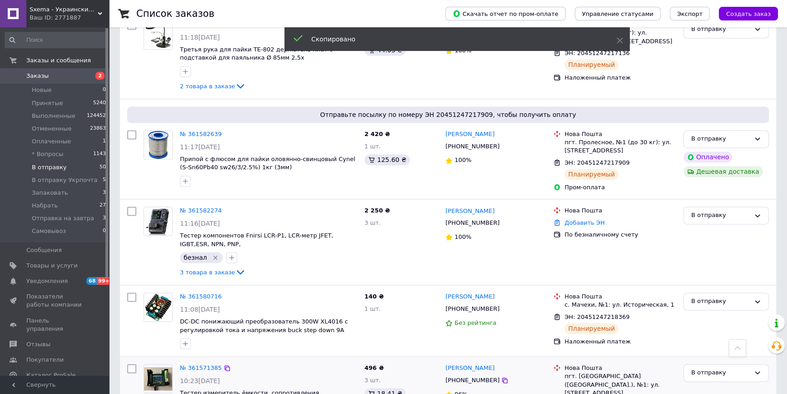
click at [471, 376] on span "+380987423099" at bounding box center [472, 379] width 54 height 7
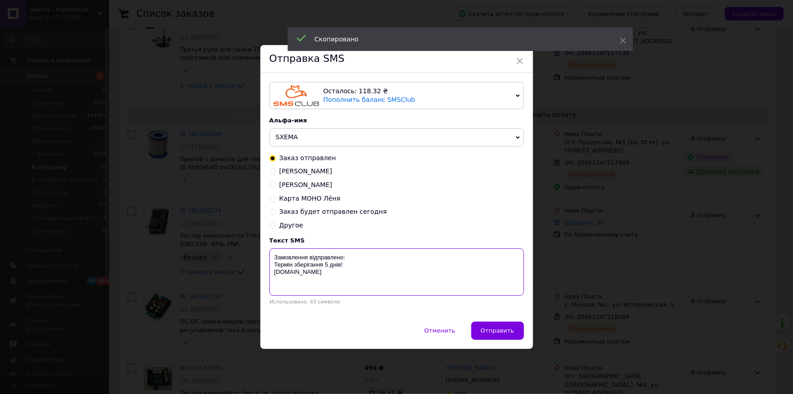
click at [391, 254] on textarea "Замовлення відправлено: Термін зберігання 5 днів! Sxema.com.ua" at bounding box center [397, 271] width 255 height 47
paste textarea "20451247219335"
type textarea "Замовлення відправлено:20451247219335 Термін зберігання 5 днів! Sxema.com.ua"
click at [484, 325] on button "Отправить" at bounding box center [497, 330] width 53 height 18
click at [544, 317] on div "× Отправка SMS Осталось: 118.32 ₴ Пополнить баланс SMSClub Подключить LetsAds А…" at bounding box center [396, 197] width 793 height 394
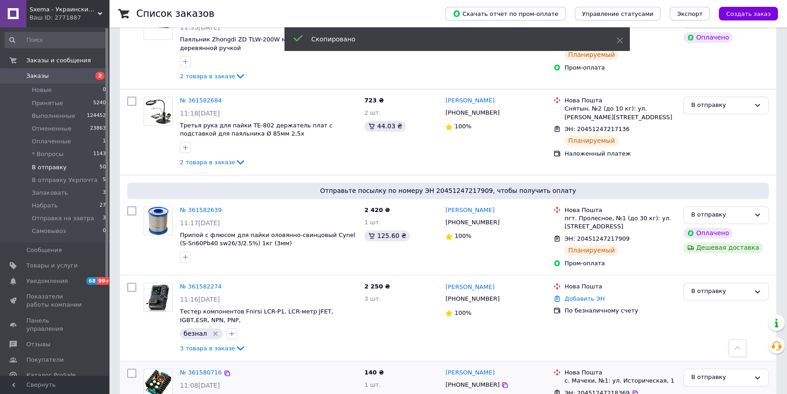
scroll to position [1672, 0]
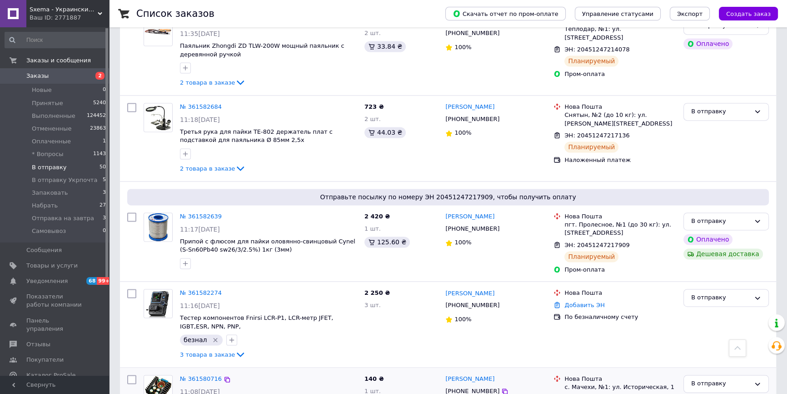
click at [632, 393] on icon at bounding box center [635, 398] width 7 height 7
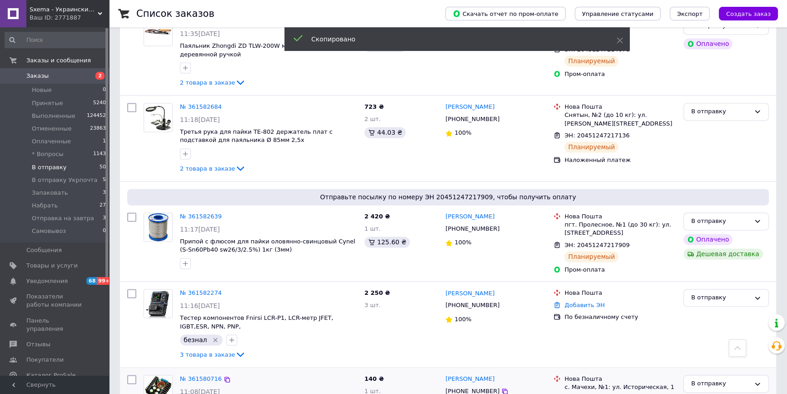
click at [465, 387] on span "+380630290428" at bounding box center [472, 390] width 54 height 7
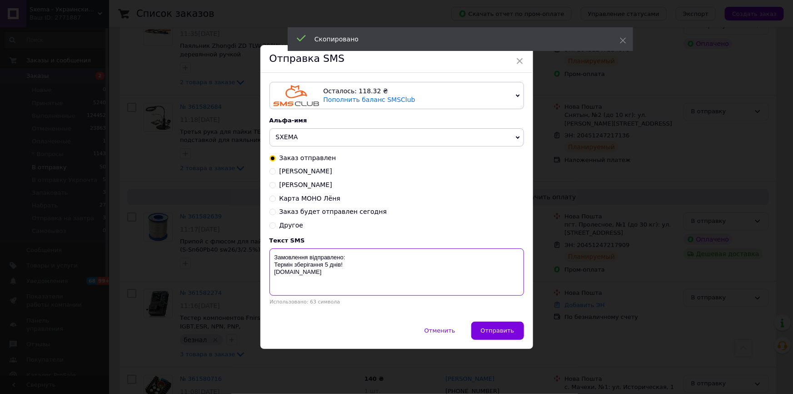
click at [393, 260] on textarea "Замовлення відправлено: Термін зберігання 5 днів! Sxema.com.ua" at bounding box center [397, 271] width 255 height 47
paste textarea "20451247218369"
type textarea "Замовлення відправлено:20451247218369 Термін зберігання 5 днів! Sxema.com.ua"
click at [493, 327] on button "Отправить" at bounding box center [497, 330] width 53 height 18
click at [550, 323] on div "× Отправка SMS Осталось: 118.32 ₴ Пополнить баланс SMSClub Подключить LetsAds А…" at bounding box center [396, 197] width 793 height 394
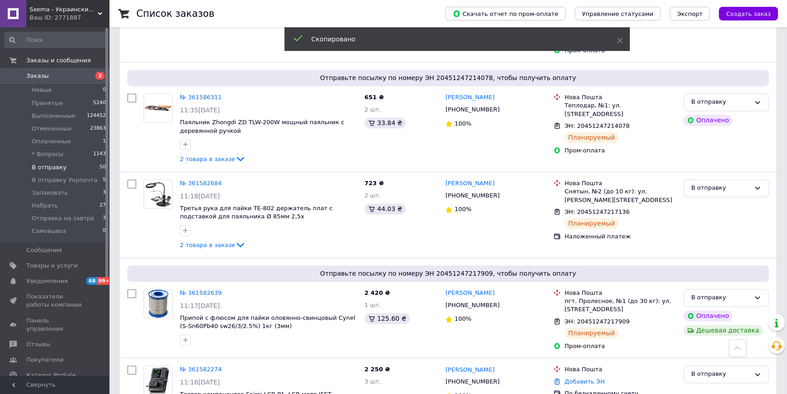
scroll to position [1548, 0]
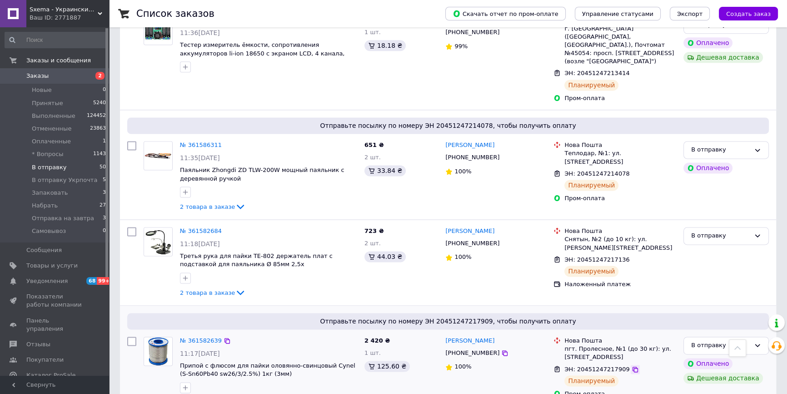
click at [632, 365] on icon at bounding box center [635, 368] width 7 height 7
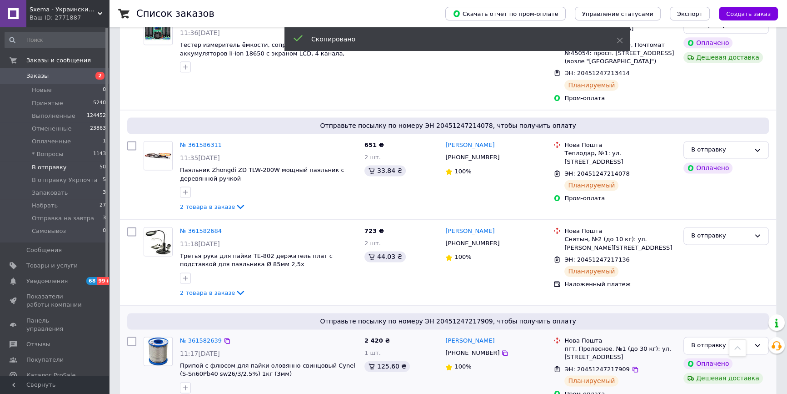
click at [472, 349] on span "+380994366657" at bounding box center [472, 352] width 54 height 7
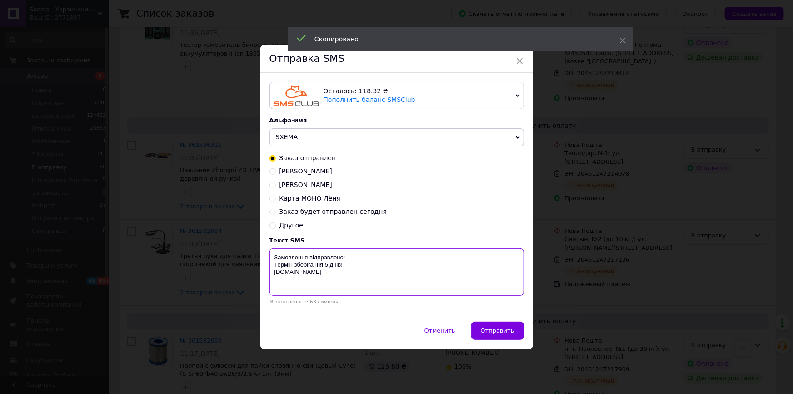
click at [397, 256] on textarea "Замовлення відправлено: Термін зберігання 5 днів! Sxema.com.ua" at bounding box center [397, 271] width 255 height 47
paste textarea "20451247217909"
type textarea "Замовлення відправлено:20451247217909 Термін зберігання 5 днів! Sxema.com.ua"
click at [505, 327] on button "Отправить" at bounding box center [497, 330] width 53 height 18
click at [548, 273] on div "× Отправка SMS Осталось: 118.32 ₴ Пополнить баланс SMSClub Подключить LetsAds А…" at bounding box center [396, 197] width 793 height 394
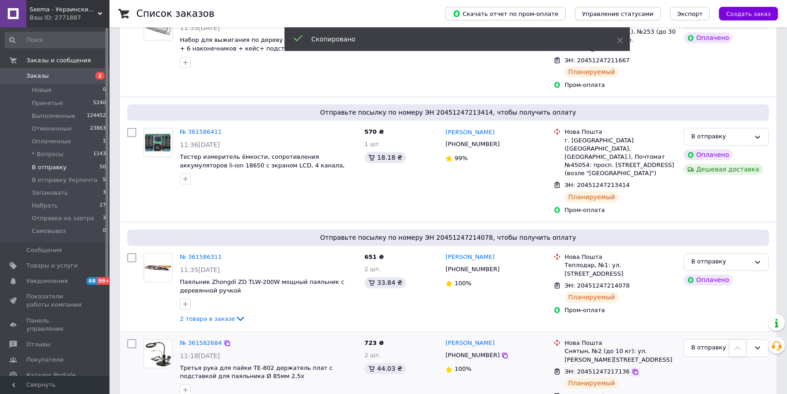
scroll to position [1424, 0]
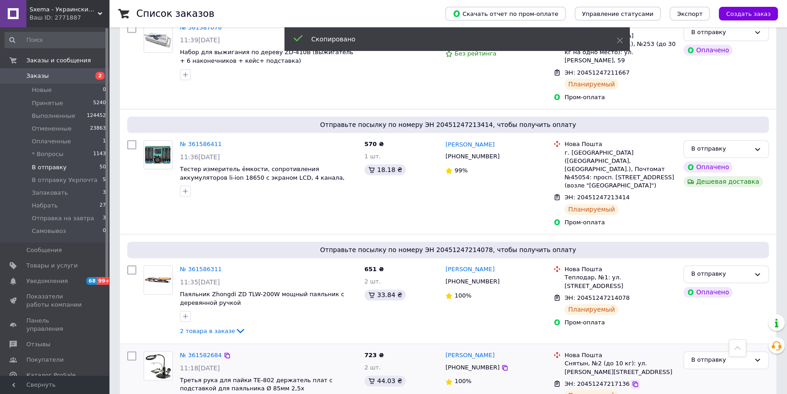
click at [633, 381] on icon at bounding box center [635, 383] width 5 height 5
click at [477, 364] on span "+380979337363" at bounding box center [472, 367] width 54 height 7
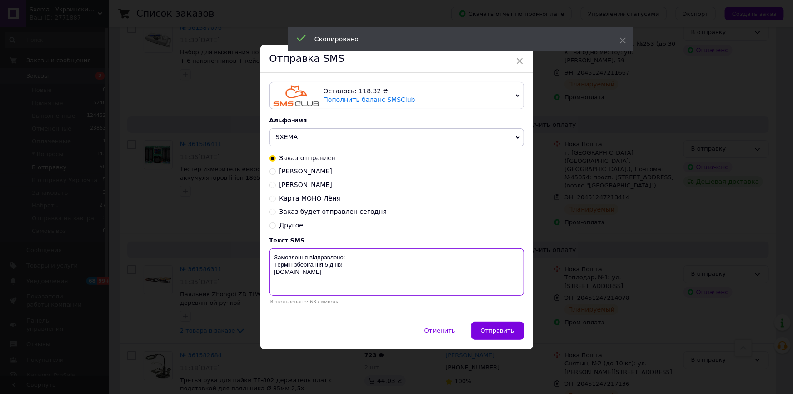
click at [389, 263] on textarea "Замовлення відправлено: Термін зберігання 5 днів! Sxema.com.ua" at bounding box center [397, 271] width 255 height 47
paste textarea "20451247217136"
click at [404, 260] on textarea "Замовлення відправлено: Термін зберігання 5 днів! Sxema.com.ua" at bounding box center [397, 271] width 255 height 47
paste textarea "20451247217136"
type textarea "Замовлення відправлено:20451247217136 Термін зберігання 5 днів! Sxema.com.ua"
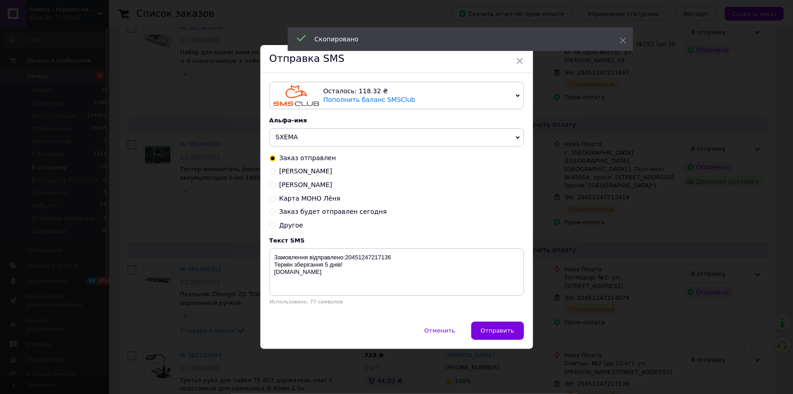
click at [508, 337] on button "Отправить" at bounding box center [497, 330] width 53 height 18
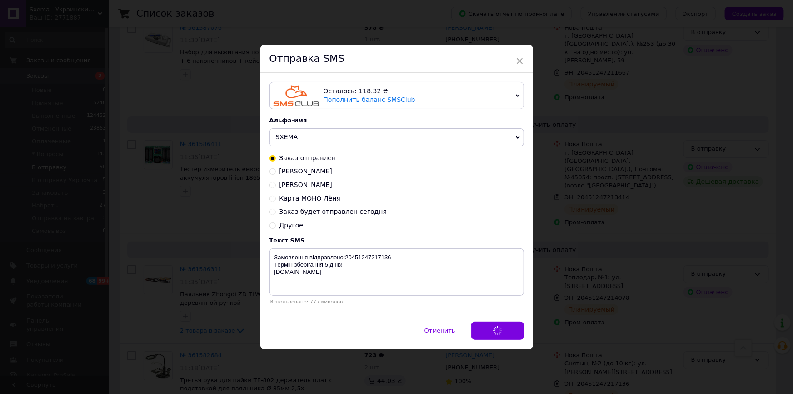
click at [541, 311] on div "× Отправка SMS Осталось: 118.32 ₴ Пополнить баланс SMSClub Подключить LetsAds А…" at bounding box center [396, 197] width 793 height 394
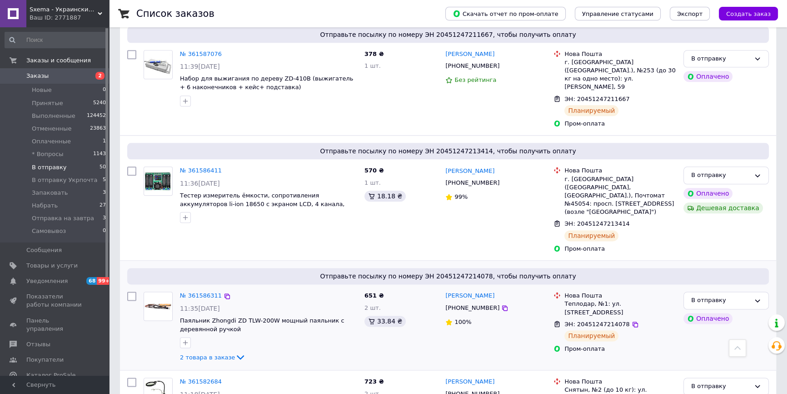
scroll to position [1341, 0]
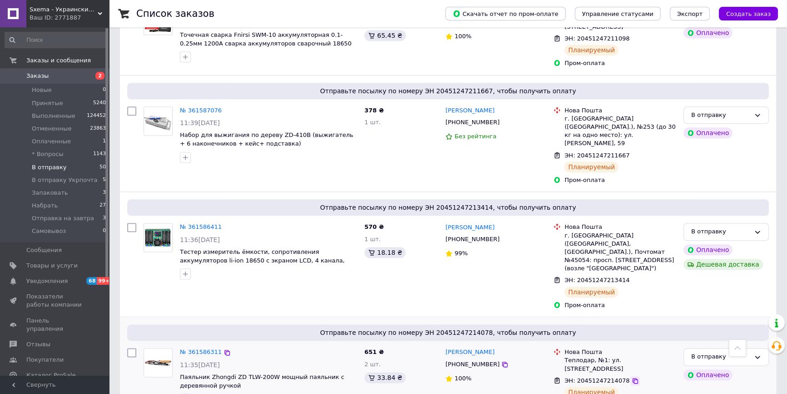
click at [632, 377] on icon at bounding box center [635, 380] width 7 height 7
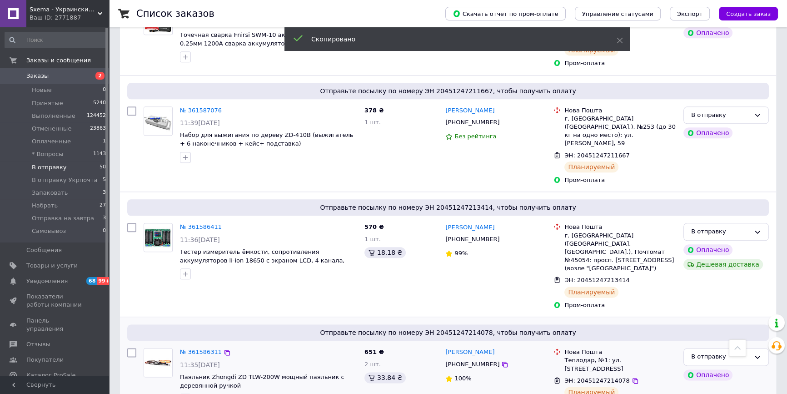
click at [485, 360] on span "+380955698432" at bounding box center [472, 363] width 54 height 7
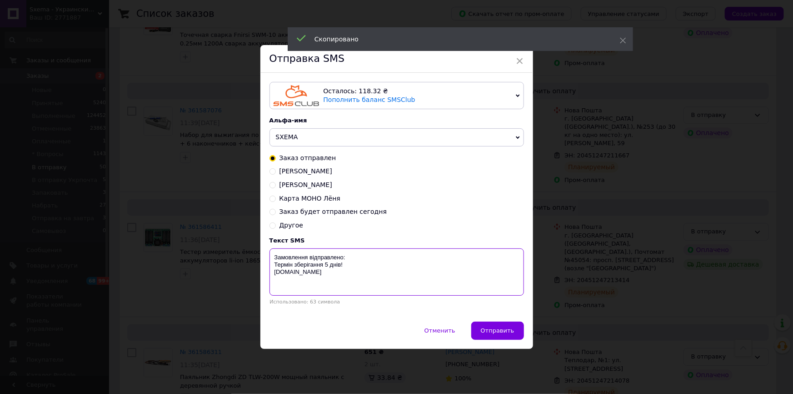
drag, startPoint x: 395, startPoint y: 259, endPoint x: 416, endPoint y: 260, distance: 21.4
click at [395, 259] on textarea "Замовлення відправлено: Термін зберігання 5 днів! Sxema.com.ua" at bounding box center [397, 271] width 255 height 47
paste textarea "20451247214078"
type textarea "Замовлення відправлено:20451247214078 Термін зберігання 5 днів! Sxema.com.ua"
drag, startPoint x: 491, startPoint y: 325, endPoint x: 518, endPoint y: 322, distance: 26.9
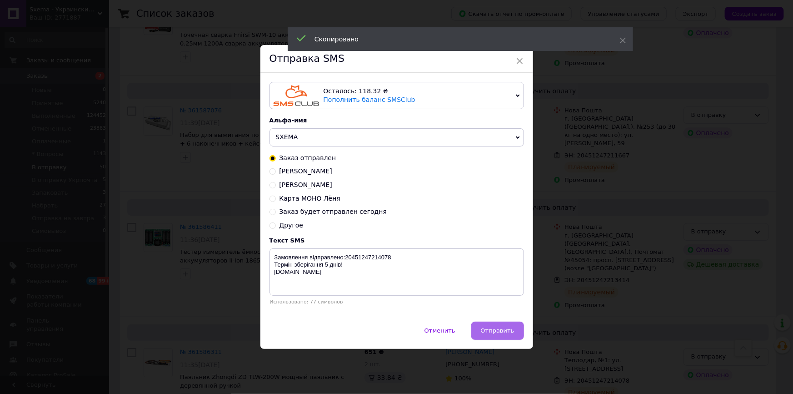
click at [491, 325] on button "Отправить" at bounding box center [497, 330] width 53 height 18
click at [538, 285] on div "× Отправка SMS Осталось: 118.32 ₴ Пополнить баланс SMSClub Подключить LetsAds А…" at bounding box center [396, 197] width 793 height 394
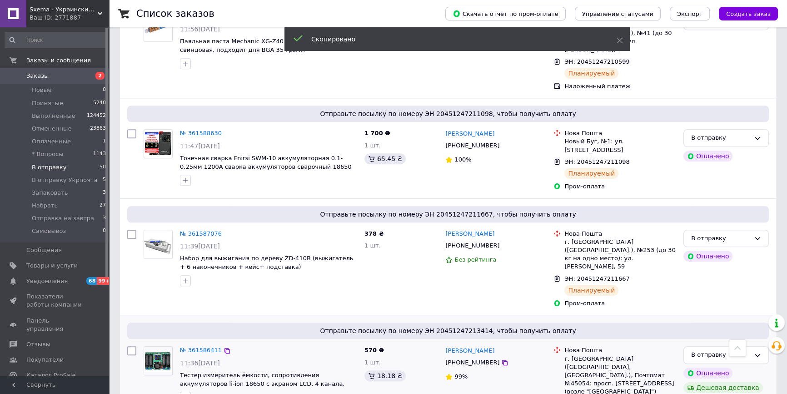
scroll to position [1218, 0]
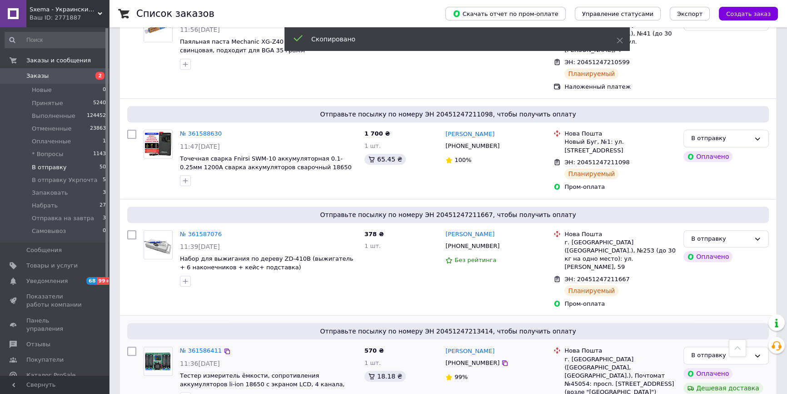
click at [482, 359] on span "+380676146266" at bounding box center [472, 362] width 54 height 7
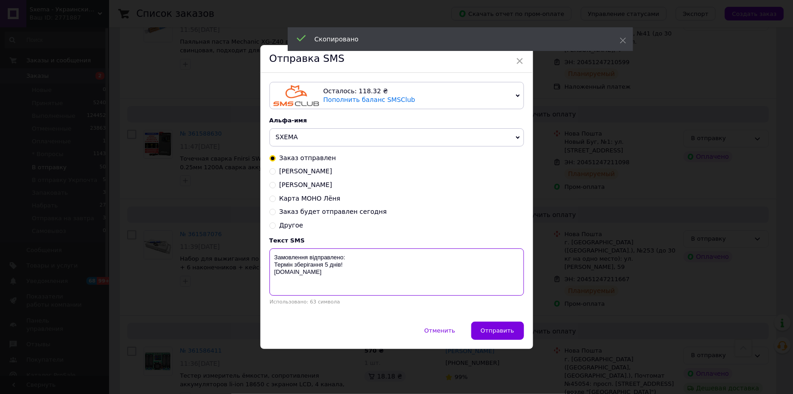
click at [393, 254] on textarea "Замовлення відправлено: Термін зберігання 5 днів! Sxema.com.ua" at bounding box center [397, 271] width 255 height 47
paste textarea "20451247213414"
type textarea "Замовлення відправлено:20451247213414 Термін зберігання 5 днів! Sxema.com.ua"
click at [495, 325] on button "Отправить" at bounding box center [497, 330] width 53 height 18
click at [543, 296] on div "× Отправка SMS Осталось: 118.32 ₴ Пополнить баланс SMSClub Подключить LetsAds А…" at bounding box center [396, 197] width 793 height 394
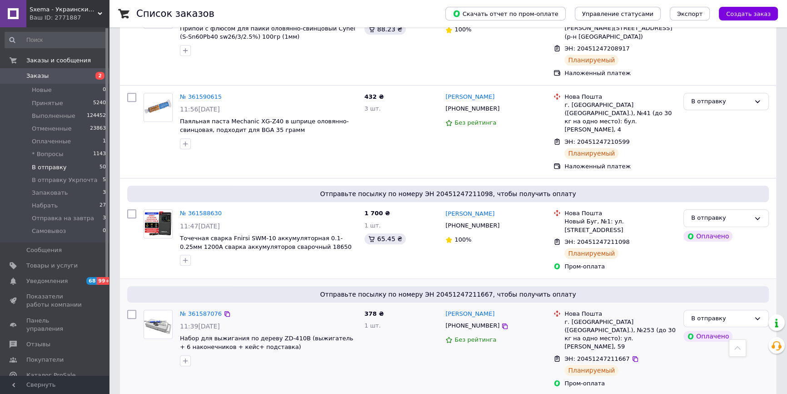
scroll to position [1135, 0]
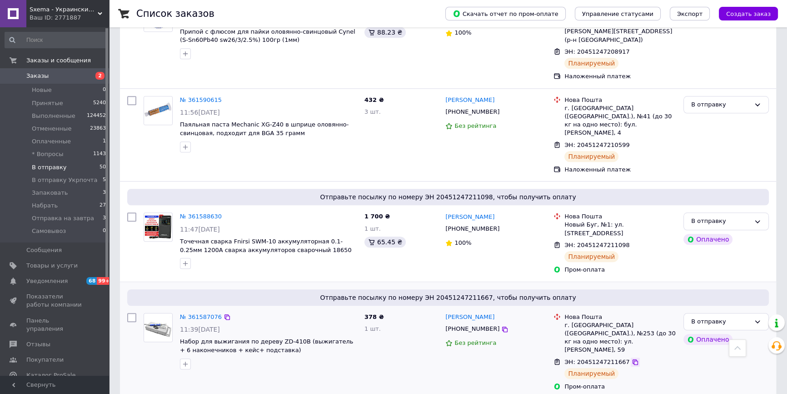
click at [633, 359] on icon at bounding box center [635, 361] width 5 height 5
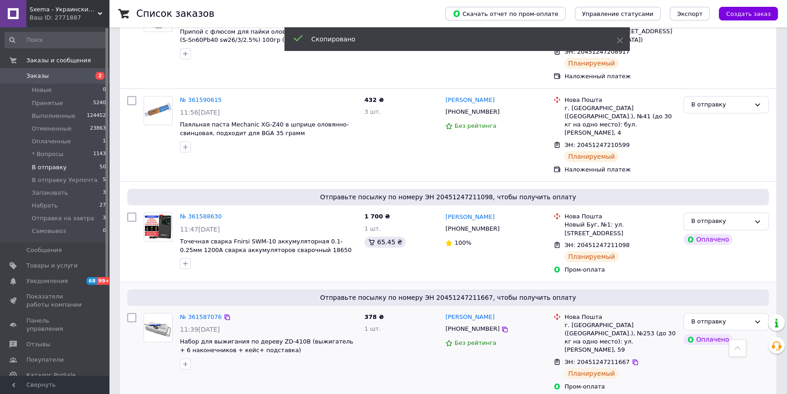
click at [465, 325] on span "+380635193764" at bounding box center [472, 328] width 54 height 7
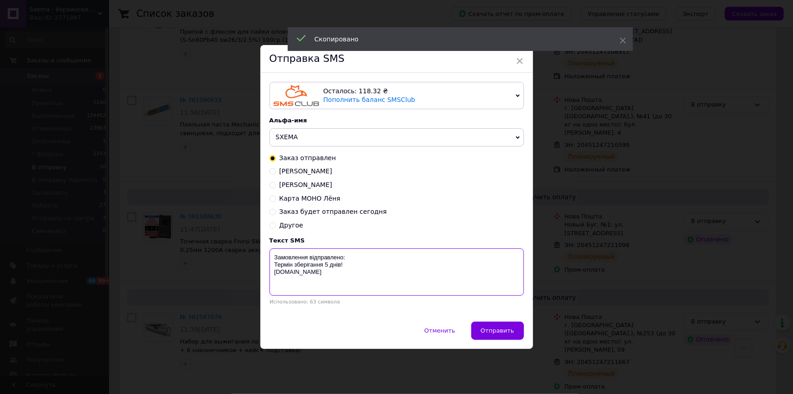
click at [397, 256] on textarea "Замовлення відправлено: Термін зберігання 5 днів! Sxema.com.ua" at bounding box center [397, 271] width 255 height 47
paste textarea "20451247211667"
type textarea "Замовлення відправлено:20451247211667 Термін зберігання 5 днів! Sxema.com.ua"
click at [508, 334] on span "Отправить" at bounding box center [498, 330] width 34 height 7
click at [545, 287] on div "× Отправка SMS Осталось: 118.32 ₴ Пополнить баланс SMSClub Подключить LetsAds А…" at bounding box center [396, 197] width 793 height 394
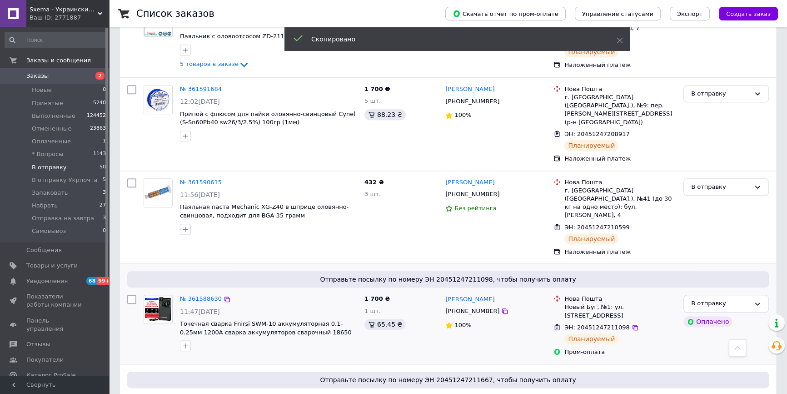
scroll to position [1052, 0]
click at [630, 323] on div "ЭН: 20451247211098" at bounding box center [621, 328] width 114 height 10
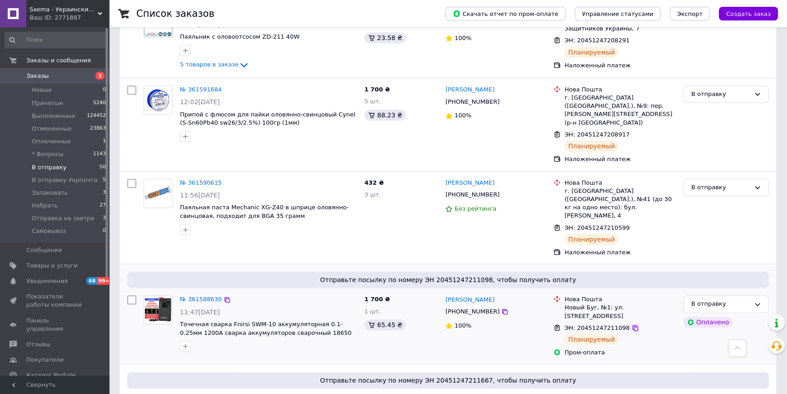
click at [632, 324] on icon at bounding box center [635, 327] width 7 height 7
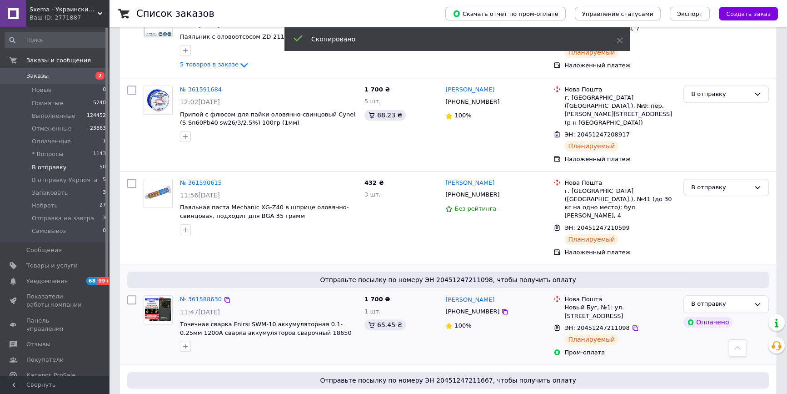
click at [464, 308] on span "+380630668850" at bounding box center [472, 311] width 54 height 7
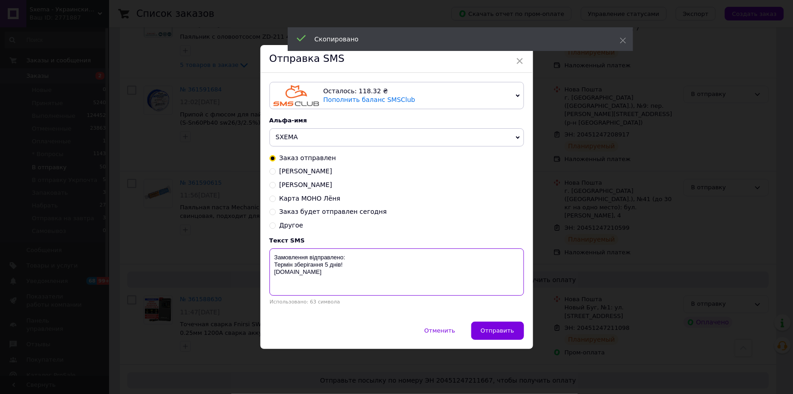
click at [412, 255] on textarea "Замовлення відправлено: Термін зберігання 5 днів! Sxema.com.ua" at bounding box center [397, 271] width 255 height 47
paste textarea "20451247211098"
type textarea "Замовлення відправлено:20451247211098 Термін зберігання 5 днів! Sxema.com.ua"
click at [482, 325] on button "Отправить" at bounding box center [497, 330] width 53 height 18
drag, startPoint x: 540, startPoint y: 272, endPoint x: 545, endPoint y: 274, distance: 5.3
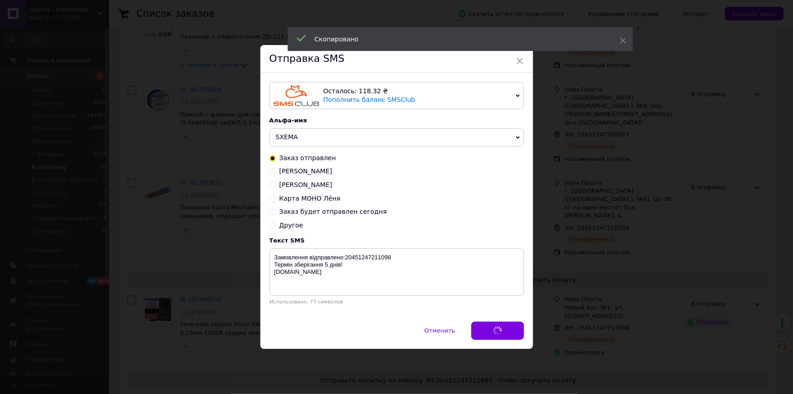
click at [540, 272] on div "× Отправка SMS Осталось: 118.32 ₴ Пополнить баланс SMSClub Подключить LetsAds А…" at bounding box center [396, 197] width 793 height 394
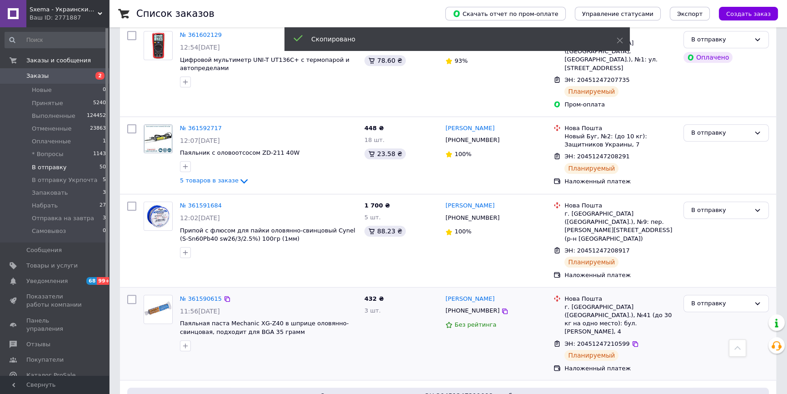
scroll to position [928, 0]
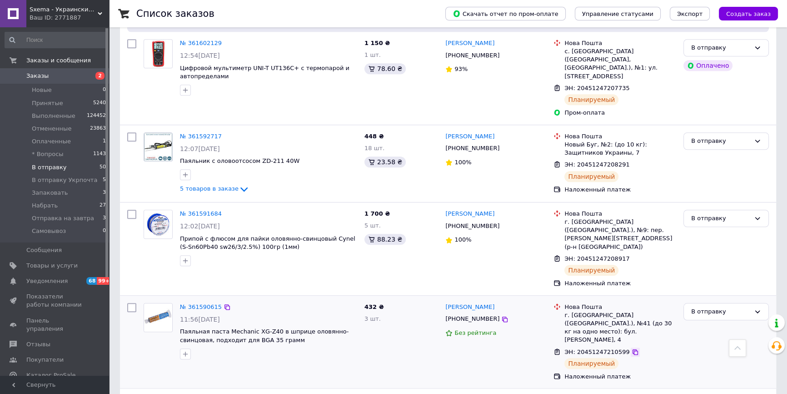
click at [632, 348] on icon at bounding box center [635, 351] width 7 height 7
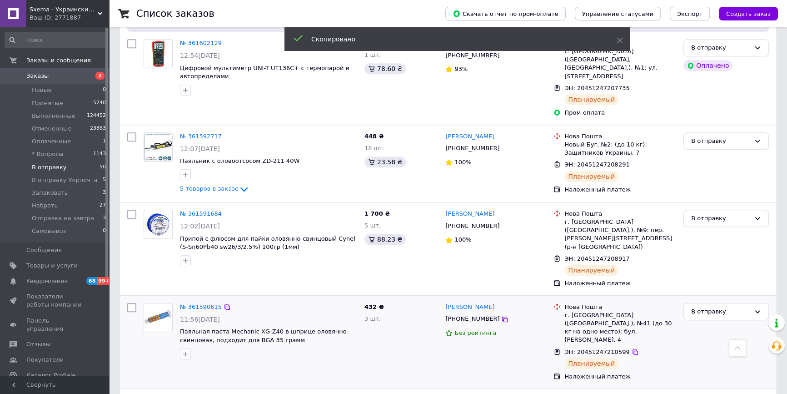
click at [460, 315] on span "+380933982078" at bounding box center [472, 318] width 54 height 7
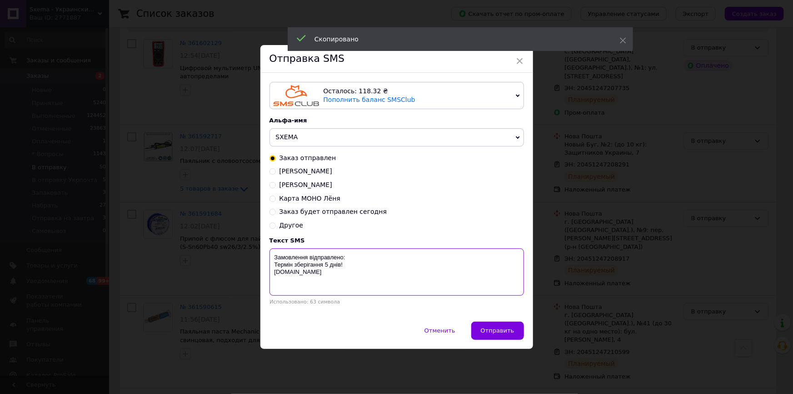
click at [411, 258] on textarea "Замовлення відправлено: Термін зберігання 5 днів! Sxema.com.ua" at bounding box center [397, 271] width 255 height 47
paste textarea "20451247210599"
type textarea "Замовлення відправлено:20451247210599 Термін зберігання 5 днів! Sxema.com.ua"
drag, startPoint x: 498, startPoint y: 330, endPoint x: 540, endPoint y: 312, distance: 46.3
click at [498, 330] on span "Отправить" at bounding box center [498, 330] width 34 height 7
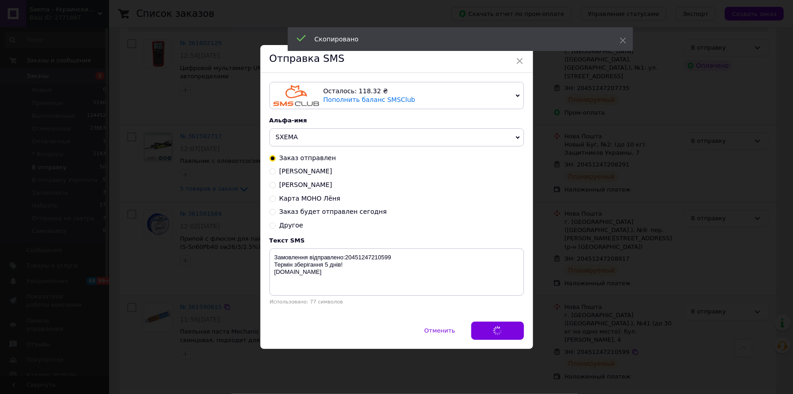
click at [546, 286] on div "× Отправка SMS Осталось: 118.32 ₴ Пополнить баланс SMSClub Подключить LetsAds А…" at bounding box center [396, 197] width 793 height 394
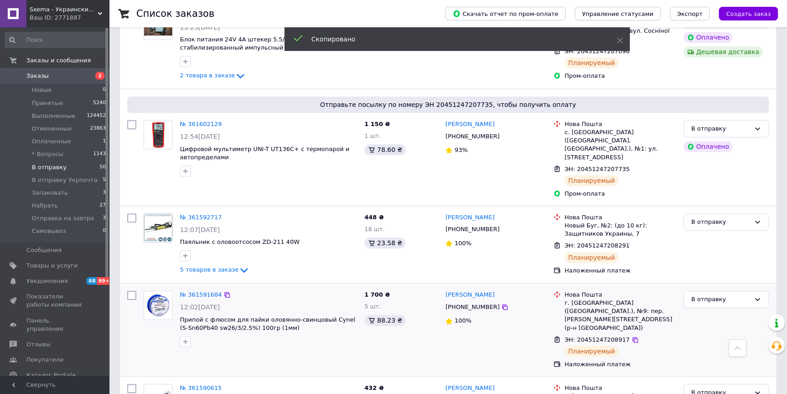
scroll to position [845, 0]
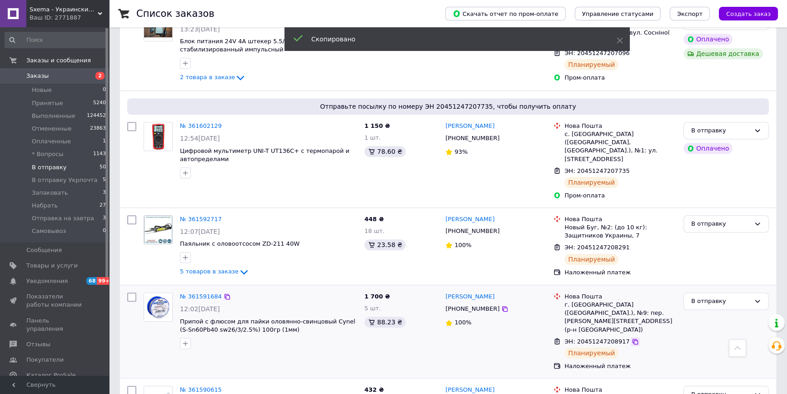
click at [633, 339] on icon at bounding box center [635, 341] width 5 height 5
click at [455, 305] on span "+380672011302" at bounding box center [472, 308] width 54 height 7
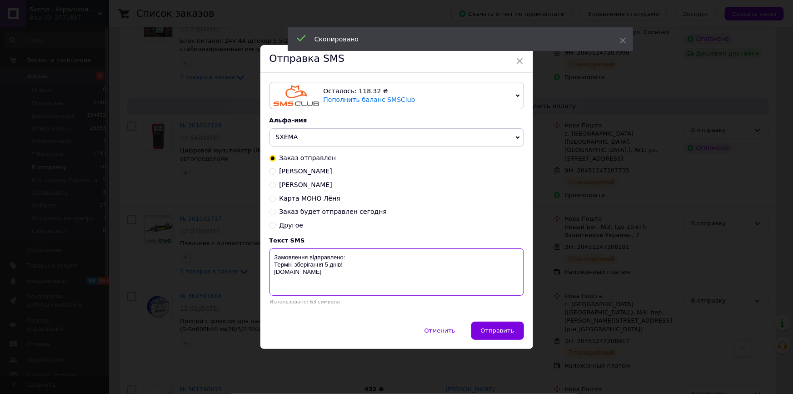
click at [397, 259] on textarea "Замовлення відправлено: Термін зберігання 5 днів! Sxema.com.ua" at bounding box center [397, 271] width 255 height 47
paste textarea "20451247208917"
type textarea "Замовлення відправлено:20451247208917 Термін зберігання 5 днів! Sxema.com.ua"
click at [486, 328] on span "Отправить" at bounding box center [498, 330] width 34 height 7
click at [537, 290] on div "× Отправка SMS Осталось: 118.32 ₴ Пополнить баланс SMSClub Подключить LetsAds А…" at bounding box center [396, 197] width 793 height 394
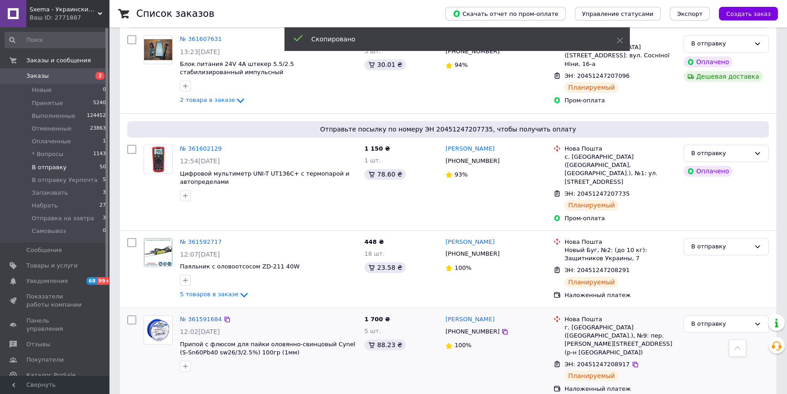
scroll to position [805, 0]
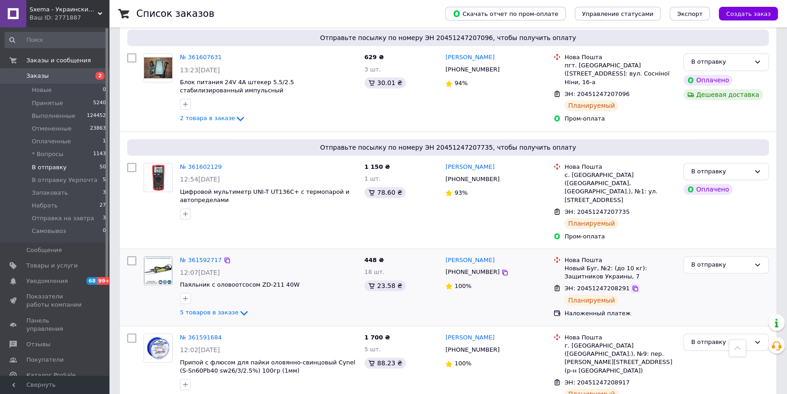
click at [633, 285] on icon at bounding box center [635, 287] width 5 height 5
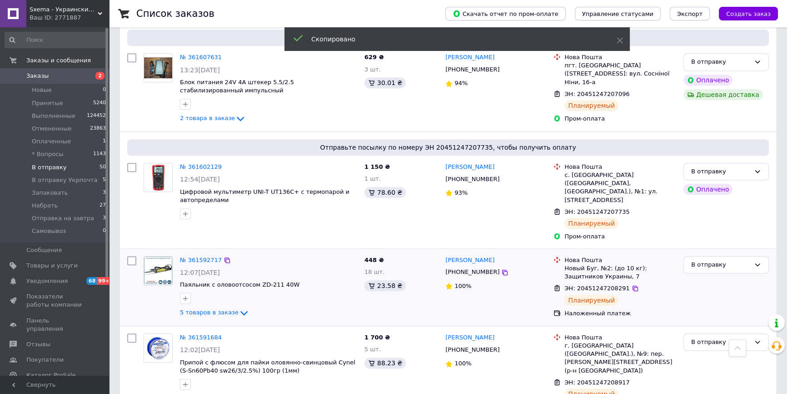
click at [466, 266] on div "+380935625131" at bounding box center [473, 272] width 58 height 12
click at [468, 268] on span "+380935625131" at bounding box center [472, 271] width 54 height 7
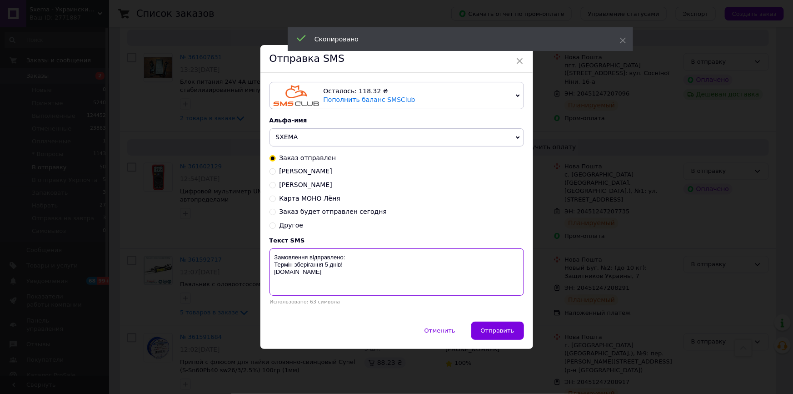
click at [405, 252] on textarea "Замовлення відправлено: Термін зберігання 5 днів! Sxema.com.ua" at bounding box center [397, 271] width 255 height 47
paste textarea "20451247208291"
type textarea "Замовлення відправлено:20451247208291 Термін зберігання 5 днів! Sxema.com.ua"
click at [502, 328] on button "Отправить" at bounding box center [497, 330] width 53 height 18
click at [536, 259] on div "× Отправка SMS Осталось: 118.32 ₴ Пополнить баланс SMSClub Подключить LetsAds А…" at bounding box center [396, 197] width 793 height 394
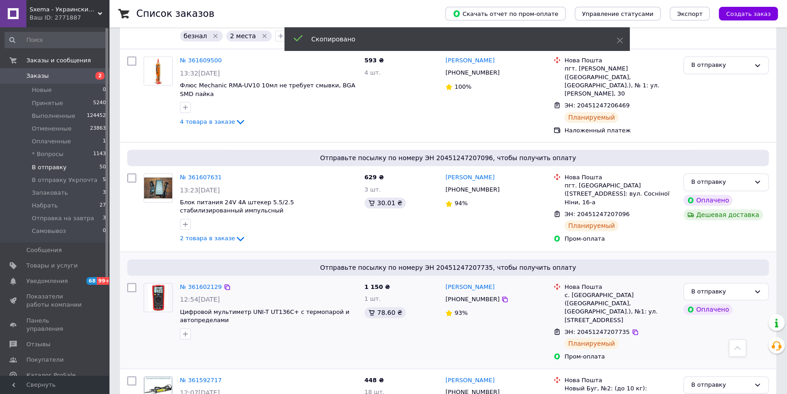
scroll to position [680, 0]
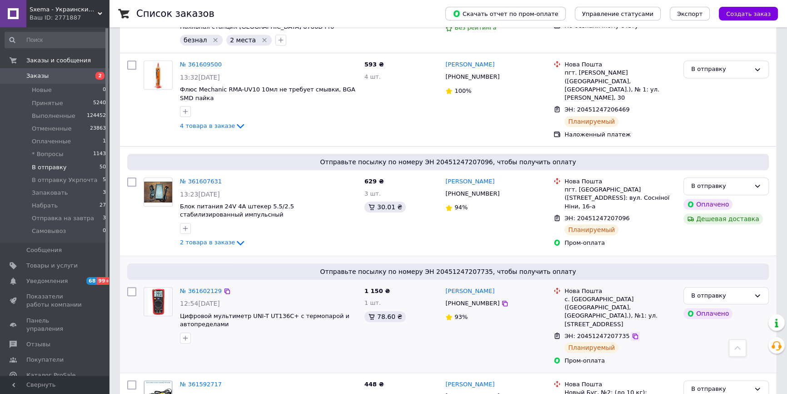
click at [632, 332] on icon at bounding box center [635, 335] width 7 height 7
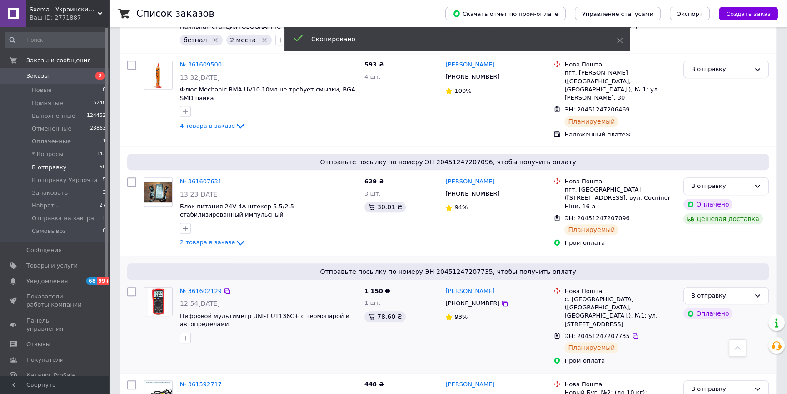
click at [457, 300] on span "+380633082138" at bounding box center [472, 303] width 54 height 7
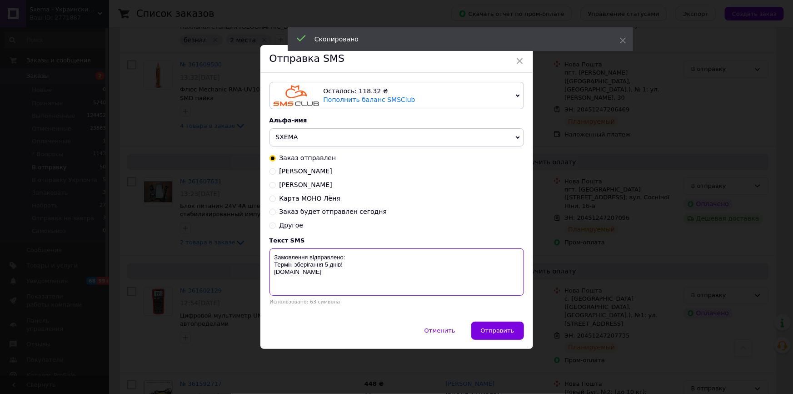
click at [397, 256] on textarea "Замовлення відправлено: Термін зберігання 5 днів! Sxema.com.ua" at bounding box center [397, 271] width 255 height 47
paste textarea "20451247207735"
type textarea "Замовлення відправлено:20451247207735 Термін зберігання 5 днів! Sxema.com.ua"
drag, startPoint x: 483, startPoint y: 323, endPoint x: 507, endPoint y: 323, distance: 24.5
click at [483, 323] on button "Отправить" at bounding box center [497, 330] width 53 height 18
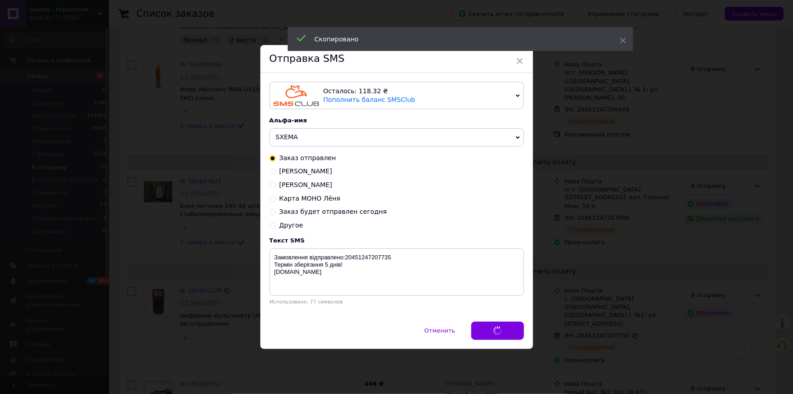
click at [545, 297] on div "× Отправка SMS Осталось: 118.32 ₴ Пополнить баланс SMSClub Подключить LetsAds А…" at bounding box center [396, 197] width 793 height 394
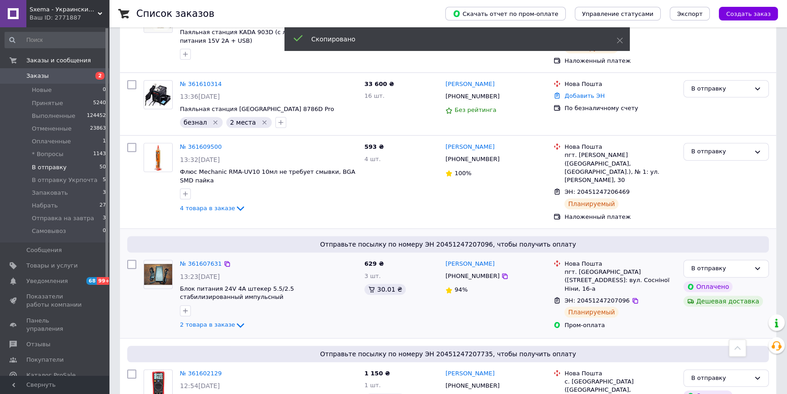
scroll to position [598, 0]
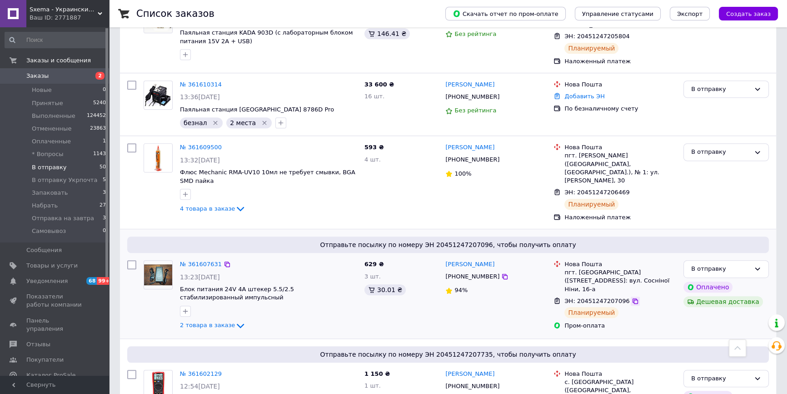
click at [632, 297] on icon at bounding box center [635, 300] width 7 height 7
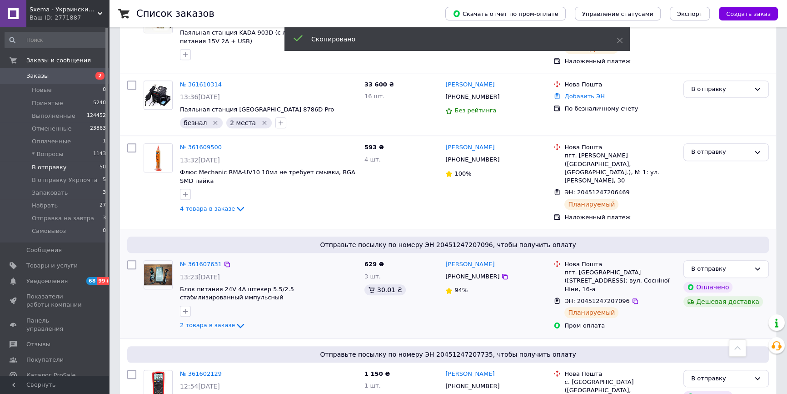
click at [454, 273] on span "+380995420963" at bounding box center [472, 276] width 54 height 7
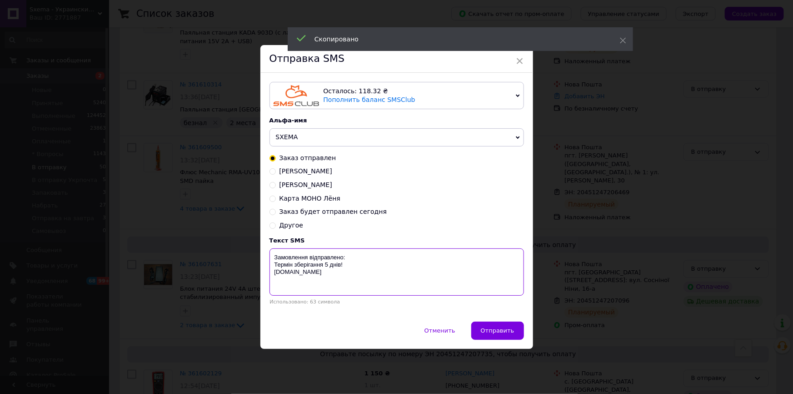
click at [415, 257] on textarea "Замовлення відправлено: Термін зберігання 5 днів! Sxema.com.ua" at bounding box center [397, 271] width 255 height 47
paste textarea "20451247207096"
type textarea "Замовлення відправлено:20451247207096 Термін зберігання 5 днів! Sxema.com.ua"
drag, startPoint x: 490, startPoint y: 321, endPoint x: 498, endPoint y: 326, distance: 9.2
click at [491, 323] on div "Отправка SMS Осталось: 118.32 ₴ Пополнить баланс SMSClub Подключить LetsAds Аль…" at bounding box center [396, 196] width 273 height 303
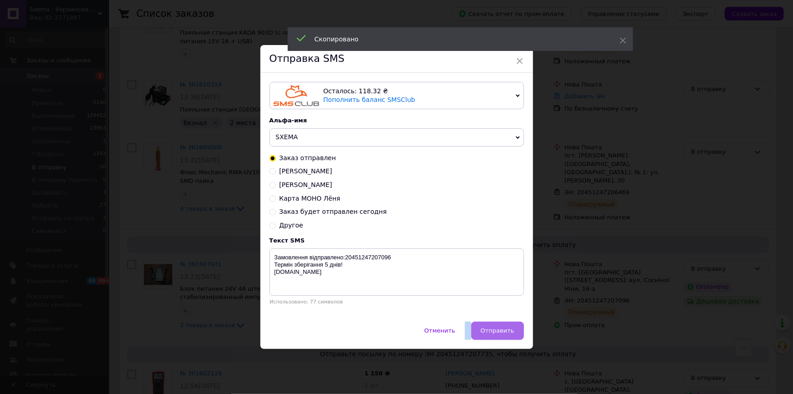
click at [498, 326] on button "Отправить" at bounding box center [497, 330] width 53 height 18
click at [541, 277] on div "× Отправка SMS Осталось: 118.32 ₴ Пополнить баланс SMSClub Подключить LetsAds А…" at bounding box center [396, 197] width 793 height 394
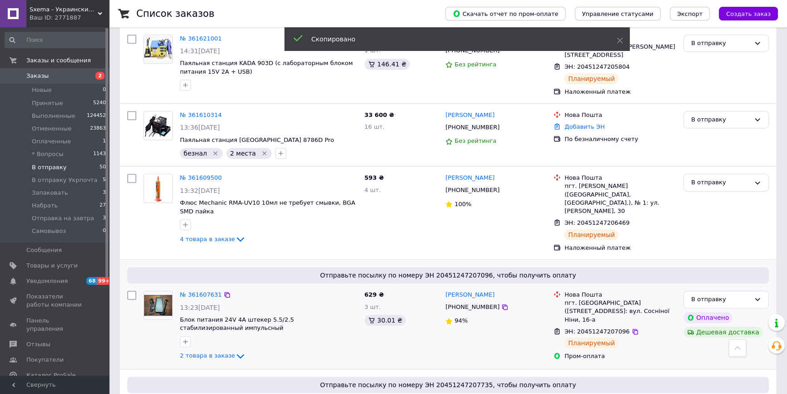
scroll to position [515, 0]
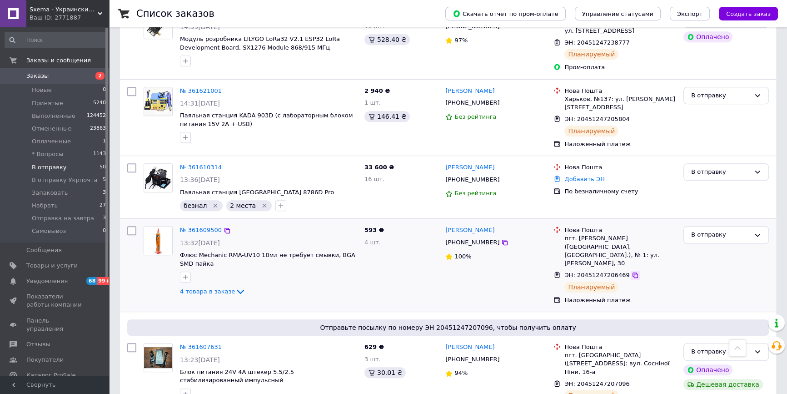
click at [632, 271] on icon at bounding box center [635, 274] width 7 height 7
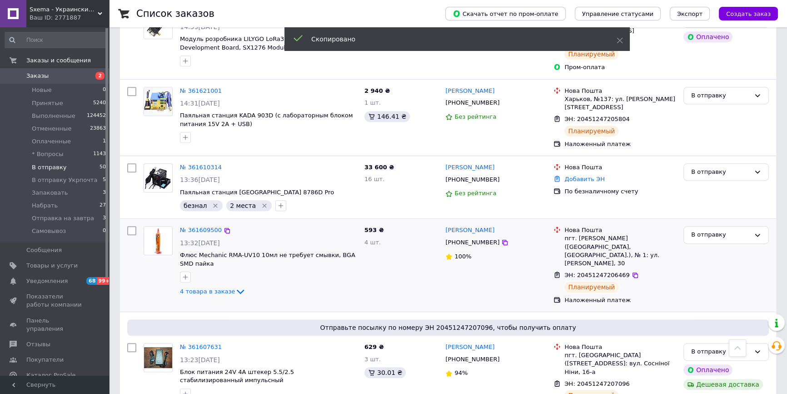
click at [475, 239] on span "+380987101705" at bounding box center [472, 242] width 54 height 7
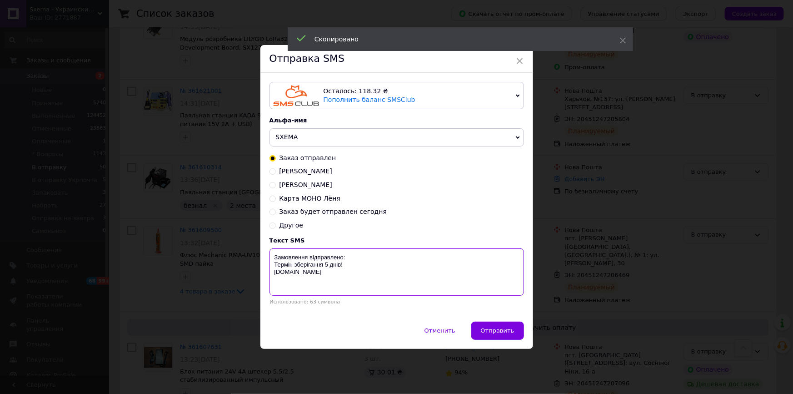
click at [395, 257] on textarea "Замовлення відправлено: Термін зберігання 5 днів! Sxema.com.ua" at bounding box center [397, 271] width 255 height 47
paste textarea "20451247206469"
type textarea "Замовлення відправлено:20451247206469 Термін зберігання 5 днів! Sxema.com.ua"
click at [498, 340] on button "Отправить" at bounding box center [497, 330] width 53 height 18
drag, startPoint x: 537, startPoint y: 260, endPoint x: 538, endPoint y: 265, distance: 4.6
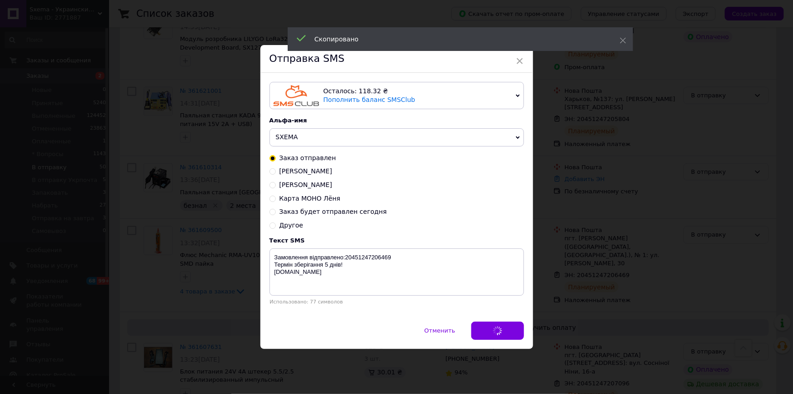
click at [537, 260] on div "× Отправка SMS Осталось: 118.32 ₴ Пополнить баланс SMSClub Подключить LetsAds А…" at bounding box center [396, 197] width 793 height 394
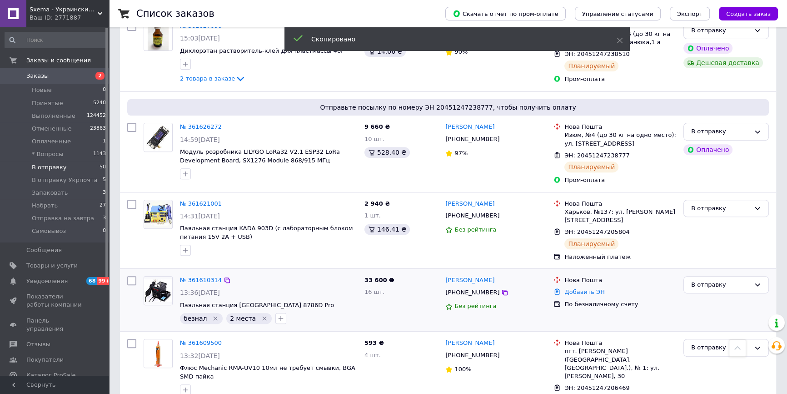
scroll to position [391, 0]
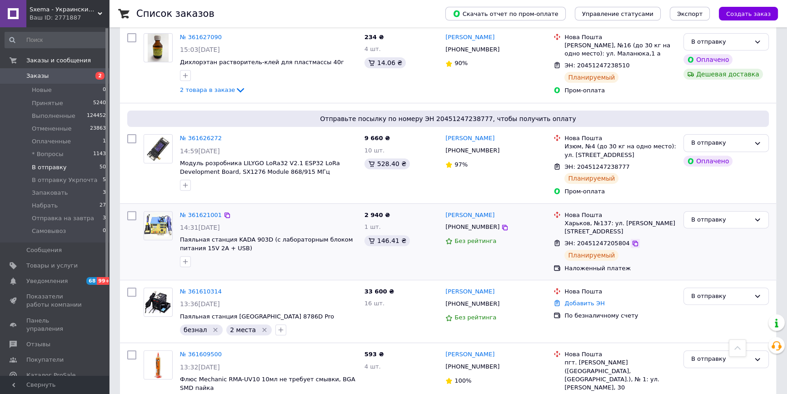
click at [632, 240] on icon at bounding box center [635, 243] width 7 height 7
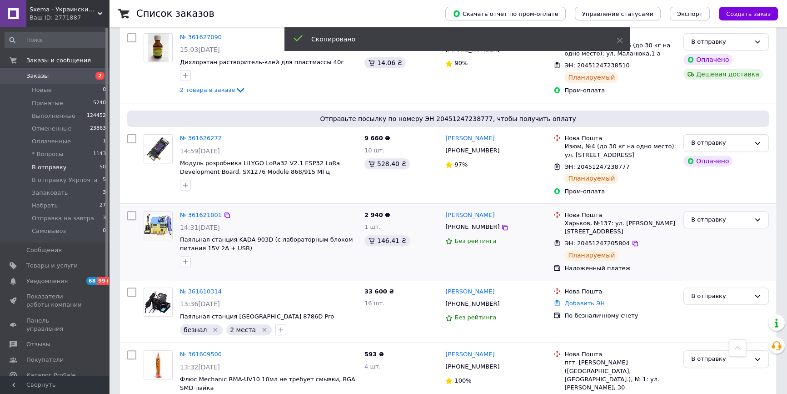
click at [480, 223] on span "+380966999051" at bounding box center [472, 226] width 54 height 7
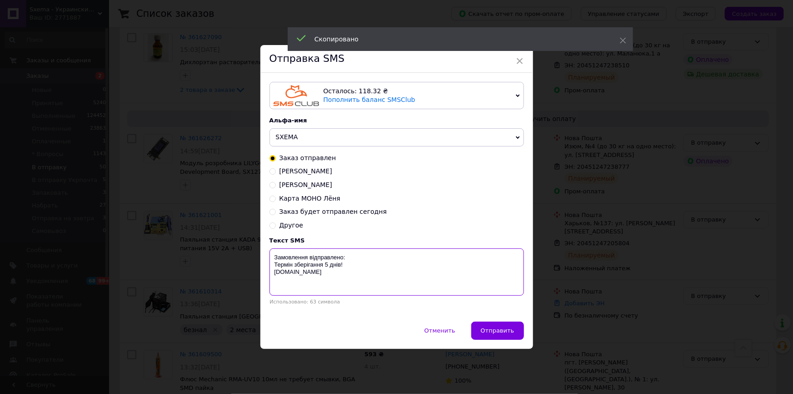
click at [391, 253] on textarea "Замовлення відправлено: Термін зберігання 5 днів! Sxema.com.ua" at bounding box center [397, 271] width 255 height 47
paste textarea "20451247205804"
type textarea "Замовлення відправлено:20451247205804 Термін зберігання 5 днів! Sxema.com.ua"
drag, startPoint x: 494, startPoint y: 333, endPoint x: 521, endPoint y: 310, distance: 36.1
click at [495, 333] on span "Отправить" at bounding box center [498, 330] width 34 height 7
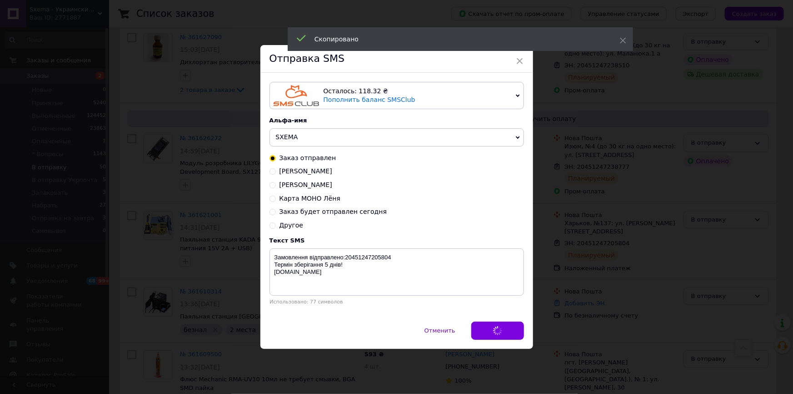
click at [541, 212] on div "× Отправка SMS Осталось: 118.32 ₴ Пополнить баланс SMSClub Подключить LetsAds А…" at bounding box center [396, 197] width 793 height 394
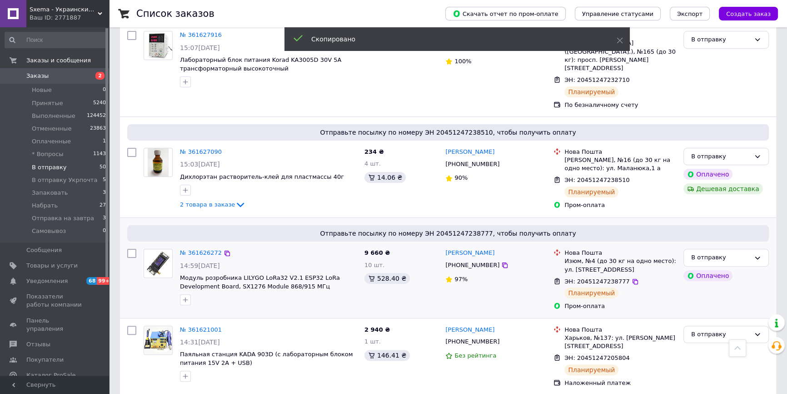
scroll to position [267, 0]
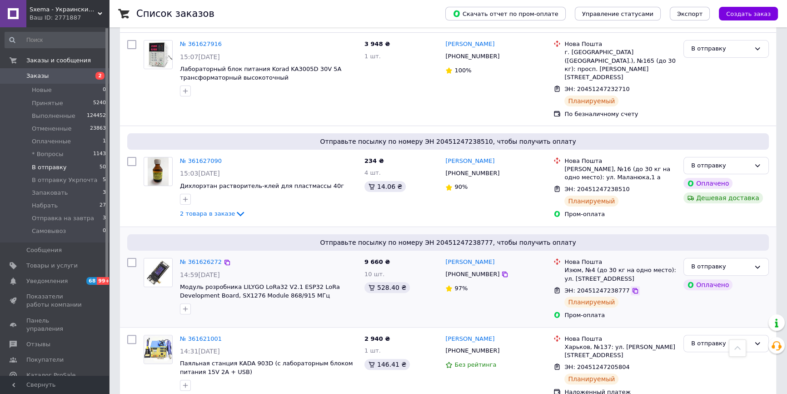
click at [631, 286] on div at bounding box center [635, 290] width 9 height 9
click at [632, 287] on icon at bounding box center [635, 290] width 7 height 7
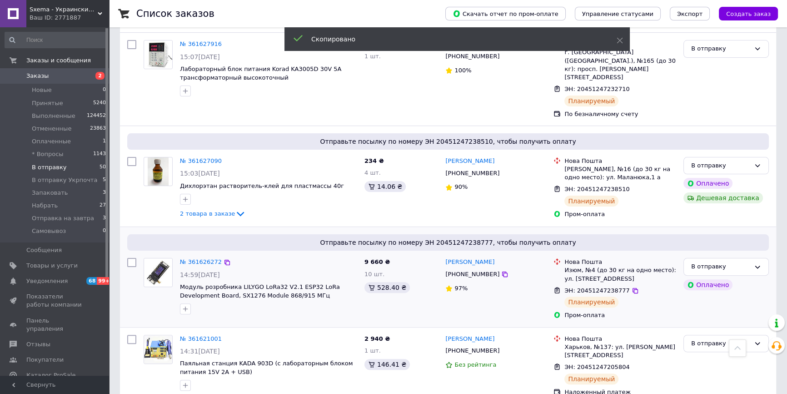
click at [457, 270] on span "+380677805983" at bounding box center [472, 273] width 54 height 7
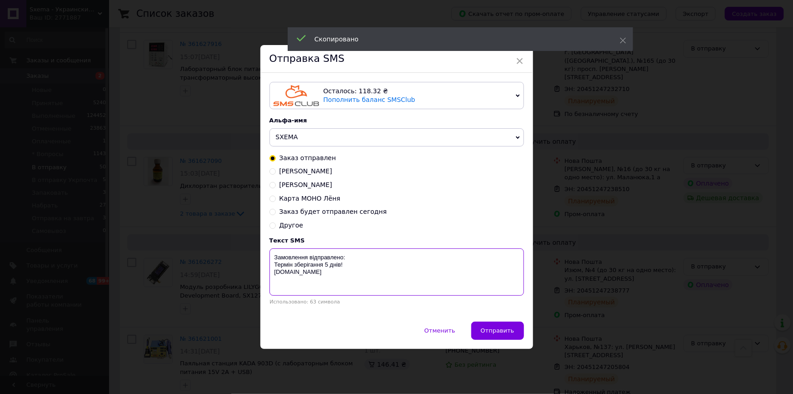
click at [390, 261] on textarea "Замовлення відправлено: Термін зберігання 5 днів! Sxema.com.ua" at bounding box center [397, 271] width 255 height 47
paste textarea "20451247238777"
type textarea "Замовлення відправлено:20451247238777 Термін зберігання 5 днів! Sxema.com.ua"
drag, startPoint x: 499, startPoint y: 318, endPoint x: 506, endPoint y: 329, distance: 12.5
click at [501, 323] on div "Отправка SMS Осталось: 118.32 ₴ Пополнить баланс SMSClub Подключить LetsAds Аль…" at bounding box center [396, 196] width 273 height 303
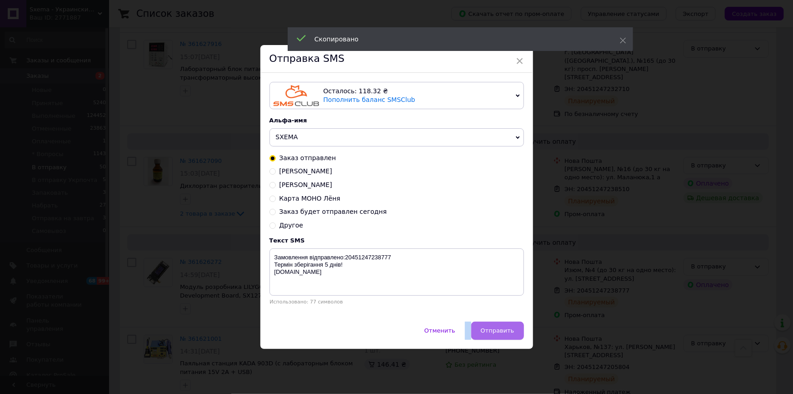
click at [506, 331] on span "Отправить" at bounding box center [498, 330] width 34 height 7
drag, startPoint x: 554, startPoint y: 259, endPoint x: 547, endPoint y: 261, distance: 6.6
click at [553, 259] on div "× Отправка SMS Осталось: 118.32 ₴ Пополнить баланс SMSClub Подключить LetsAds А…" at bounding box center [396, 197] width 793 height 394
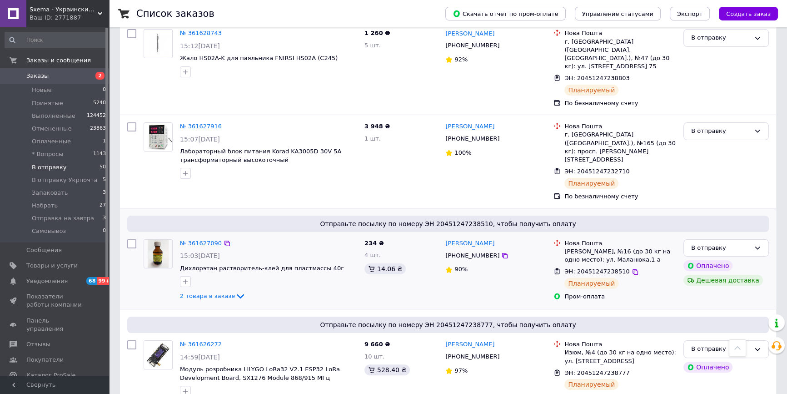
scroll to position [185, 0]
click at [632, 269] on icon at bounding box center [635, 272] width 7 height 7
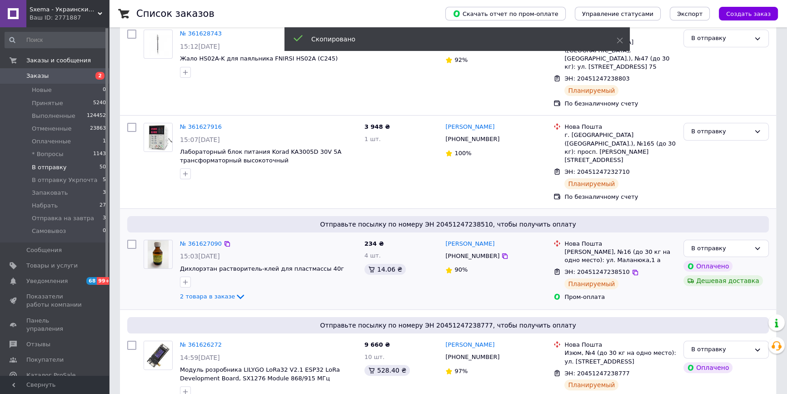
click at [480, 252] on span "+380507432326" at bounding box center [472, 255] width 54 height 7
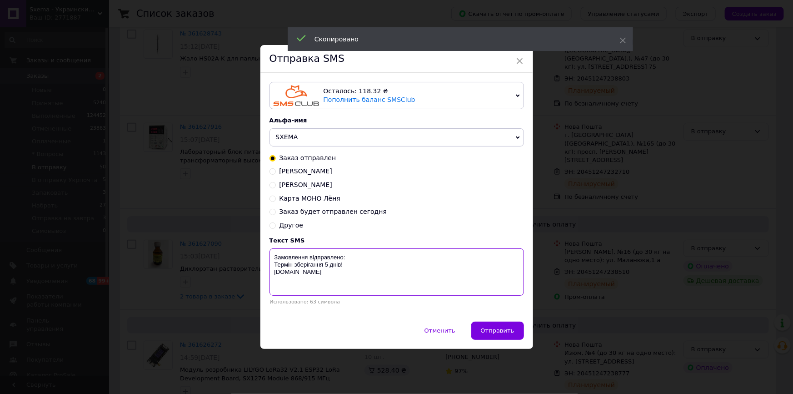
click at [406, 254] on textarea "Замовлення відправлено: Термін зберігання 5 днів! Sxema.com.ua" at bounding box center [397, 271] width 255 height 47
paste textarea "20451247238510"
type textarea "Замовлення відправлено:20451247238510 Термін зберігання 5 днів! Sxema.com.ua"
click at [495, 327] on button "Отправить" at bounding box center [497, 330] width 53 height 18
click at [547, 264] on div "× Отправка SMS Осталось: 118.32 ₴ Пополнить баланс SMSClub Подключить LetsAds А…" at bounding box center [396, 197] width 793 height 394
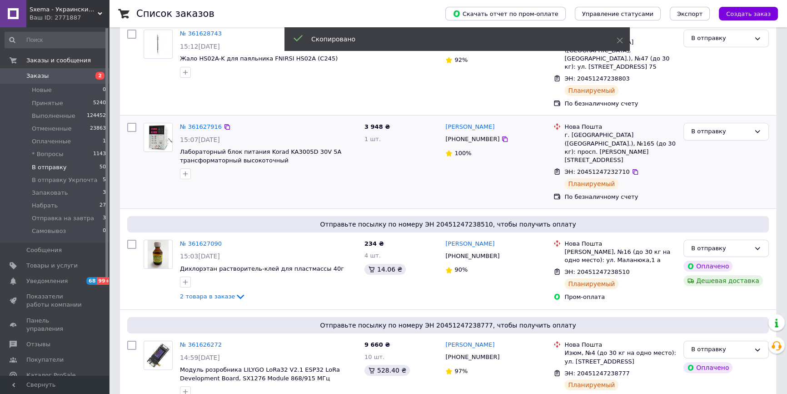
scroll to position [60, 0]
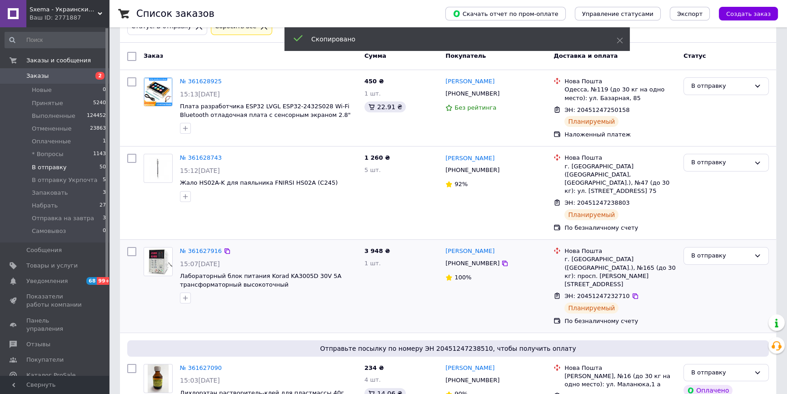
drag, startPoint x: 626, startPoint y: 268, endPoint x: 580, endPoint y: 273, distance: 46.6
click at [632, 292] on icon at bounding box center [635, 295] width 7 height 7
click at [461, 260] on span "+380671767309" at bounding box center [472, 263] width 54 height 7
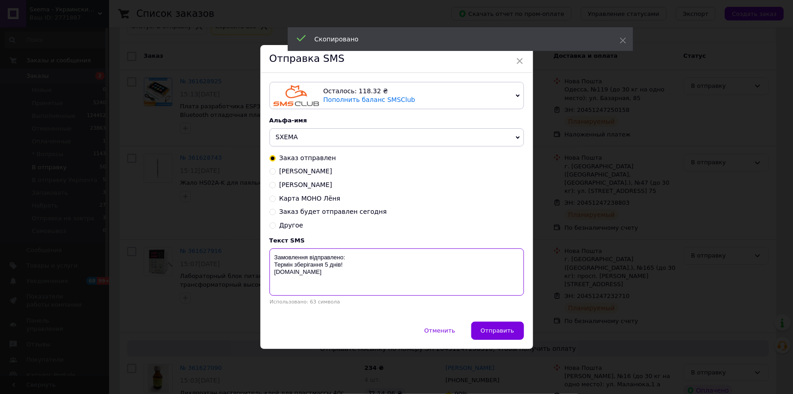
click at [402, 255] on textarea "Замовлення відправлено: Термін зберігання 5 днів! Sxema.com.ua" at bounding box center [397, 271] width 255 height 47
paste textarea "20451247232710"
type textarea "Замовлення відправлено:20451247232710 Термін зберігання 5 днів! Sxema.com.ua"
drag, startPoint x: 491, startPoint y: 321, endPoint x: 503, endPoint y: 330, distance: 14.4
click at [491, 322] on div "Отправка SMS Осталось: 118.32 ₴ Пополнить баланс SMSClub Подключить LetsAds Аль…" at bounding box center [396, 196] width 273 height 303
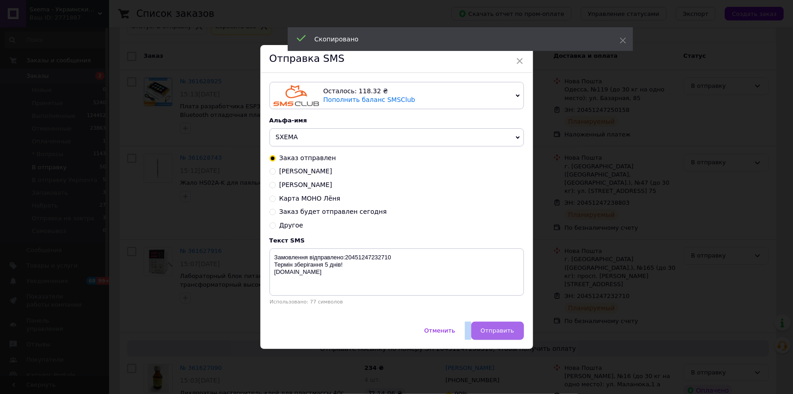
click at [503, 330] on span "Отправить" at bounding box center [498, 330] width 34 height 7
click at [540, 277] on div "× Отправка SMS Осталось: 118.32 ₴ Пополнить баланс SMSClub Подключить LetsAds А…" at bounding box center [396, 197] width 793 height 394
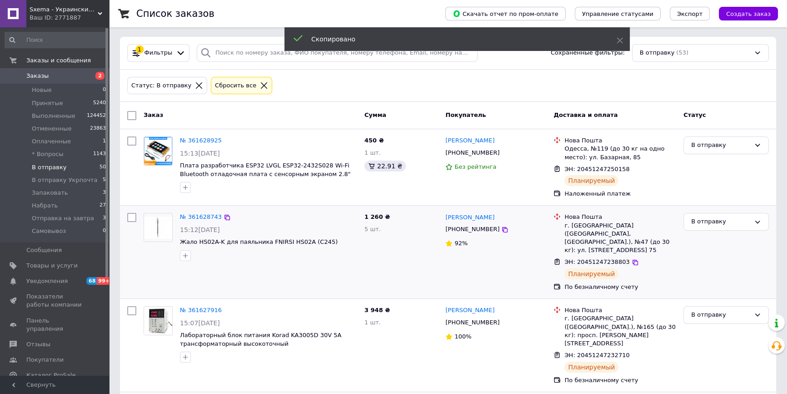
scroll to position [0, 0]
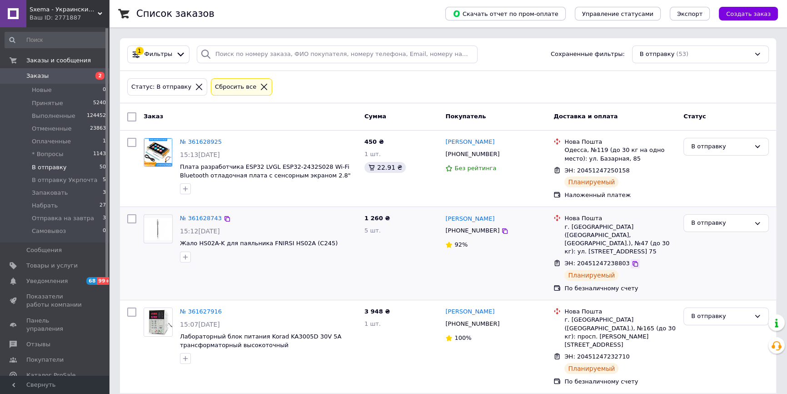
click at [632, 260] on icon at bounding box center [635, 263] width 7 height 7
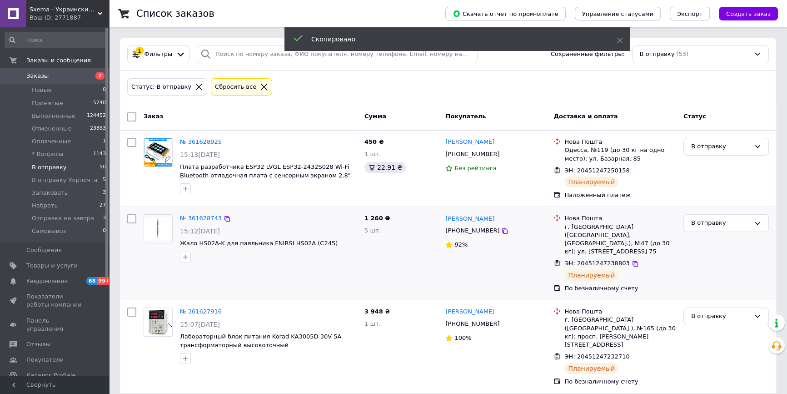
click at [465, 231] on span "+380930030606" at bounding box center [472, 230] width 54 height 7
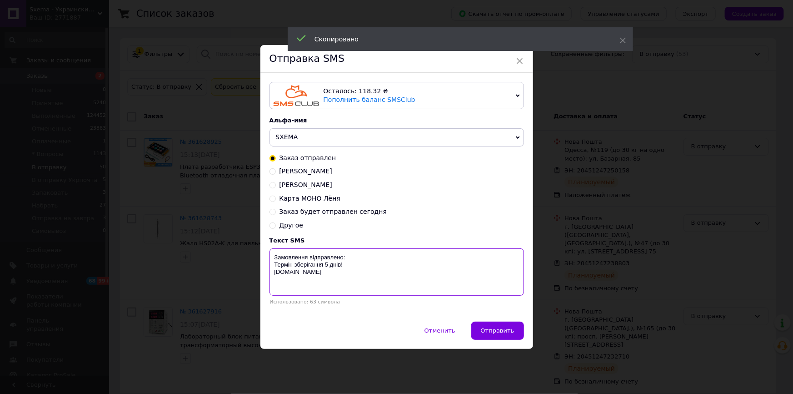
click at [404, 261] on textarea "Замовлення відправлено: Термін зберігання 5 днів! Sxema.com.ua" at bounding box center [397, 271] width 255 height 47
paste textarea "20451247238803"
type textarea "Замовлення відправлено:20451247238803 Термін зберігання 5 днів! Sxema.com.ua"
click at [487, 327] on button "Отправить" at bounding box center [497, 330] width 53 height 18
click at [540, 265] on div "× Отправка SMS Осталось: 118.32 ₴ Пополнить баланс SMSClub Подключить LetsAds А…" at bounding box center [396, 197] width 793 height 394
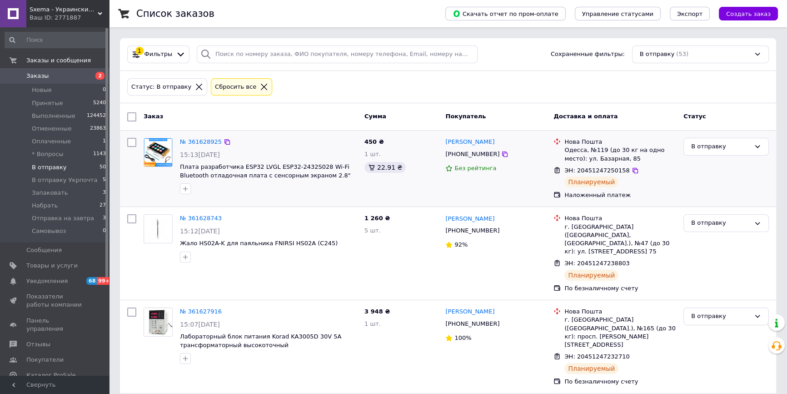
click at [626, 165] on div "ЭН: 20451247250158 Планируемый" at bounding box center [620, 177] width 115 height 25
click at [632, 170] on icon at bounding box center [635, 170] width 7 height 7
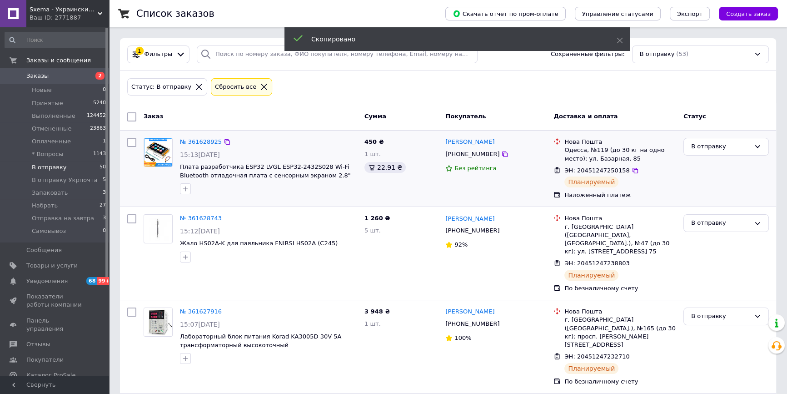
click at [480, 157] on span "+380994139906" at bounding box center [472, 153] width 54 height 7
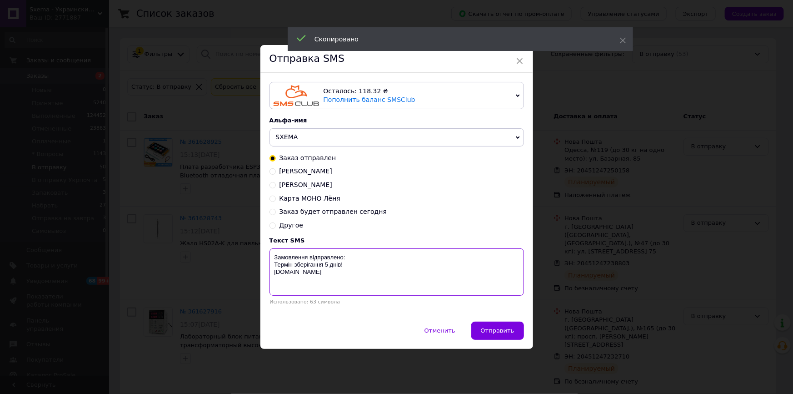
click at [421, 253] on textarea "Замовлення відправлено: Термін зберігання 5 днів! Sxema.com.ua" at bounding box center [397, 271] width 255 height 47
paste textarea "20451247250158"
type textarea "Замовлення відправлено:20451247250158 Термін зберігання 5 днів! Sxema.com.ua"
click at [502, 333] on span "Отправить" at bounding box center [498, 330] width 34 height 7
click at [547, 195] on div "× Отправка SMS Осталось: 118.32 ₴ Пополнить баланс SMSClub Подключить LetsAds А…" at bounding box center [396, 197] width 793 height 394
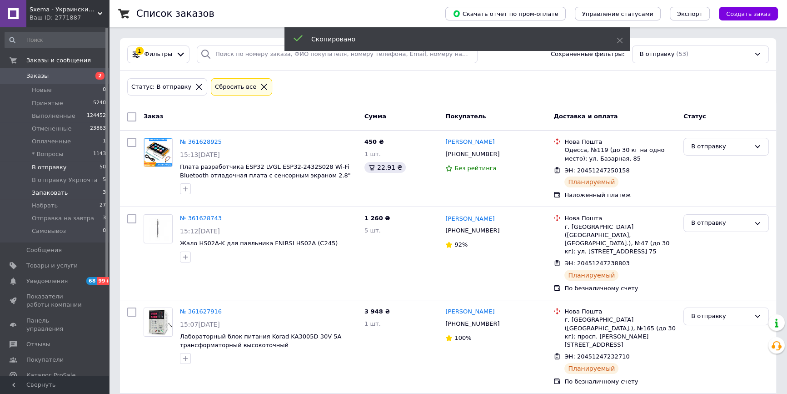
click at [60, 195] on span "Запаковать" at bounding box center [50, 193] width 36 height 8
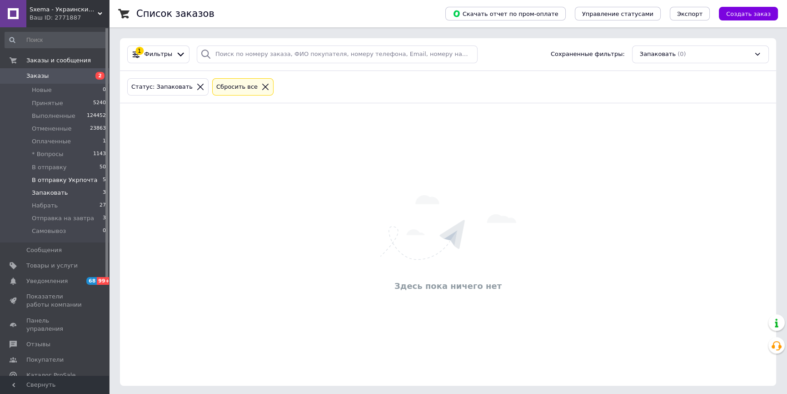
click at [66, 175] on li "В отправку Укрпочта 5" at bounding box center [55, 180] width 111 height 13
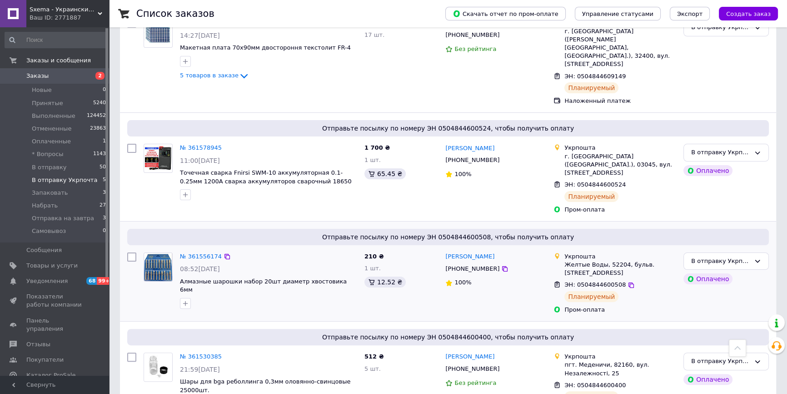
scroll to position [13, 0]
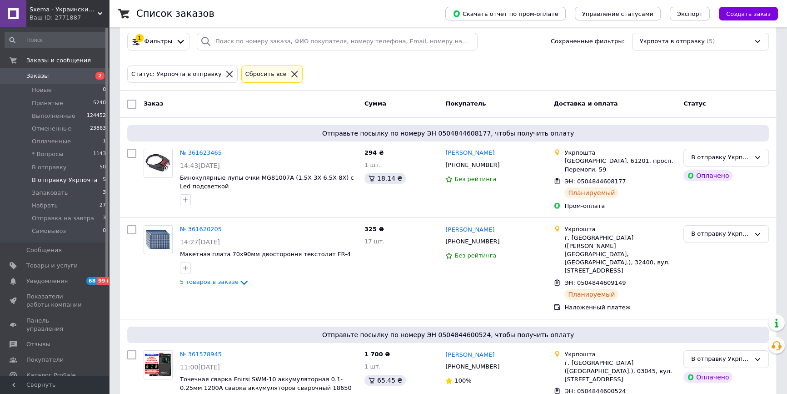
click at [225, 100] on div "Заказ" at bounding box center [250, 104] width 221 height 16
click at [130, 102] on input "checkbox" at bounding box center [131, 104] width 9 height 9
checkbox input "true"
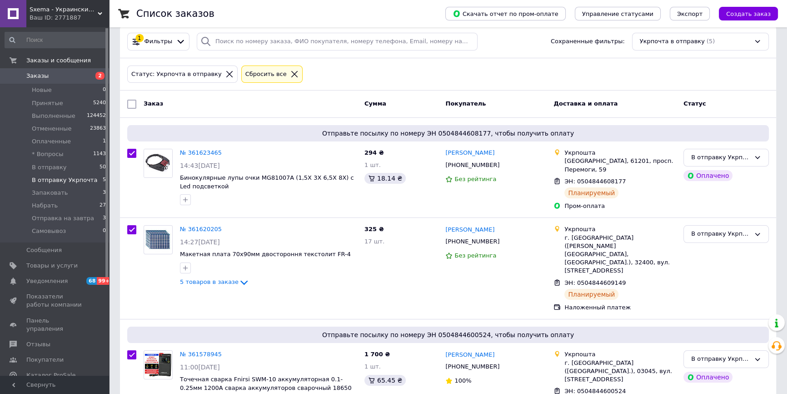
checkbox input "true"
click at [178, 100] on span "Действия для 5 заказов" at bounding box center [181, 104] width 75 height 8
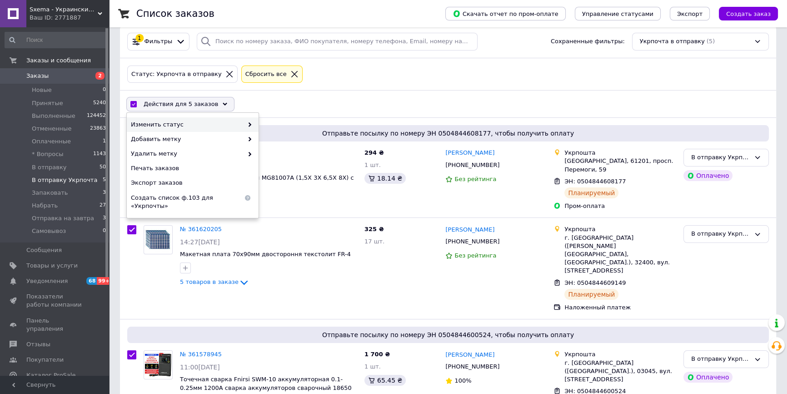
click at [188, 121] on span "Изменить статус" at bounding box center [187, 124] width 112 height 8
click at [233, 121] on span "Изменить статус" at bounding box center [187, 124] width 112 height 8
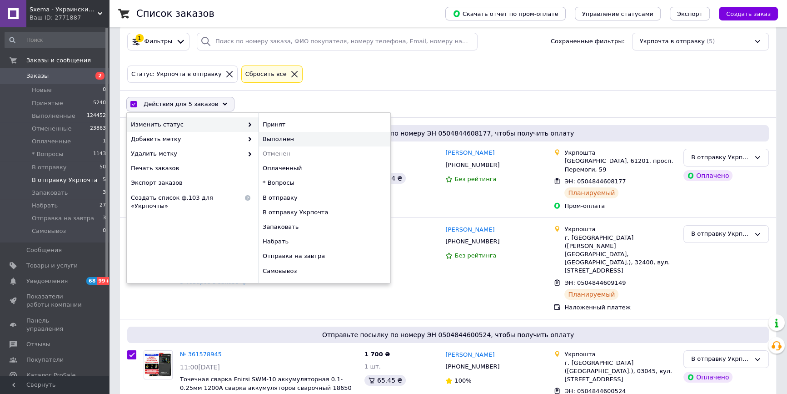
click at [269, 134] on div "Выполнен" at bounding box center [325, 139] width 132 height 15
checkbox input "false"
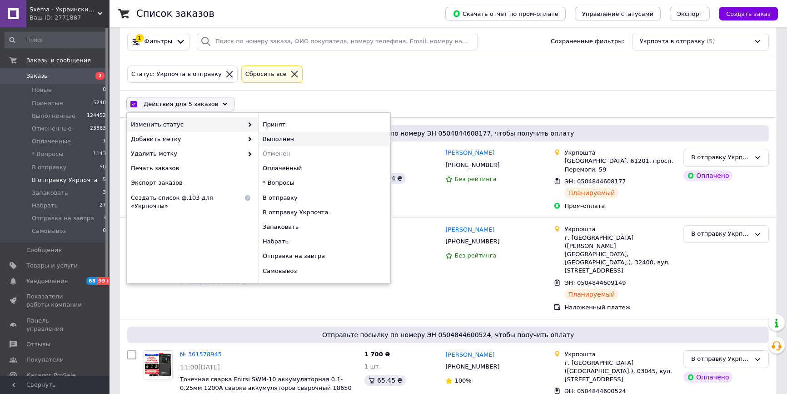
checkbox input "false"
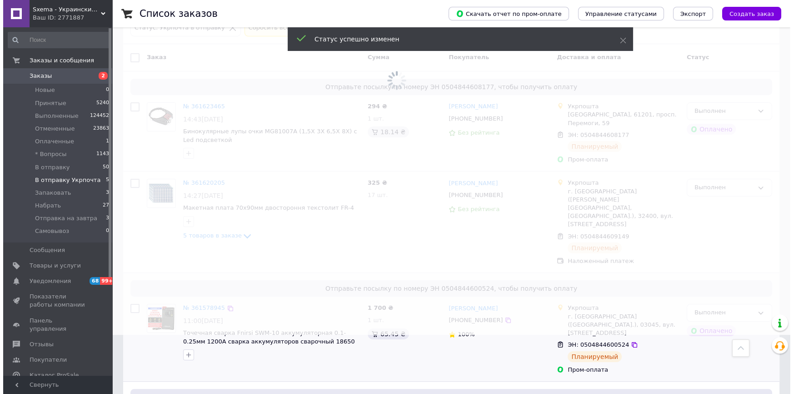
scroll to position [0, 0]
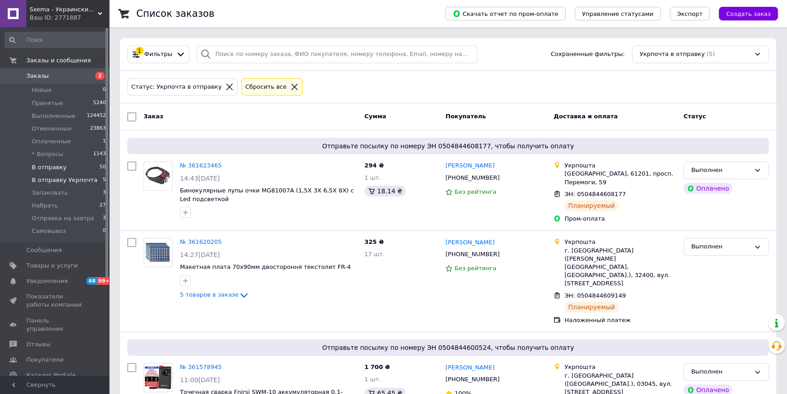
click at [41, 167] on span "В отправку" at bounding box center [49, 167] width 35 height 8
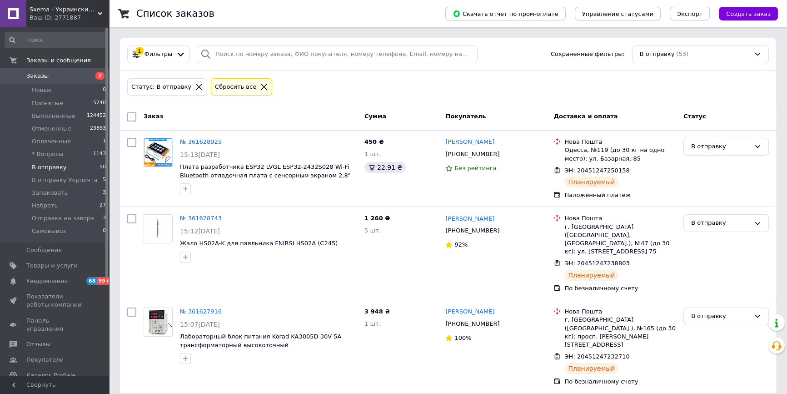
click at [570, 83] on div "Статус: В отправку Сбросить все" at bounding box center [447, 86] width 645 height 21
click at [130, 112] on input "checkbox" at bounding box center [131, 116] width 9 height 9
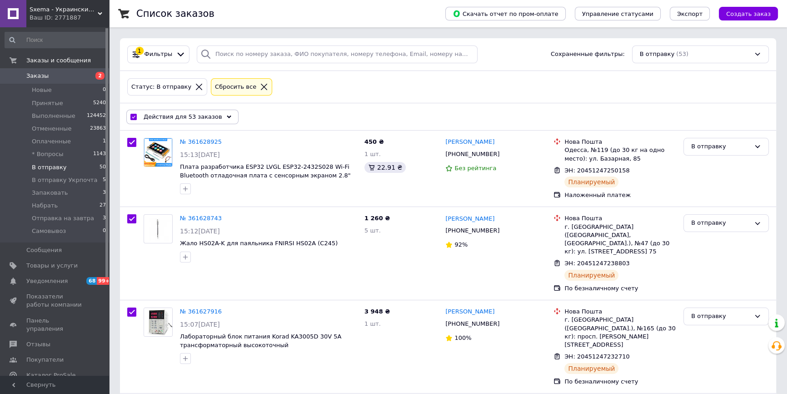
checkbox input "true"
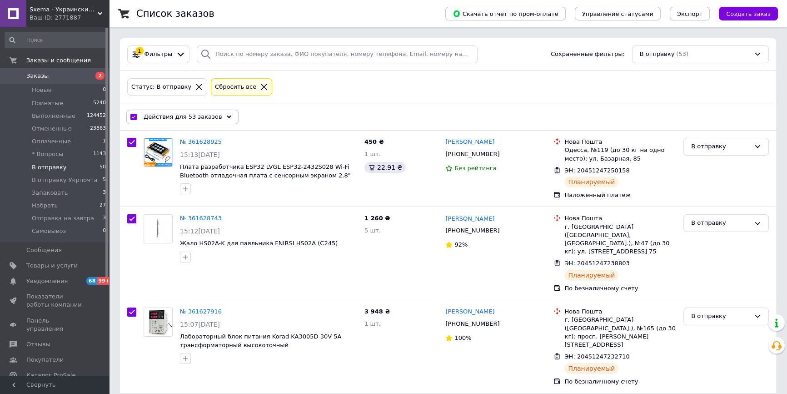
checkbox input "true"
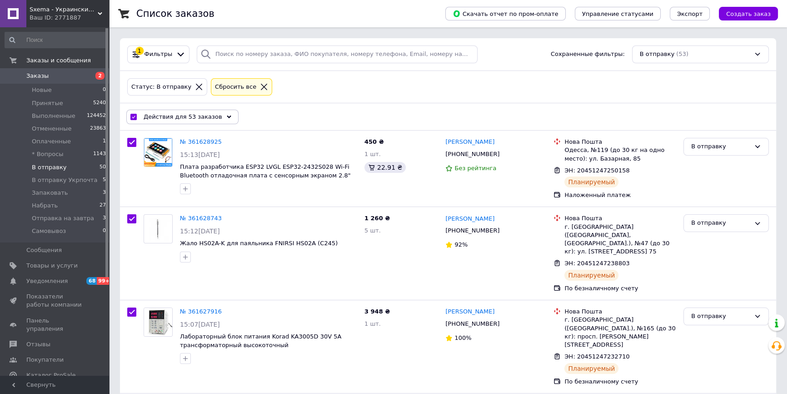
checkbox input "true"
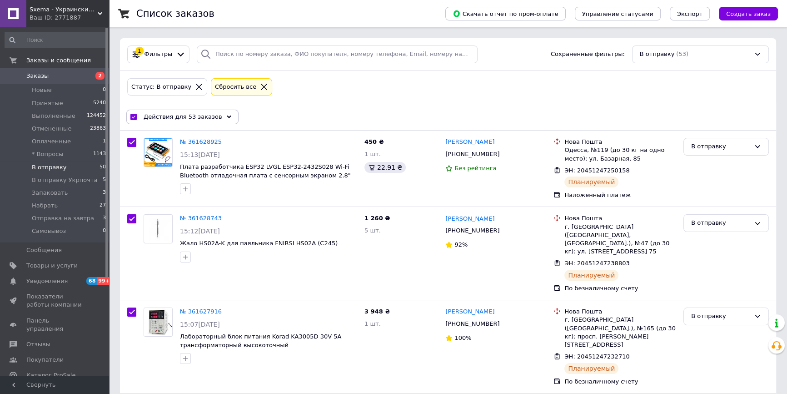
checkbox input "true"
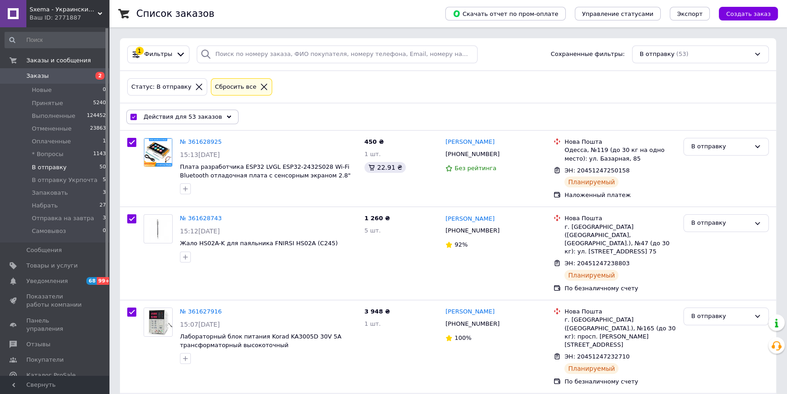
checkbox input "true"
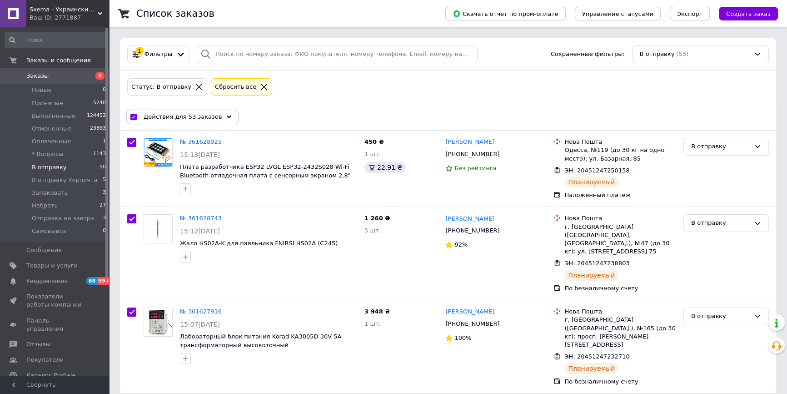
checkbox input "true"
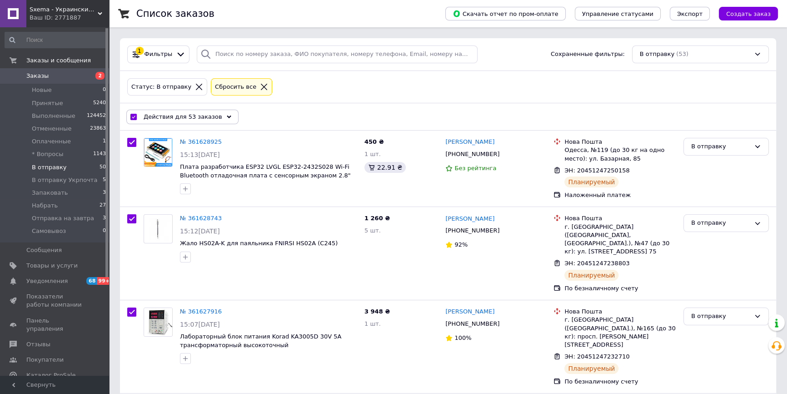
checkbox input "true"
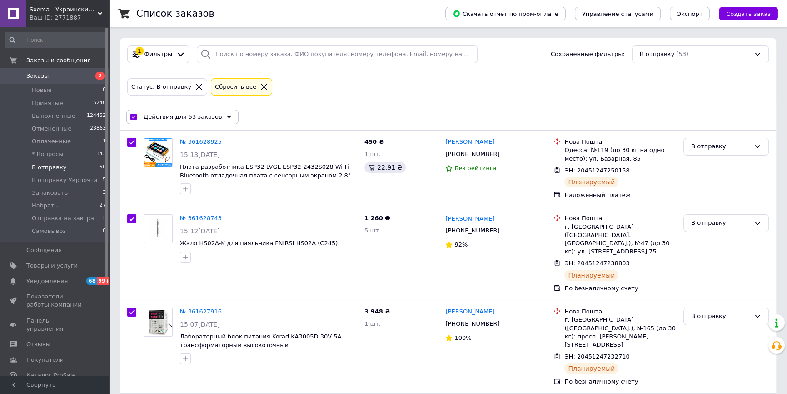
checkbox input "true"
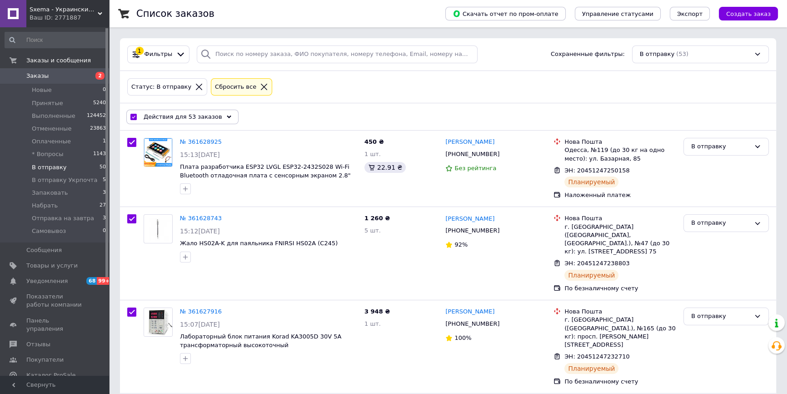
checkbox input "true"
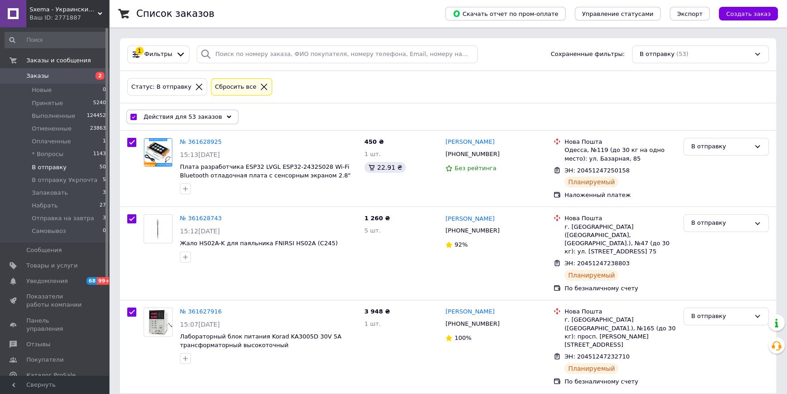
checkbox input "true"
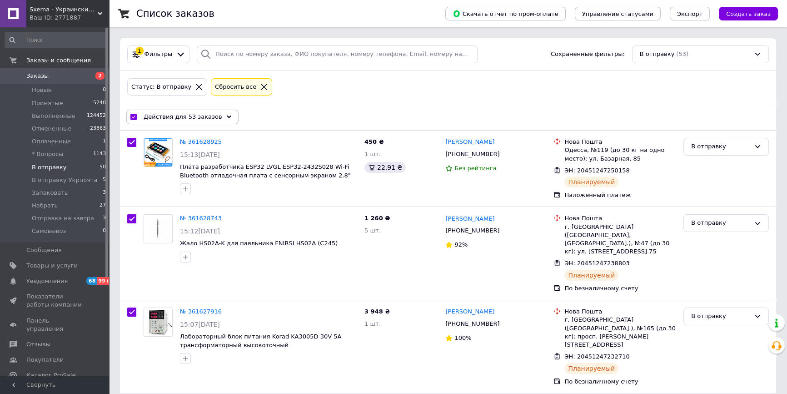
checkbox input "true"
click at [196, 118] on span "Действия для 53 заказов" at bounding box center [183, 117] width 79 height 8
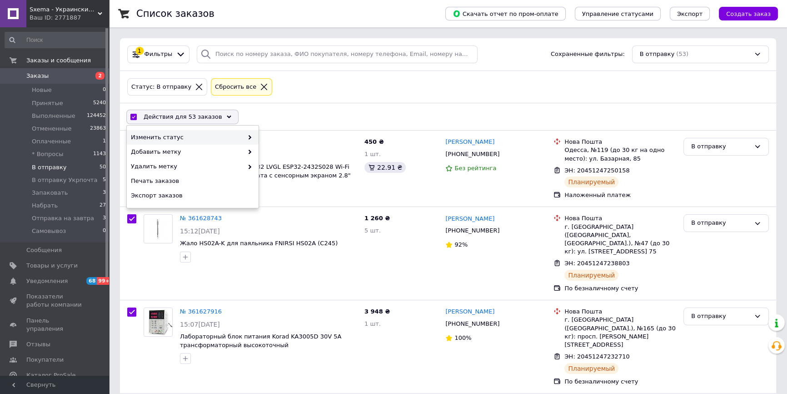
click at [191, 140] on span "Изменить статус" at bounding box center [187, 137] width 112 height 8
click at [240, 134] on span "Изменить статус" at bounding box center [187, 137] width 112 height 8
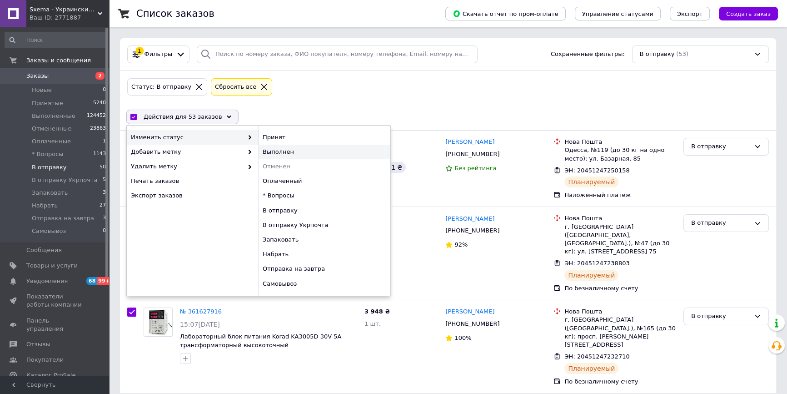
click at [283, 150] on div "Выполнен" at bounding box center [325, 152] width 132 height 15
checkbox input "false"
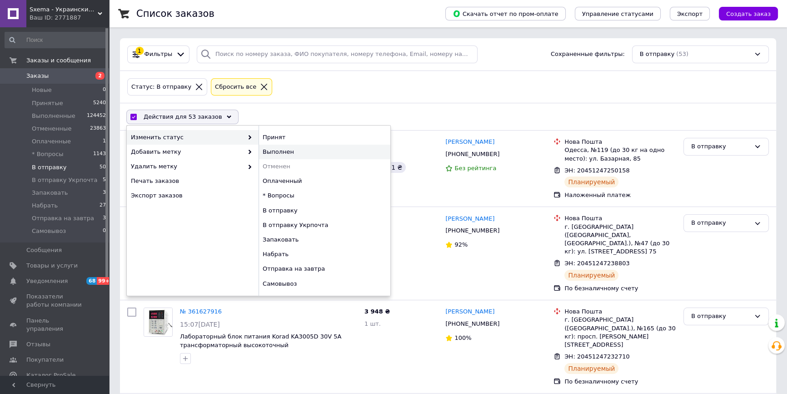
checkbox input "false"
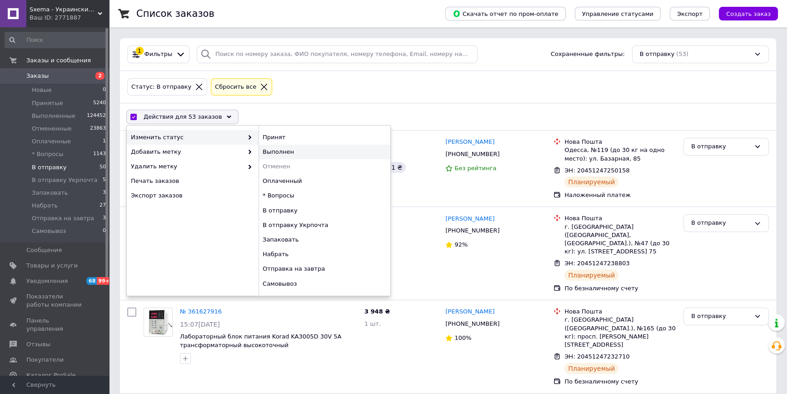
checkbox input "false"
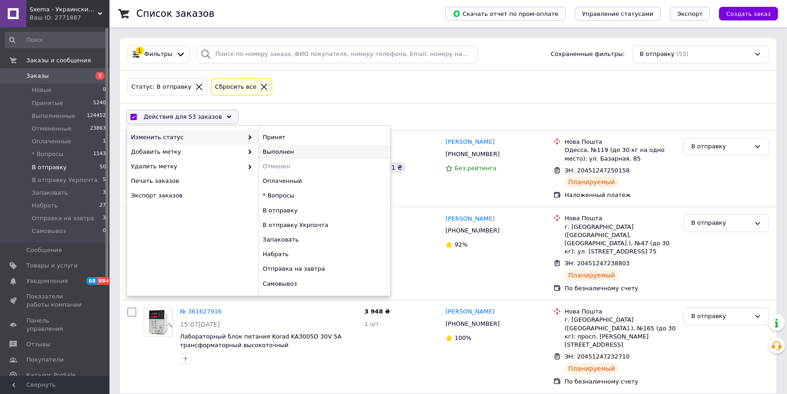
checkbox input "false"
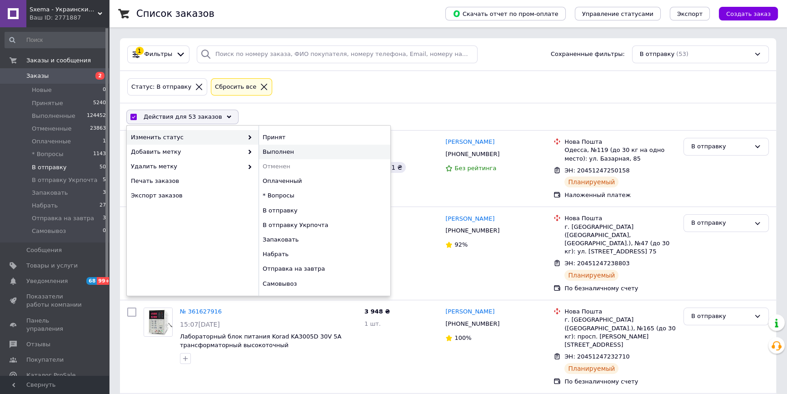
checkbox input "false"
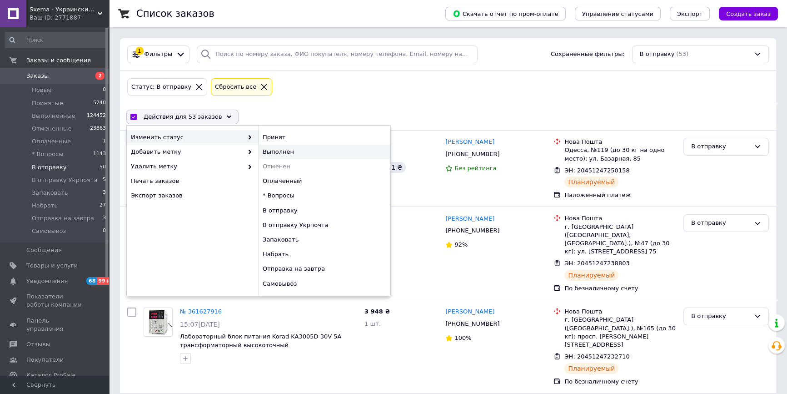
checkbox input "false"
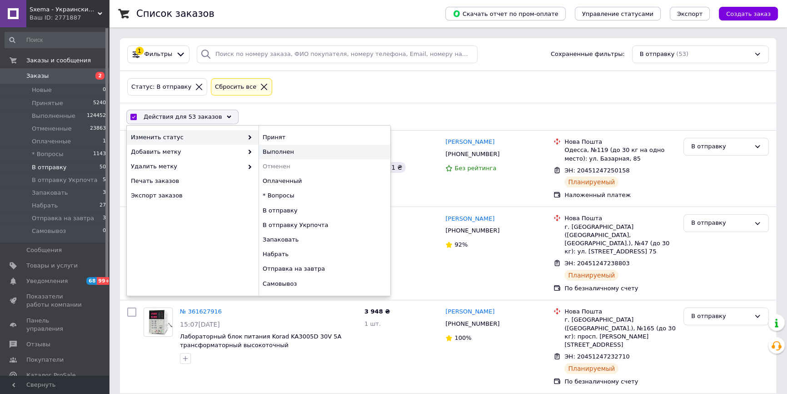
checkbox input "false"
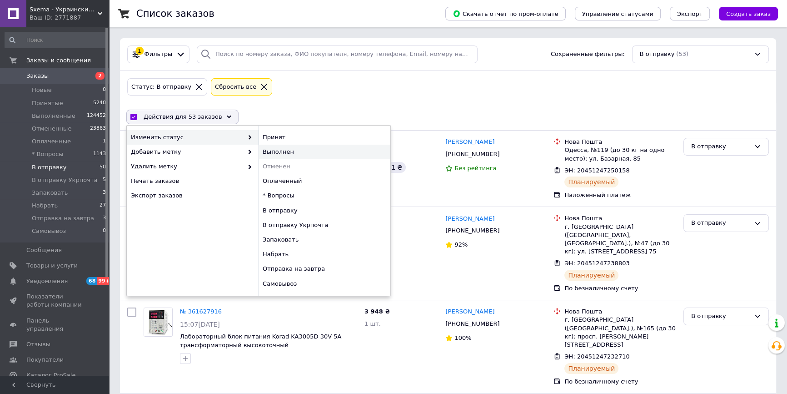
checkbox input "false"
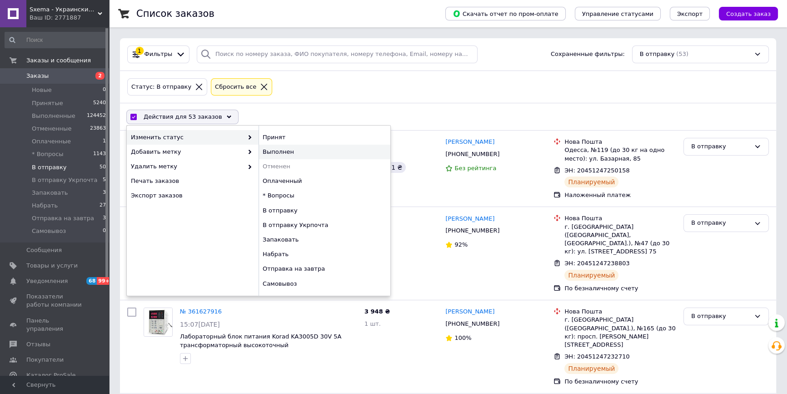
checkbox input "false"
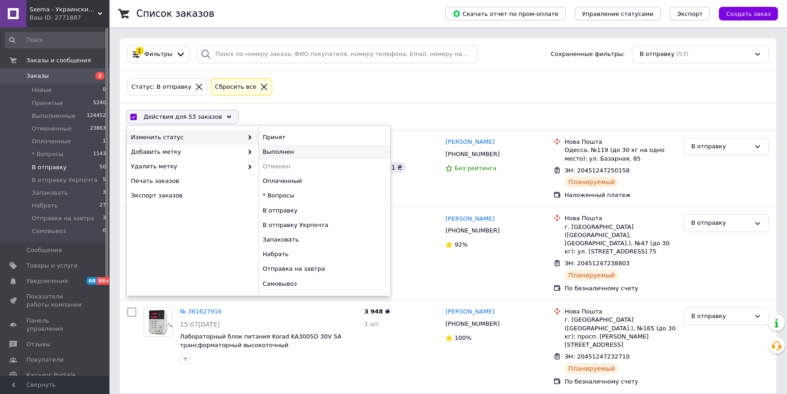
checkbox input "false"
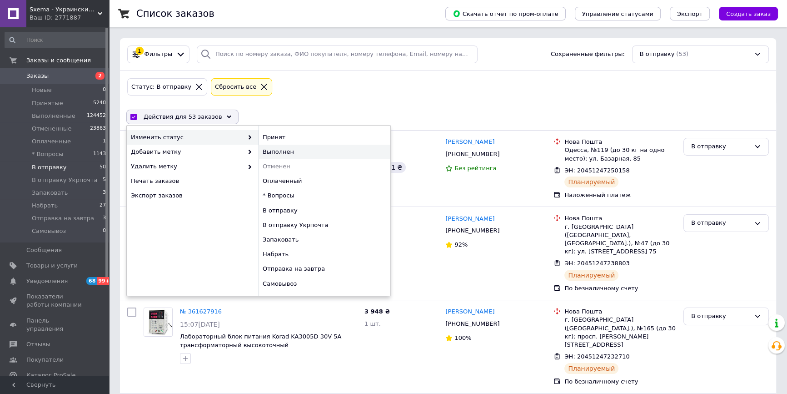
checkbox input "false"
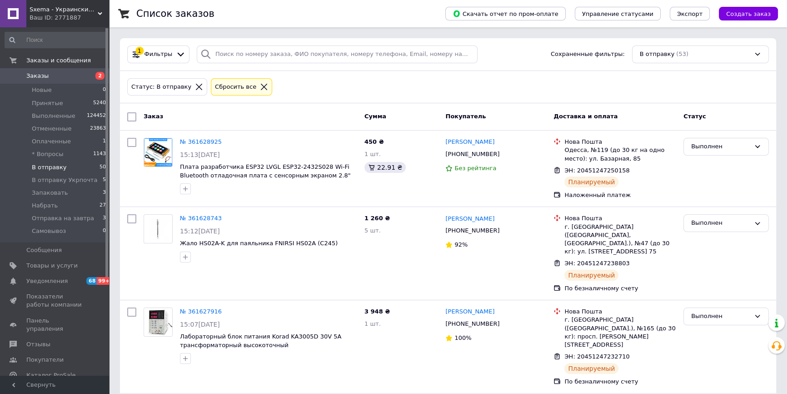
click at [590, 77] on div "Статус: В отправку Сбросить все" at bounding box center [447, 86] width 645 height 21
click at [65, 93] on li "Новые 0" at bounding box center [55, 90] width 111 height 13
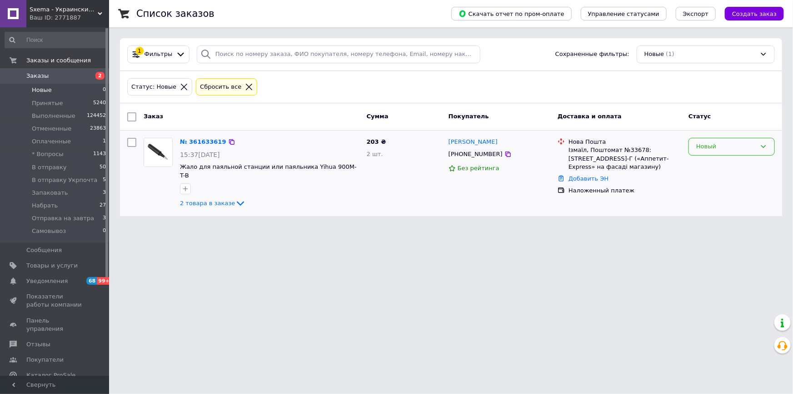
click at [703, 151] on div "Новый" at bounding box center [732, 147] width 86 height 18
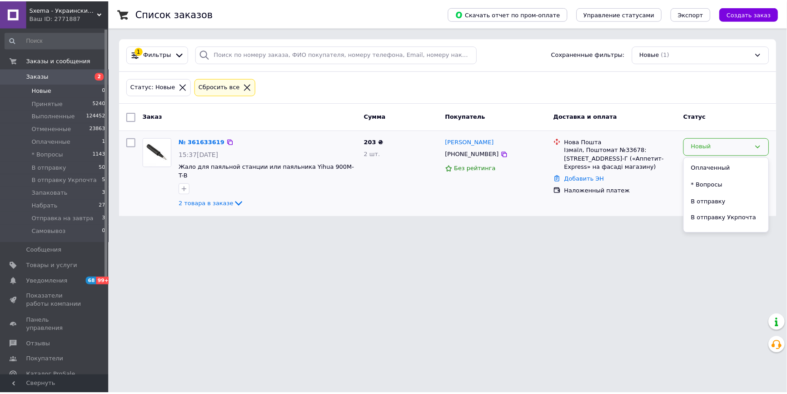
scroll to position [107, 0]
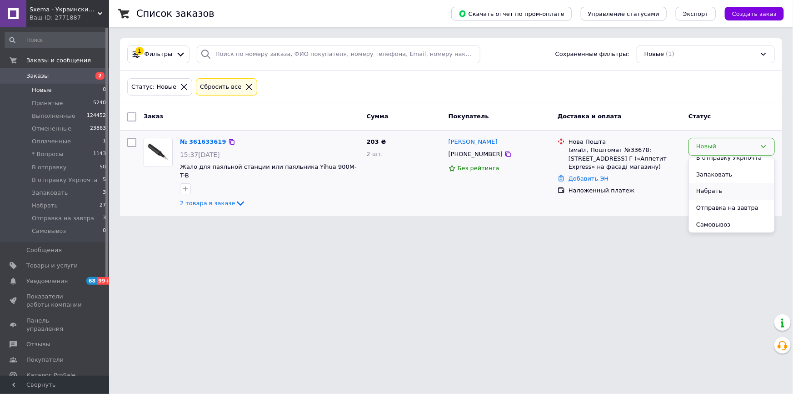
click at [711, 189] on li "Набрать" at bounding box center [731, 191] width 85 height 17
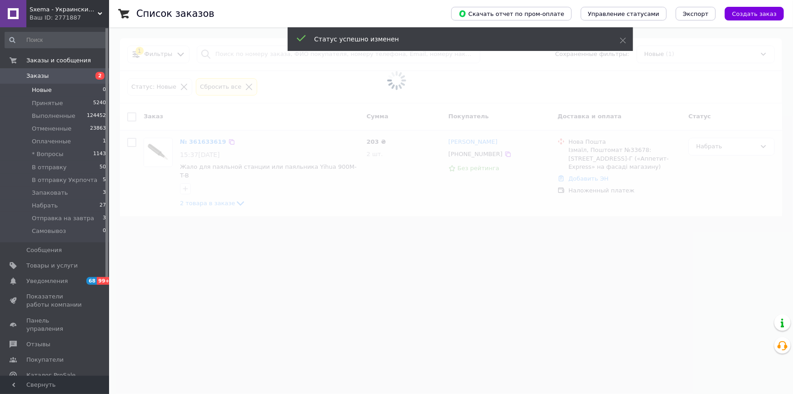
drag, startPoint x: 501, startPoint y: 277, endPoint x: 498, endPoint y: 274, distance: 4.8
click at [499, 274] on span at bounding box center [396, 197] width 793 height 394
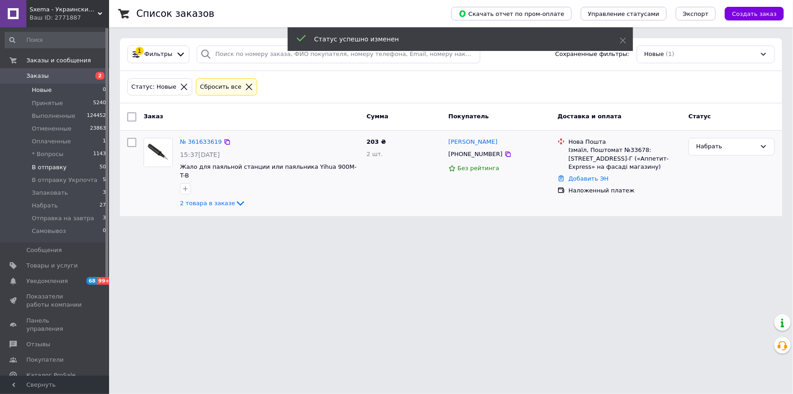
click at [61, 165] on span "В отправку" at bounding box center [49, 167] width 35 height 8
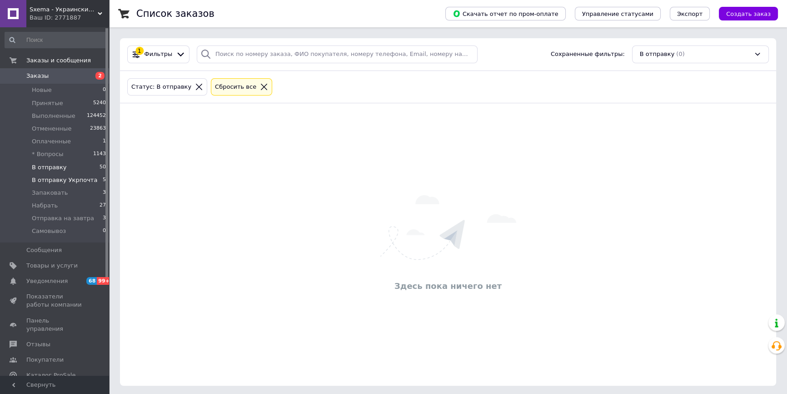
click at [55, 174] on li "В отправку Укрпочта 5" at bounding box center [55, 180] width 111 height 13
click at [403, 258] on img at bounding box center [448, 227] width 136 height 65
click at [87, 94] on li "Новые 0" at bounding box center [55, 90] width 111 height 13
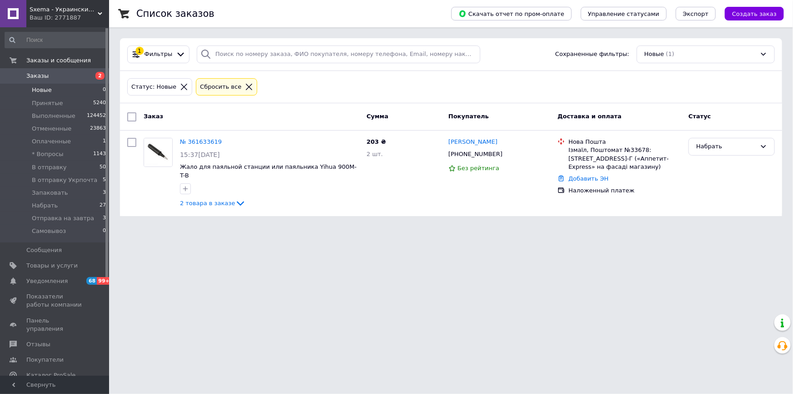
click at [245, 86] on icon at bounding box center [249, 87] width 8 height 8
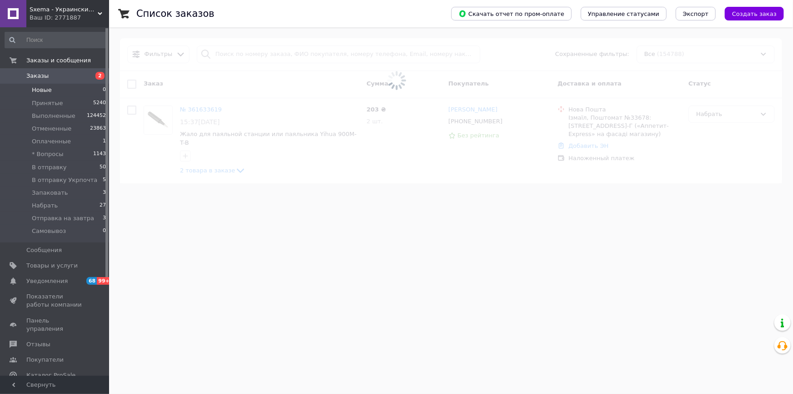
click at [270, 297] on span at bounding box center [396, 197] width 793 height 394
click at [286, 285] on span at bounding box center [396, 197] width 793 height 394
click at [271, 54] on span at bounding box center [396, 80] width 793 height 160
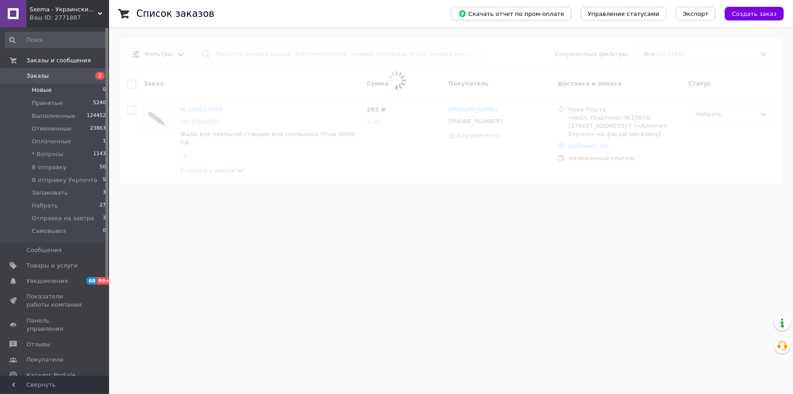
click at [271, 54] on span at bounding box center [396, 80] width 793 height 160
click at [271, 54] on input "search" at bounding box center [339, 54] width 284 height 18
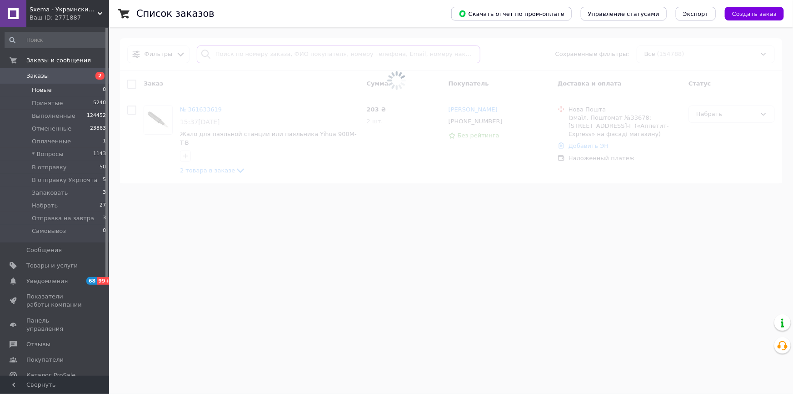
click at [271, 55] on input "search" at bounding box center [339, 54] width 284 height 18
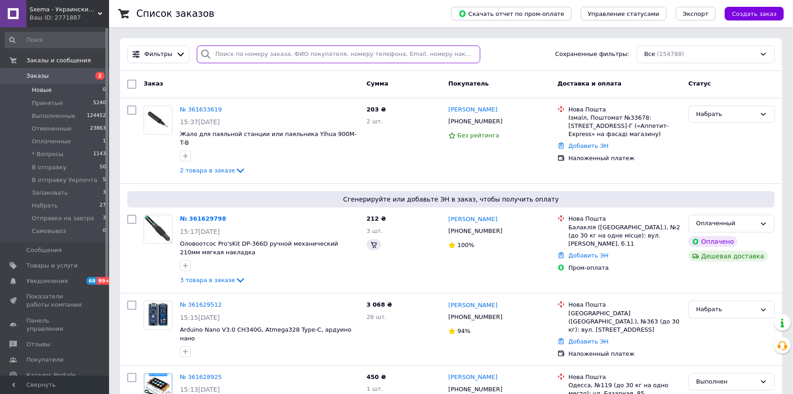
click at [269, 55] on input "search" at bounding box center [339, 54] width 284 height 18
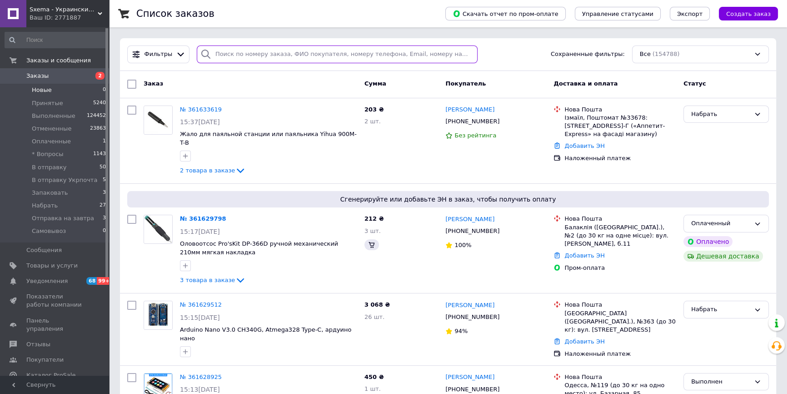
click at [269, 55] on input "search" at bounding box center [337, 54] width 281 height 18
click at [270, 55] on input "search" at bounding box center [337, 54] width 281 height 18
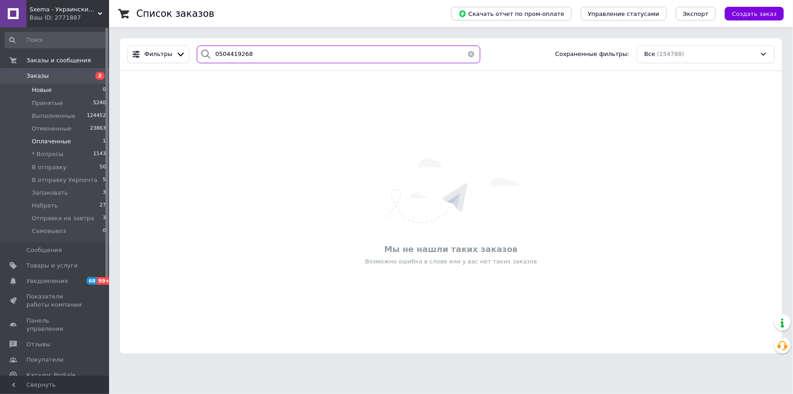
type input "0504419268"
drag, startPoint x: 64, startPoint y: 142, endPoint x: 77, endPoint y: 141, distance: 13.7
click at [64, 141] on span "Оплаченные" at bounding box center [51, 141] width 39 height 8
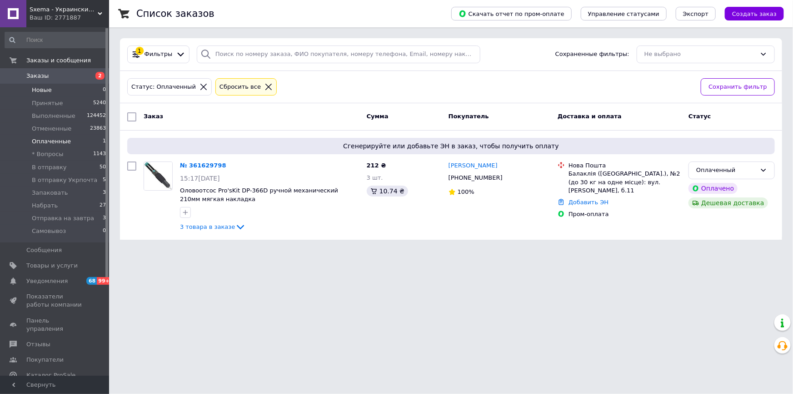
click at [55, 87] on li "Новые 0" at bounding box center [55, 90] width 111 height 13
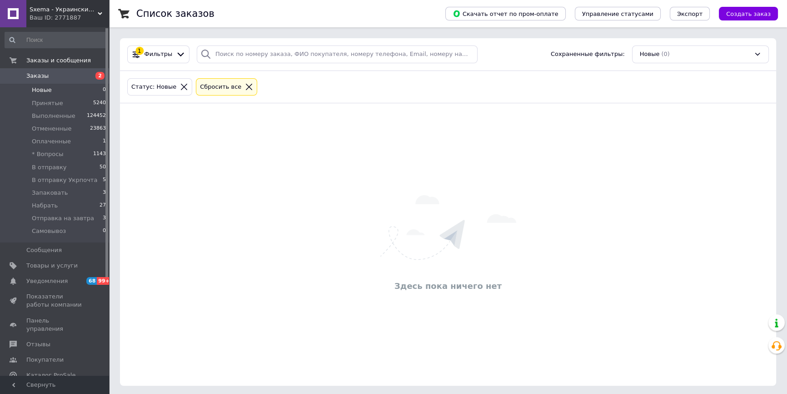
click at [245, 84] on icon at bounding box center [249, 87] width 8 height 8
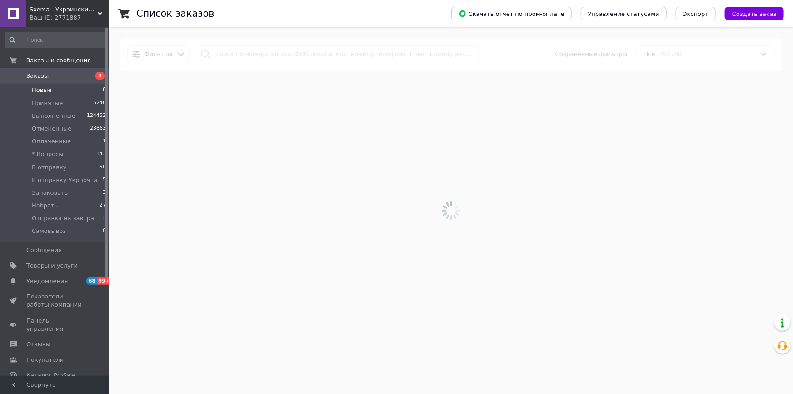
click at [327, 251] on div at bounding box center [451, 210] width 684 height 366
click at [298, 53] on div at bounding box center [451, 210] width 684 height 366
click at [300, 53] on div at bounding box center [451, 210] width 684 height 366
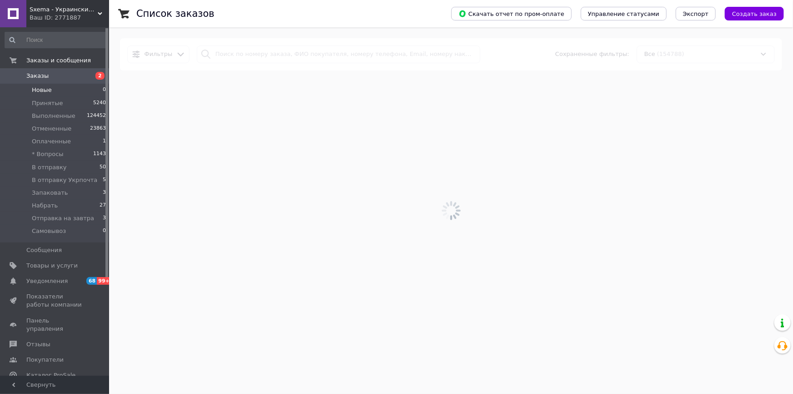
click at [300, 53] on div at bounding box center [451, 210] width 684 height 366
click at [300, 53] on input "search" at bounding box center [339, 54] width 284 height 18
click at [300, 54] on input "search" at bounding box center [339, 54] width 284 height 18
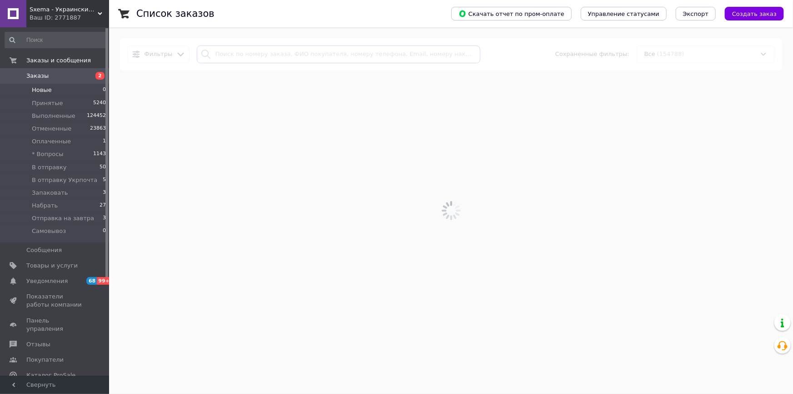
click at [300, 54] on input "search" at bounding box center [339, 54] width 284 height 18
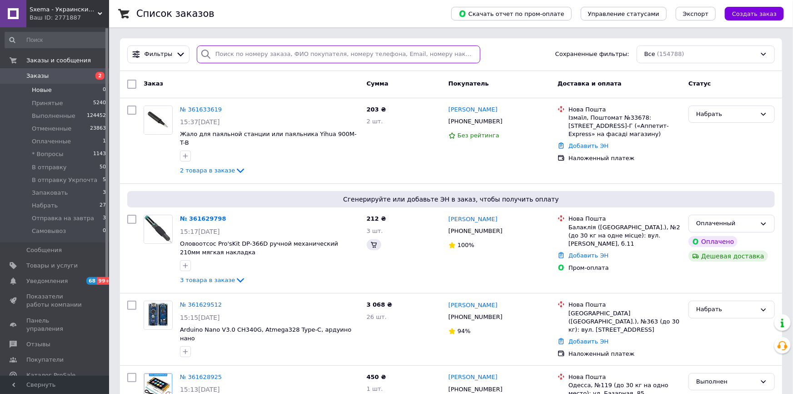
click at [300, 54] on input "search" at bounding box center [339, 54] width 284 height 18
click at [300, 55] on input "search" at bounding box center [339, 54] width 284 height 18
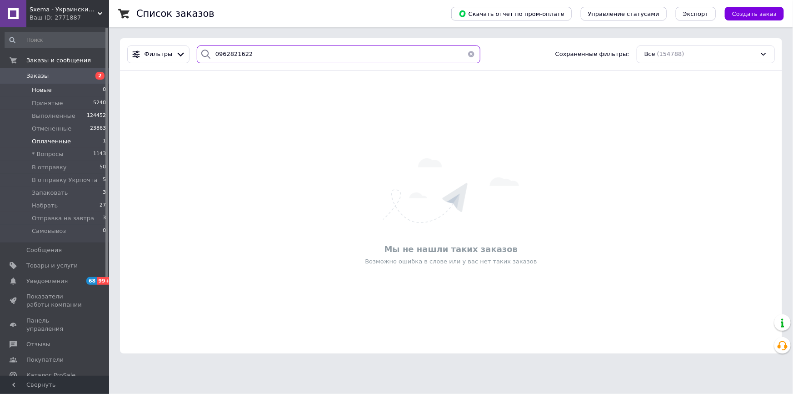
type input "0962821622"
click at [89, 141] on li "Оплаченные 1" at bounding box center [55, 141] width 111 height 13
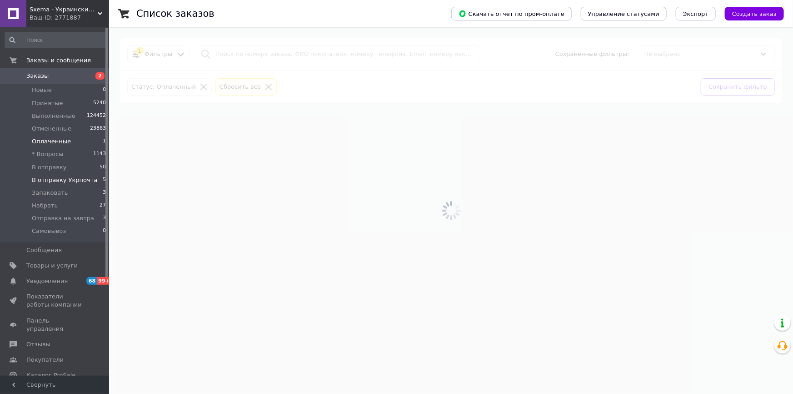
drag, startPoint x: 89, startPoint y: 138, endPoint x: 75, endPoint y: 180, distance: 44.6
click at [348, 191] on div at bounding box center [451, 210] width 684 height 366
click at [72, 205] on li "Набрать 27" at bounding box center [55, 205] width 111 height 13
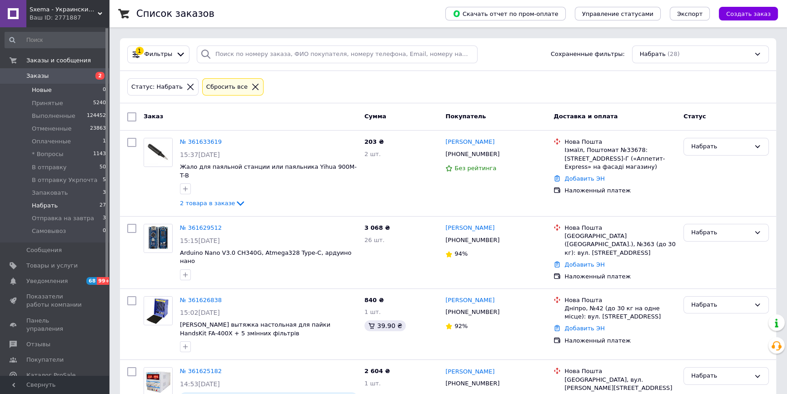
drag, startPoint x: 64, startPoint y: 95, endPoint x: 64, endPoint y: 91, distance: 4.6
click at [64, 94] on li "Новые 0" at bounding box center [55, 90] width 111 height 13
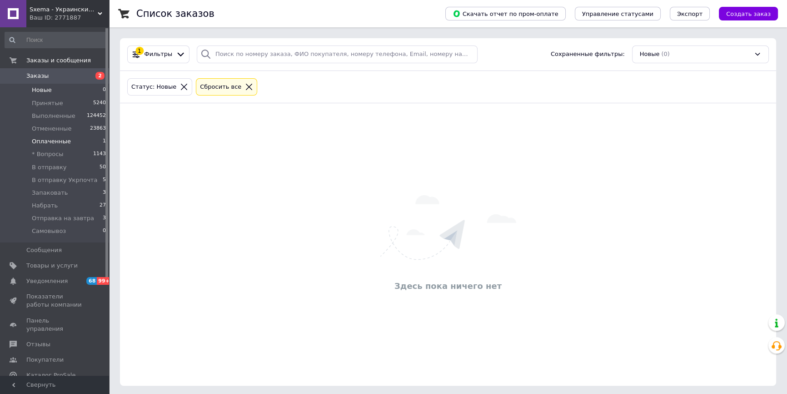
click at [76, 140] on li "Оплаченные 1" at bounding box center [55, 141] width 111 height 13
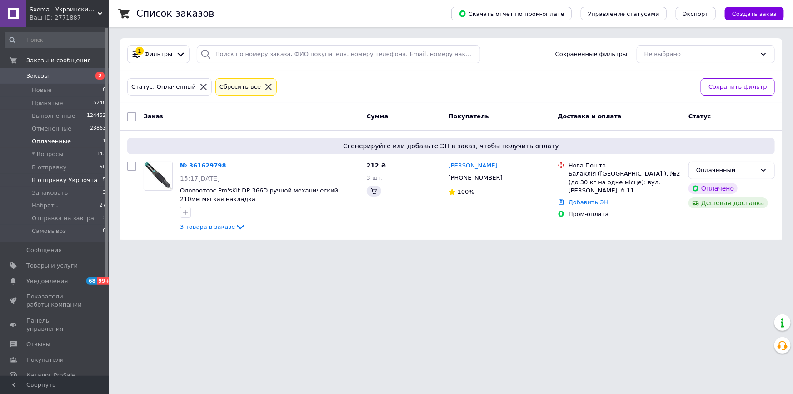
click at [58, 180] on span "В отправку Укрпочта" at bounding box center [64, 180] width 65 height 8
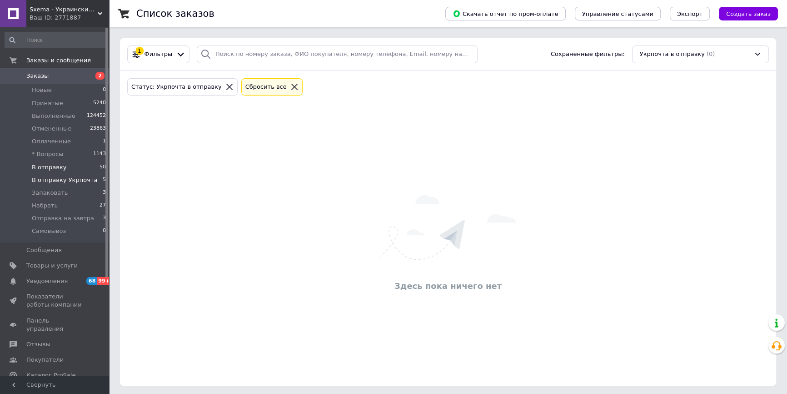
click at [62, 167] on li "В отправку 50" at bounding box center [55, 167] width 111 height 13
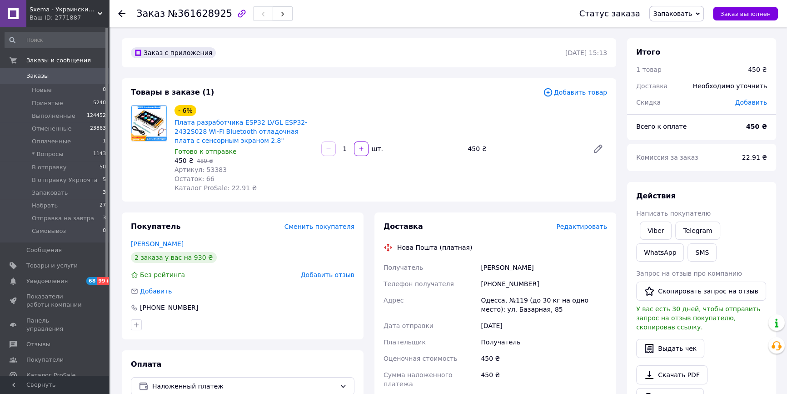
click at [590, 227] on span "Редактировать" at bounding box center [581, 226] width 51 height 7
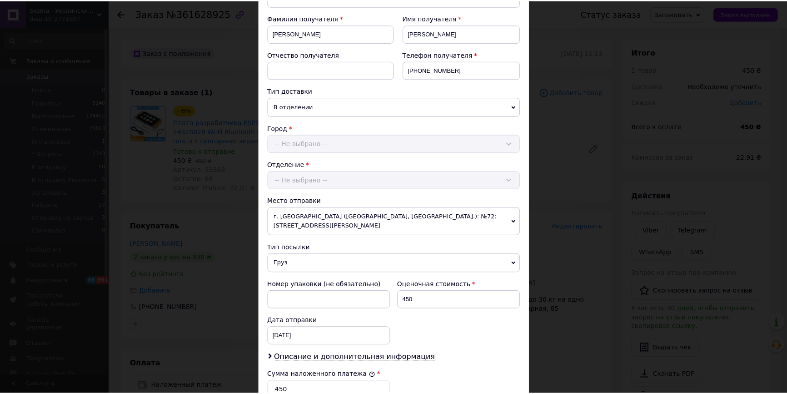
scroll to position [298, 0]
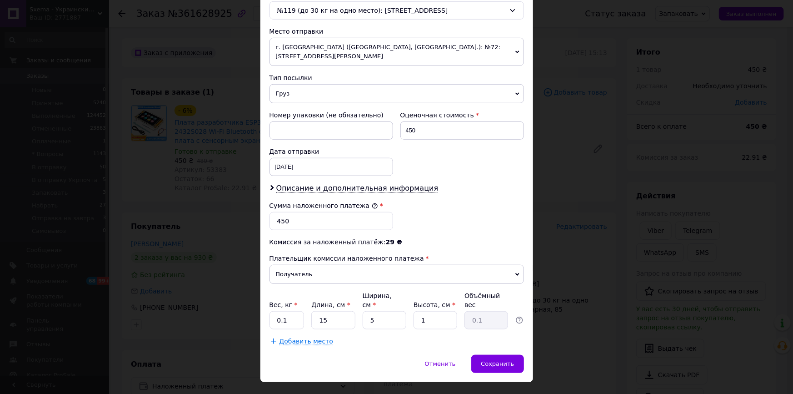
click at [304, 303] on div "Вес, кг * 0.1 Длина, см * 15 Ширина, см * 5 Высота, см * 1 Объёмный вес 0.1" at bounding box center [397, 310] width 255 height 38
click at [295, 311] on input "0.1" at bounding box center [287, 320] width 35 height 18
type input "0.5"
click at [500, 360] on span "Сохранить" at bounding box center [497, 363] width 33 height 7
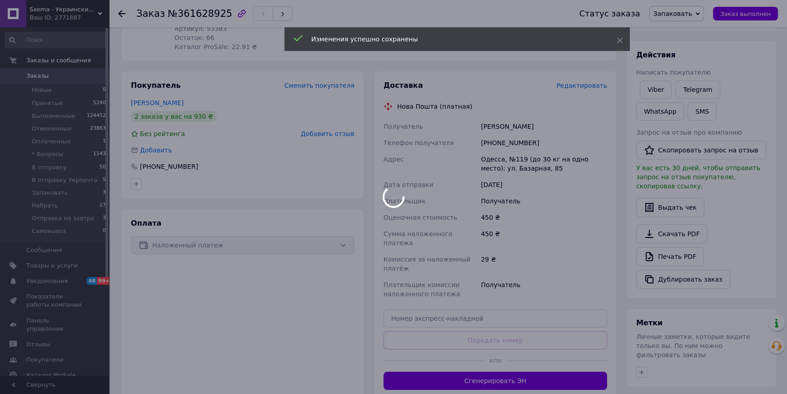
scroll to position [165, 0]
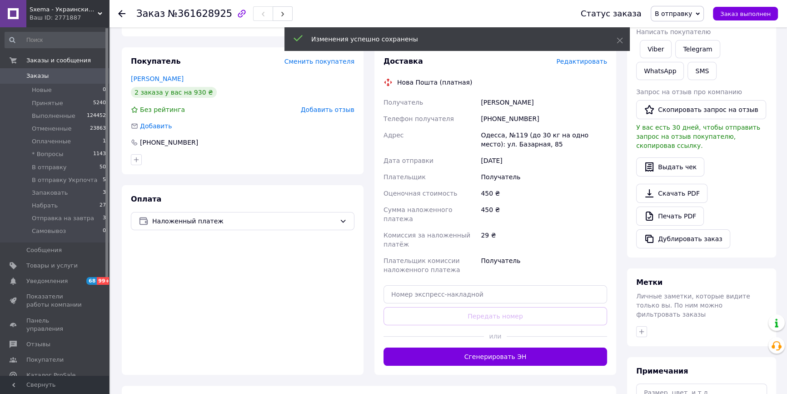
click at [476, 348] on button "Сгенерировать ЭН" at bounding box center [496, 356] width 224 height 18
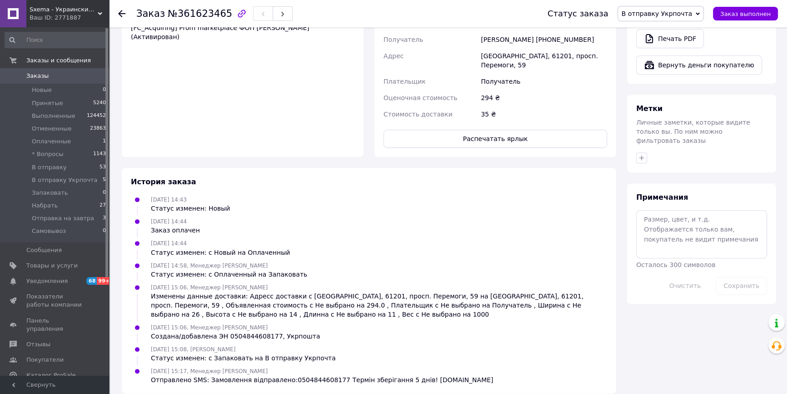
scroll to position [394, 0]
